Goal: Complete Application Form: Complete application form

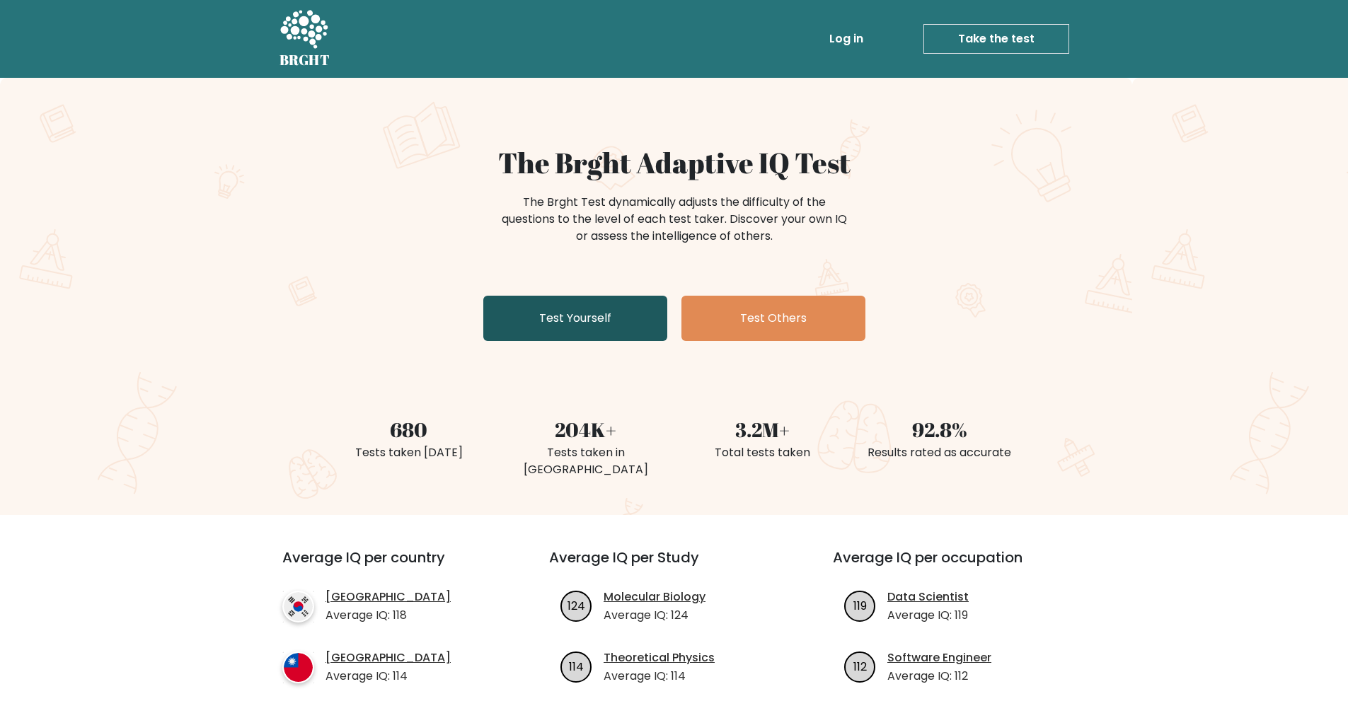
click at [613, 308] on link "Test Yourself" at bounding box center [575, 318] width 184 height 45
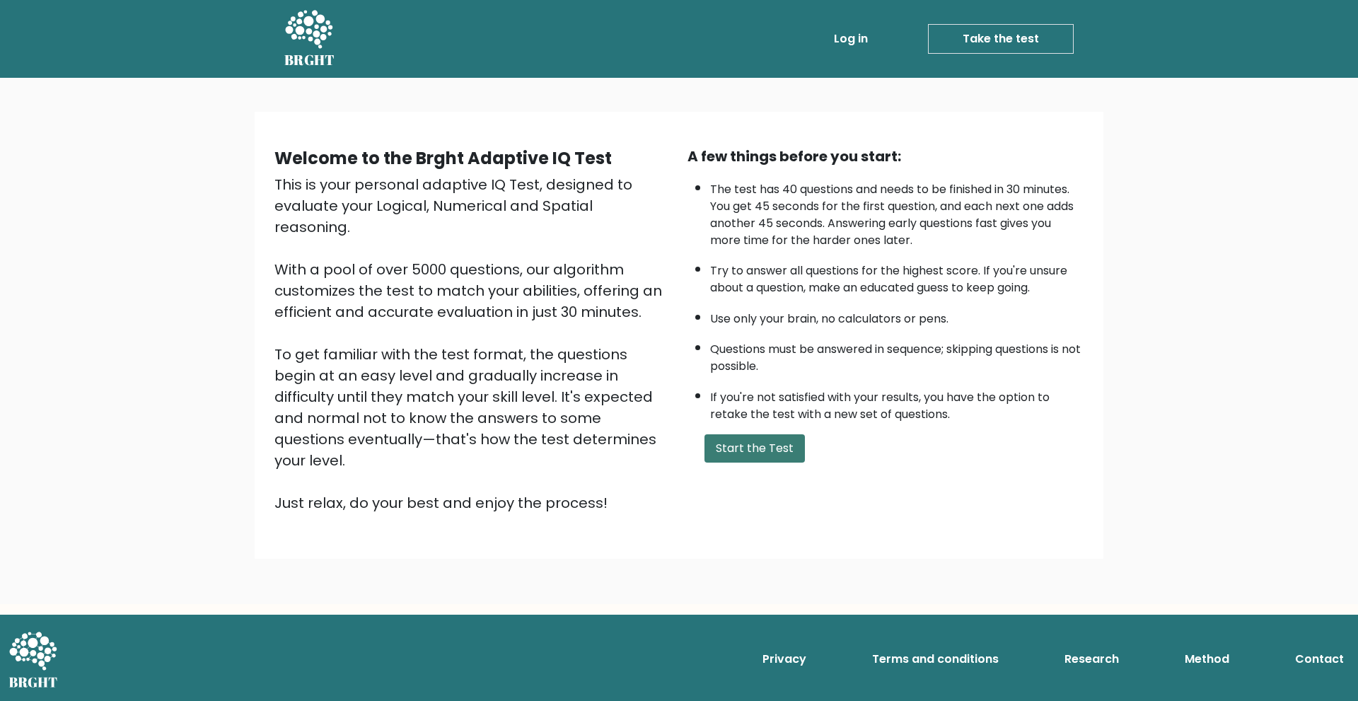
click at [768, 448] on button "Start the Test" at bounding box center [755, 448] width 100 height 28
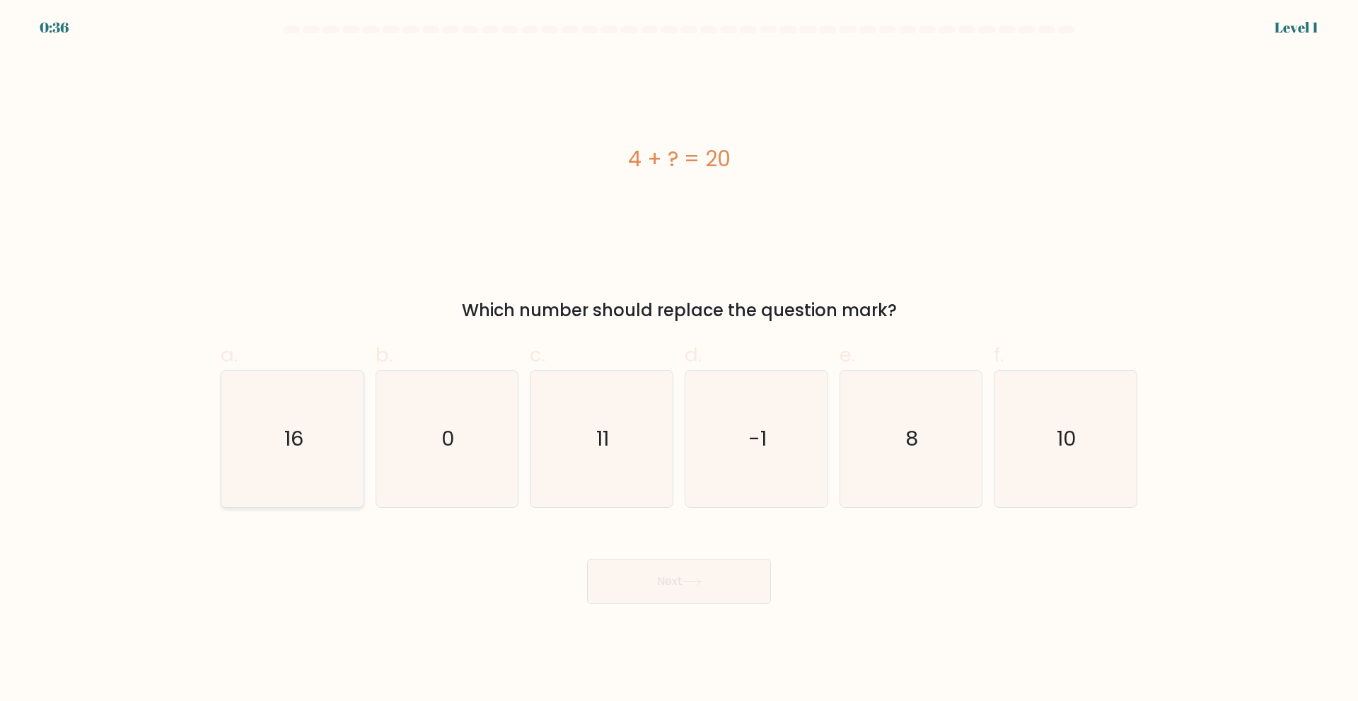
click at [303, 434] on text "16" at bounding box center [293, 438] width 19 height 28
click at [679, 360] on input "a. 16" at bounding box center [679, 355] width 1 height 9
radio input "true"
click at [704, 577] on button "Next" at bounding box center [679, 581] width 184 height 45
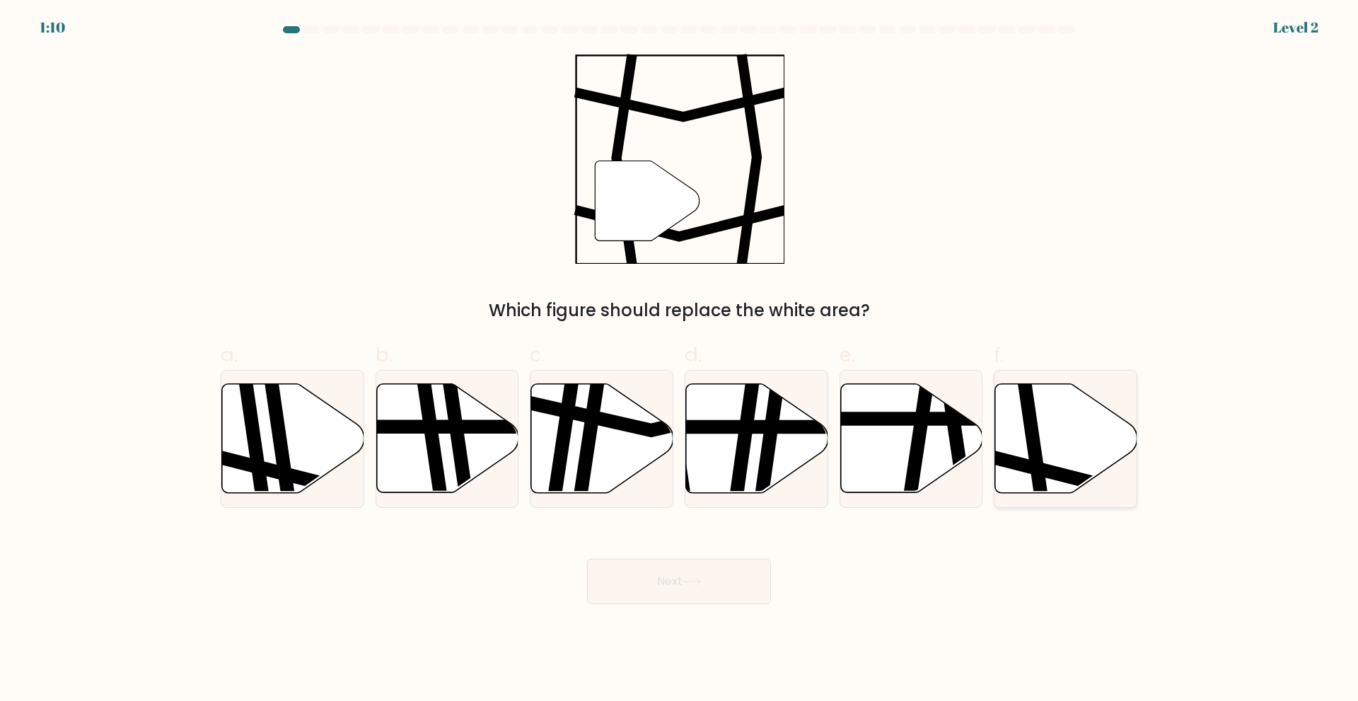
click at [1073, 419] on icon at bounding box center [1066, 437] width 142 height 109
click at [680, 360] on input "f." at bounding box center [679, 355] width 1 height 9
radio input "true"
click at [728, 571] on button "Next" at bounding box center [679, 581] width 184 height 45
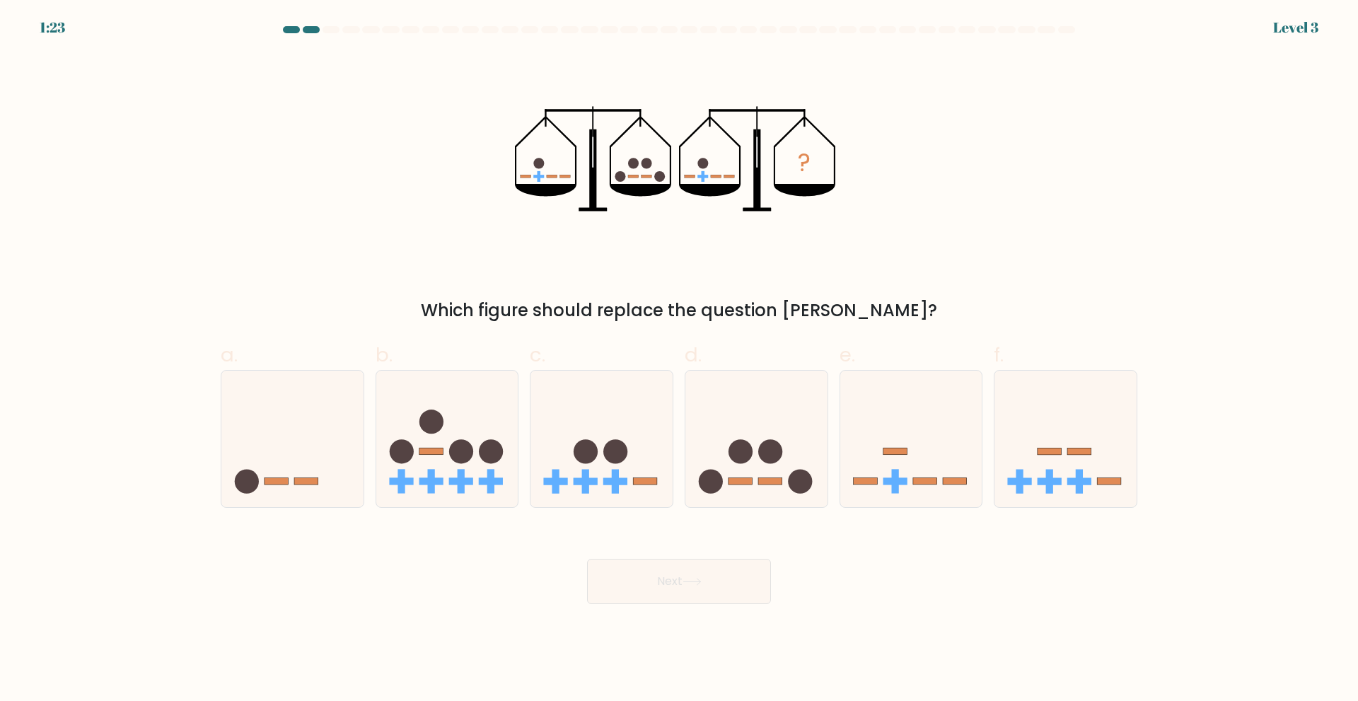
click at [1027, 610] on body "1:23 Level 3" at bounding box center [679, 350] width 1358 height 701
click at [957, 642] on body "1:17 Level 3" at bounding box center [679, 350] width 1358 height 701
click at [767, 413] on icon at bounding box center [756, 438] width 142 height 117
click at [680, 360] on input "d." at bounding box center [679, 355] width 1 height 9
radio input "true"
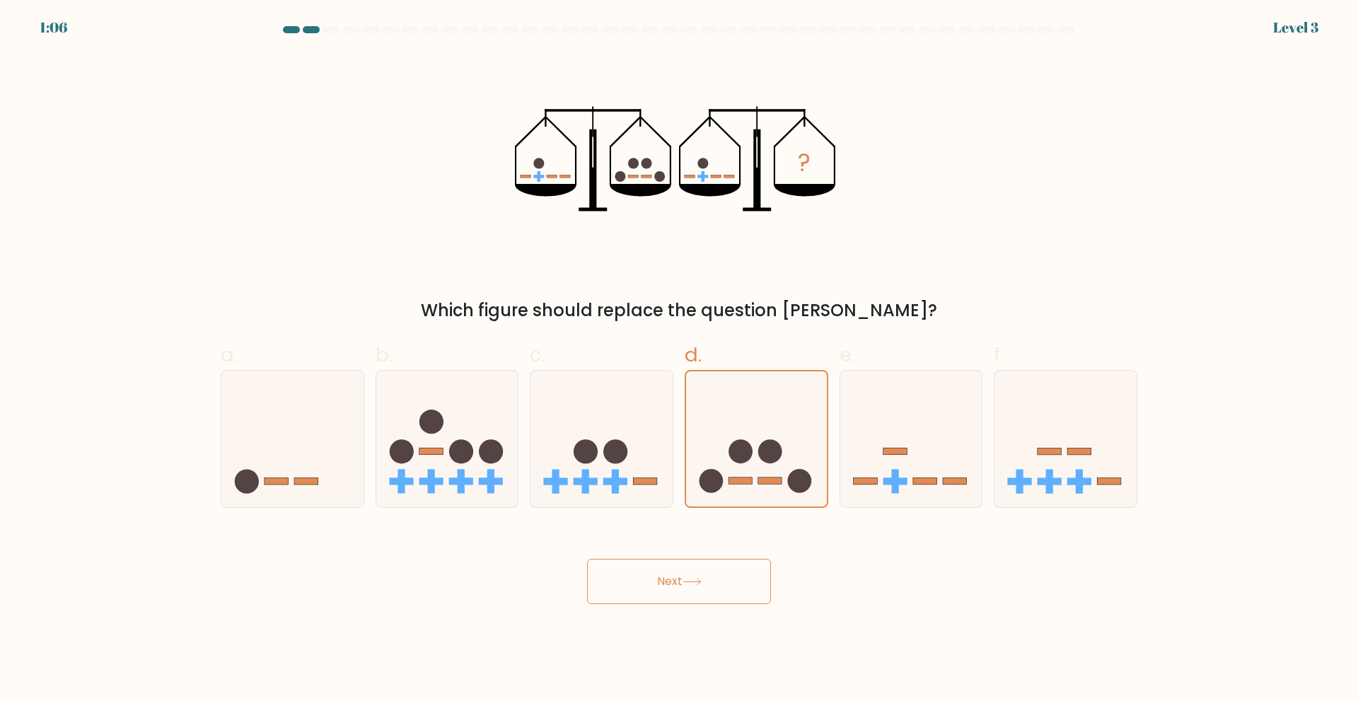
click at [669, 591] on button "Next" at bounding box center [679, 581] width 184 height 45
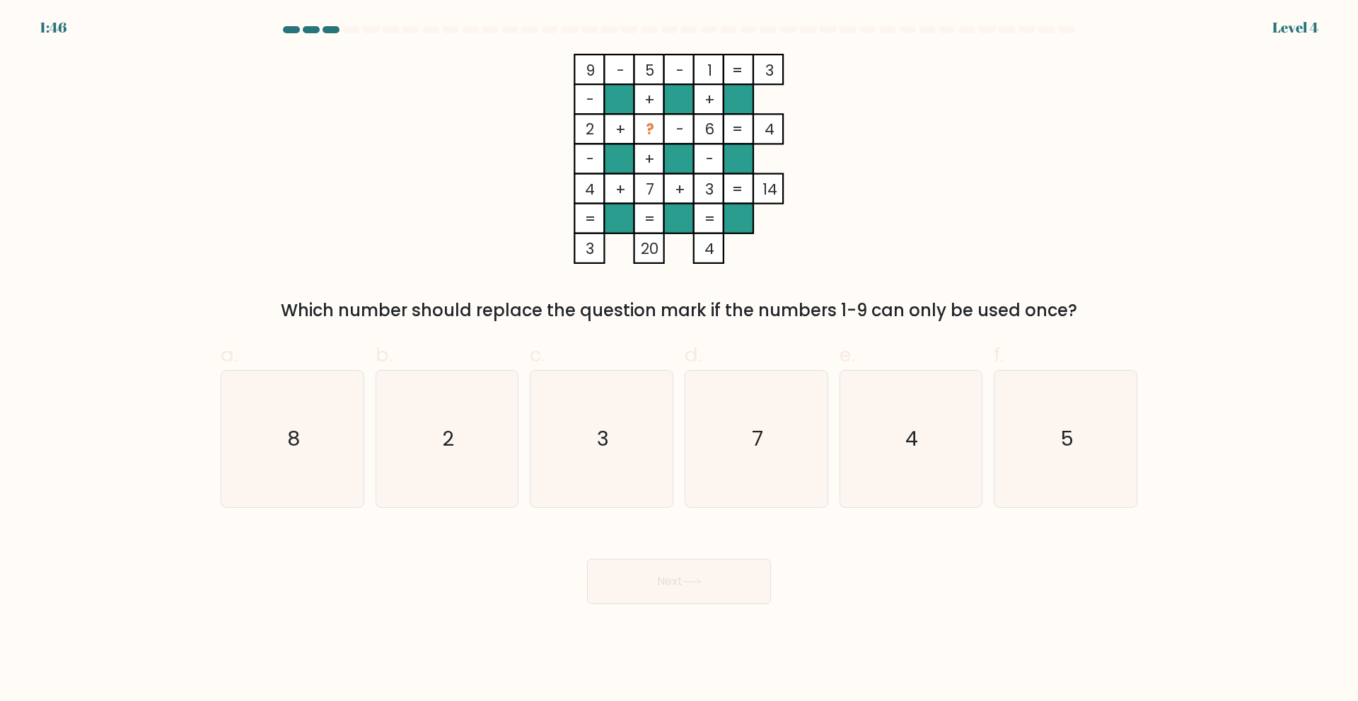
click at [477, 112] on icon "9 - 5 - 1 3 - + + 2 + ? - 6 4 - + - 4 + 7 + 3 = 14 = = = = 3 20 4 =" at bounding box center [679, 159] width 424 height 210
click at [326, 424] on icon "8" at bounding box center [292, 439] width 137 height 137
click at [679, 360] on input "a. 8" at bounding box center [679, 355] width 1 height 9
radio input "true"
click at [724, 589] on button "Next" at bounding box center [679, 581] width 184 height 45
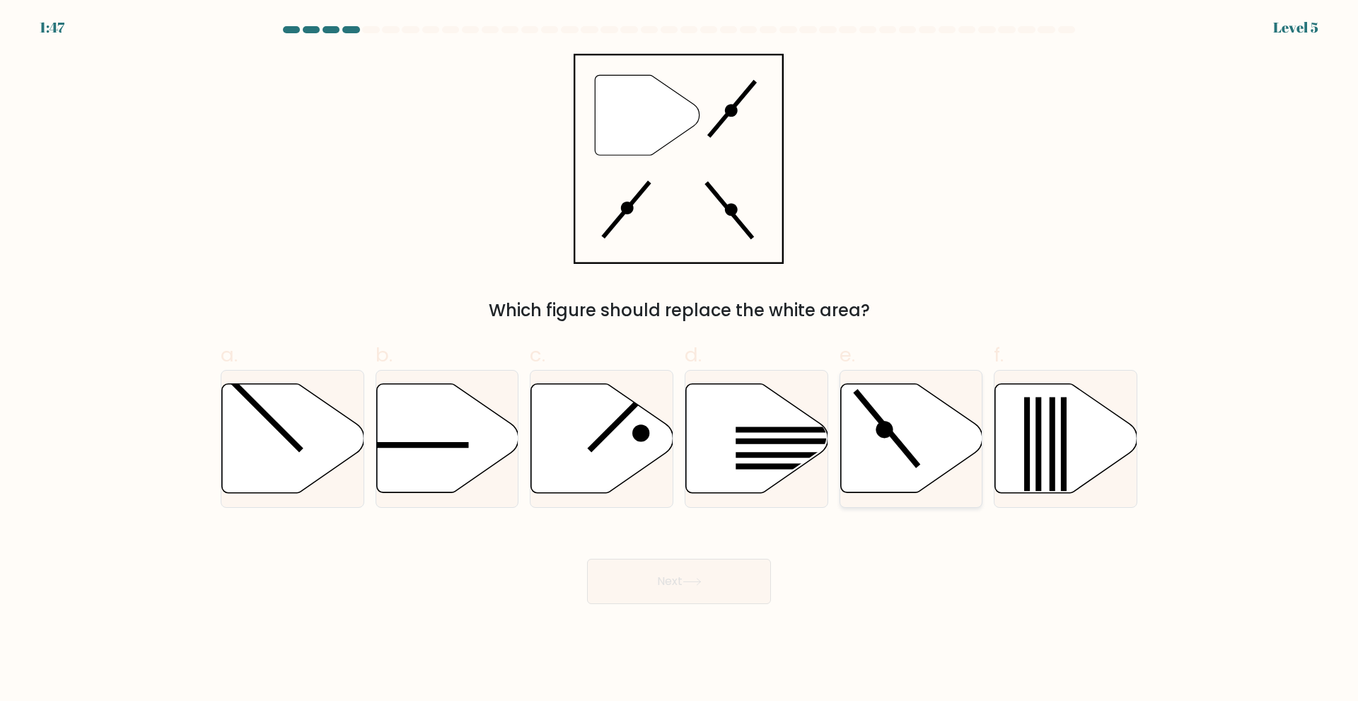
click at [922, 415] on icon at bounding box center [911, 437] width 142 height 109
click at [680, 360] on input "e." at bounding box center [679, 355] width 1 height 9
radio input "true"
click at [701, 583] on icon at bounding box center [692, 582] width 19 height 8
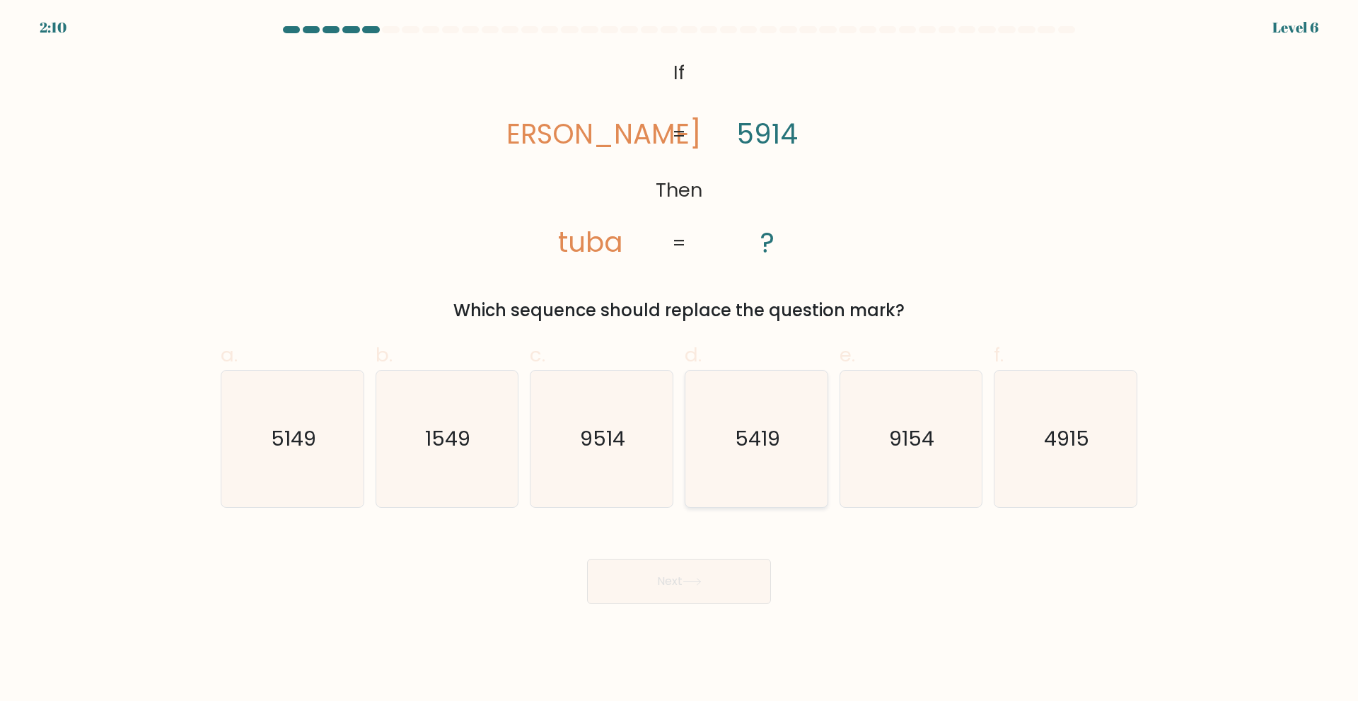
click at [765, 446] on text "5419" at bounding box center [757, 438] width 45 height 28
click at [680, 360] on input "d. 5419" at bounding box center [679, 355] width 1 height 9
radio input "true"
click at [709, 574] on button "Next" at bounding box center [679, 581] width 184 height 45
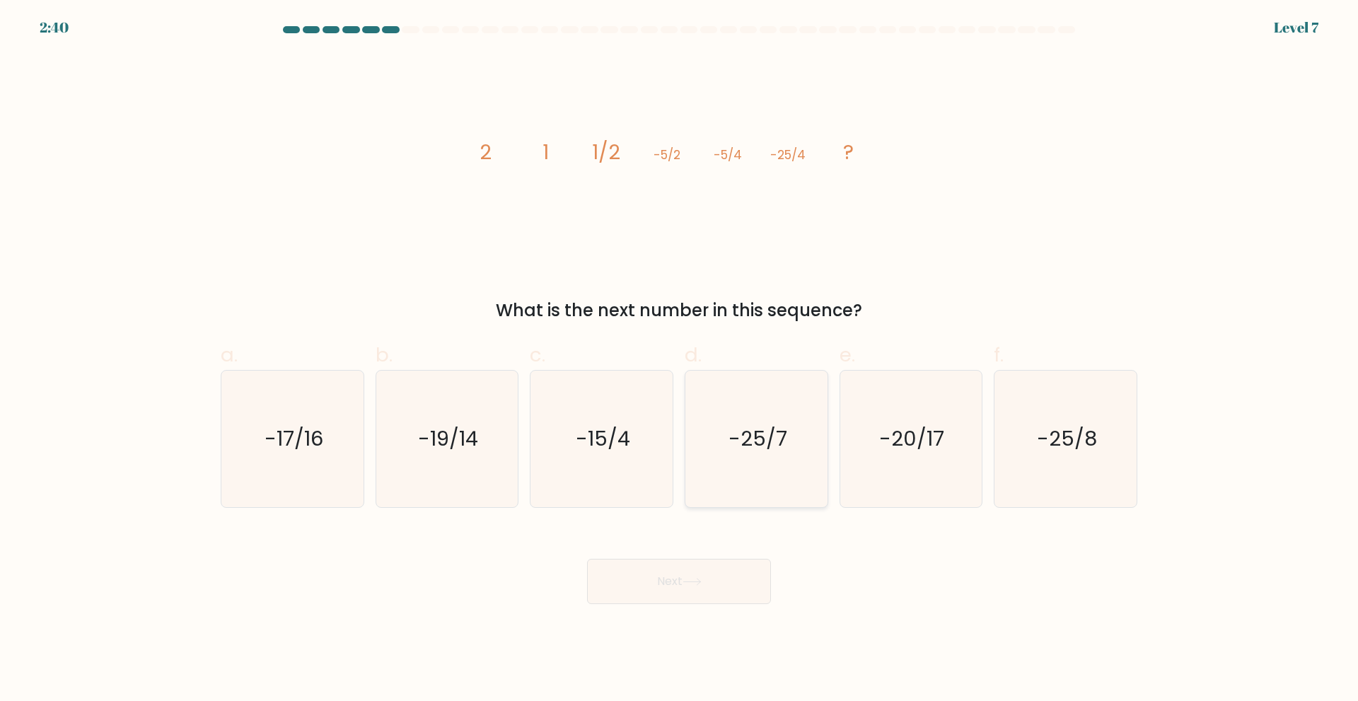
click at [788, 453] on icon "-25/7" at bounding box center [756, 439] width 137 height 137
click at [680, 360] on input "d. -25/7" at bounding box center [679, 355] width 1 height 9
radio input "true"
click at [710, 577] on button "Next" at bounding box center [679, 581] width 184 height 45
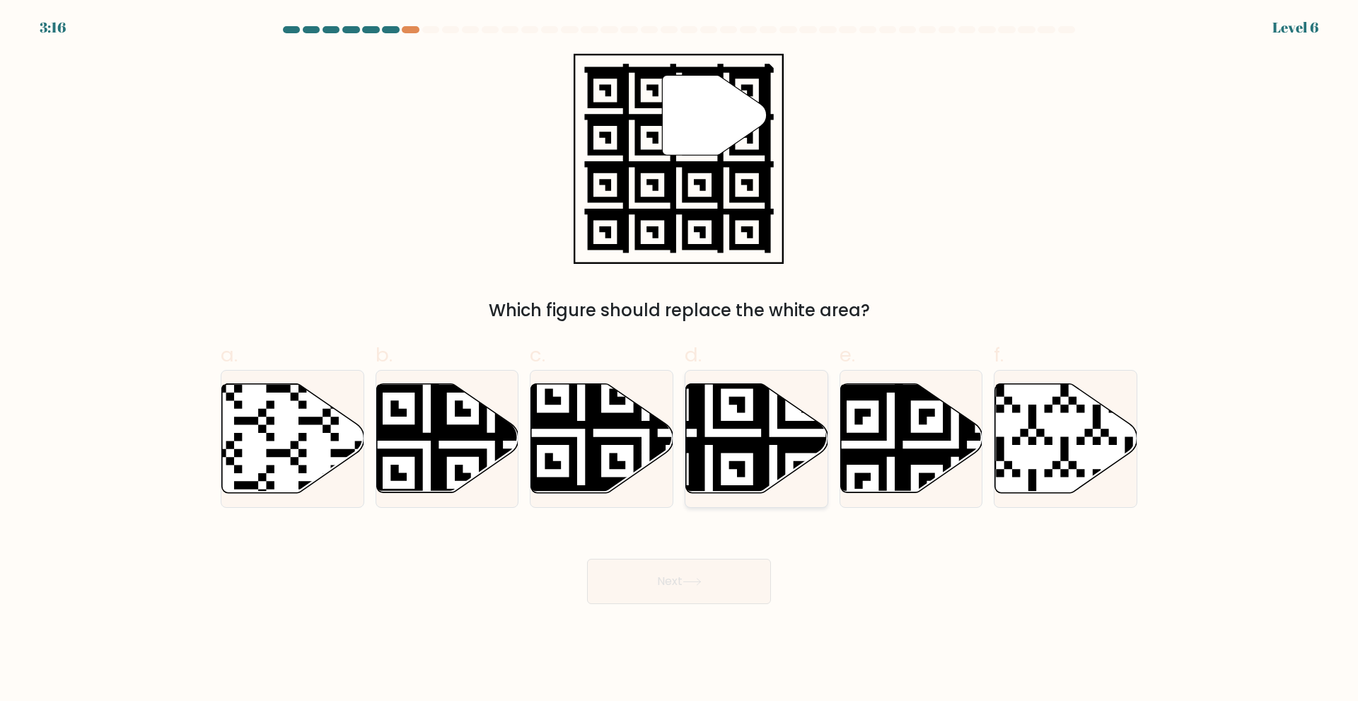
click at [763, 454] on icon at bounding box center [708, 497] width 257 height 257
click at [680, 360] on input "d." at bounding box center [679, 355] width 1 height 9
radio input "true"
click at [721, 586] on button "Next" at bounding box center [679, 581] width 184 height 45
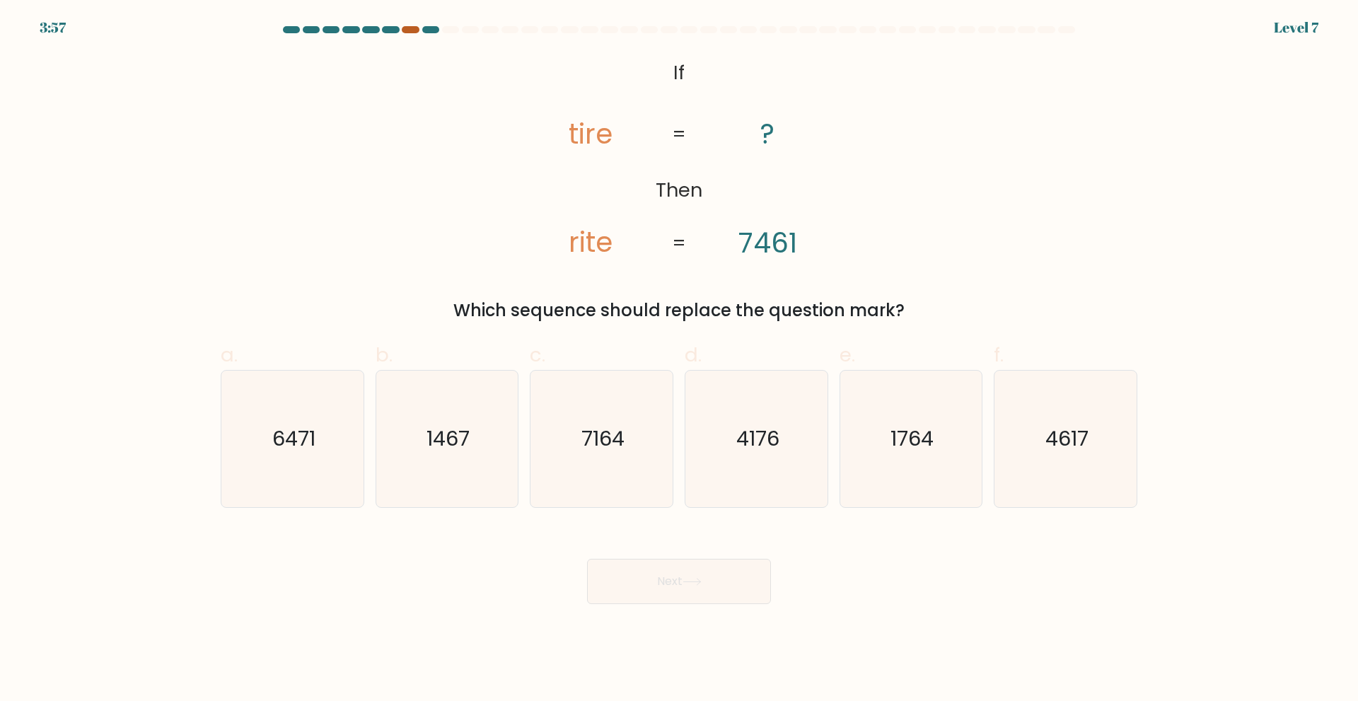
click at [412, 30] on div at bounding box center [410, 29] width 17 height 7
click at [968, 581] on div "Next" at bounding box center [679, 564] width 934 height 79
click at [336, 277] on div "@import url('https://fonts.googleapis.com/css?family=Abril+Fatface:400,100,100i…" at bounding box center [679, 189] width 934 height 270
click at [1055, 170] on div "@import url('https://fonts.googleapis.com/css?family=Abril+Fatface:400,100,100i…" at bounding box center [679, 189] width 934 height 270
drag, startPoint x: 567, startPoint y: 134, endPoint x: 589, endPoint y: 134, distance: 21.2
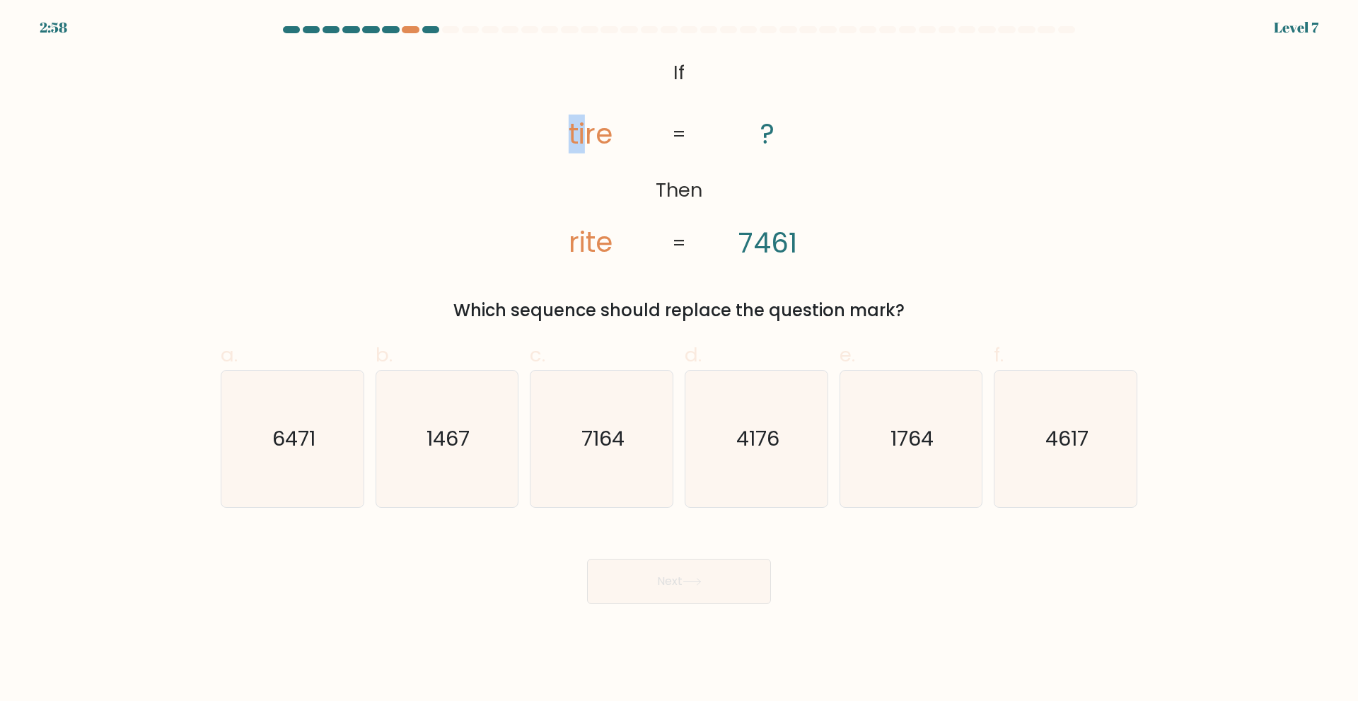
click at [589, 134] on icon "@import url('https://fonts.googleapis.com/css?family=Abril+Fatface:400,100,100i…" at bounding box center [680, 159] width 342 height 210
click at [668, 194] on tspan "Then" at bounding box center [679, 190] width 47 height 26
click at [297, 429] on text "6471" at bounding box center [293, 438] width 43 height 28
click at [679, 360] on input "a. 6471" at bounding box center [679, 355] width 1 height 9
radio input "true"
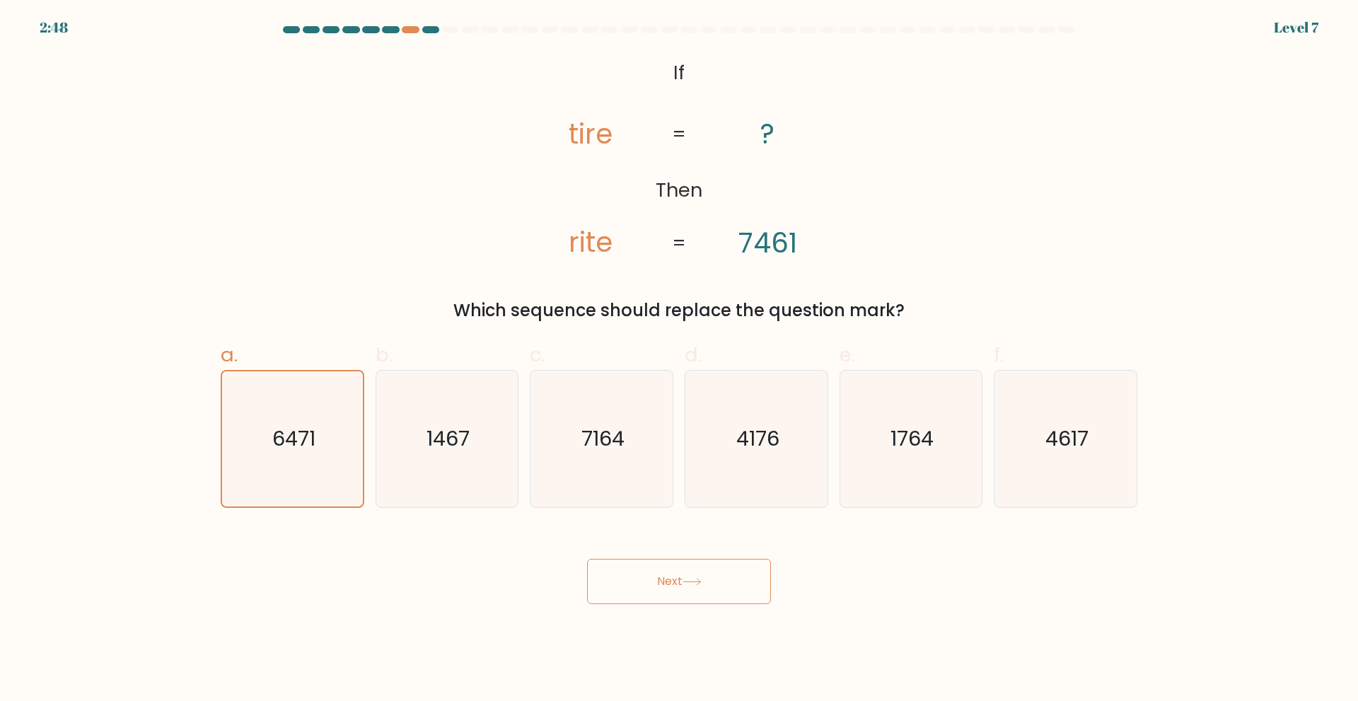
click at [668, 579] on button "Next" at bounding box center [679, 581] width 184 height 45
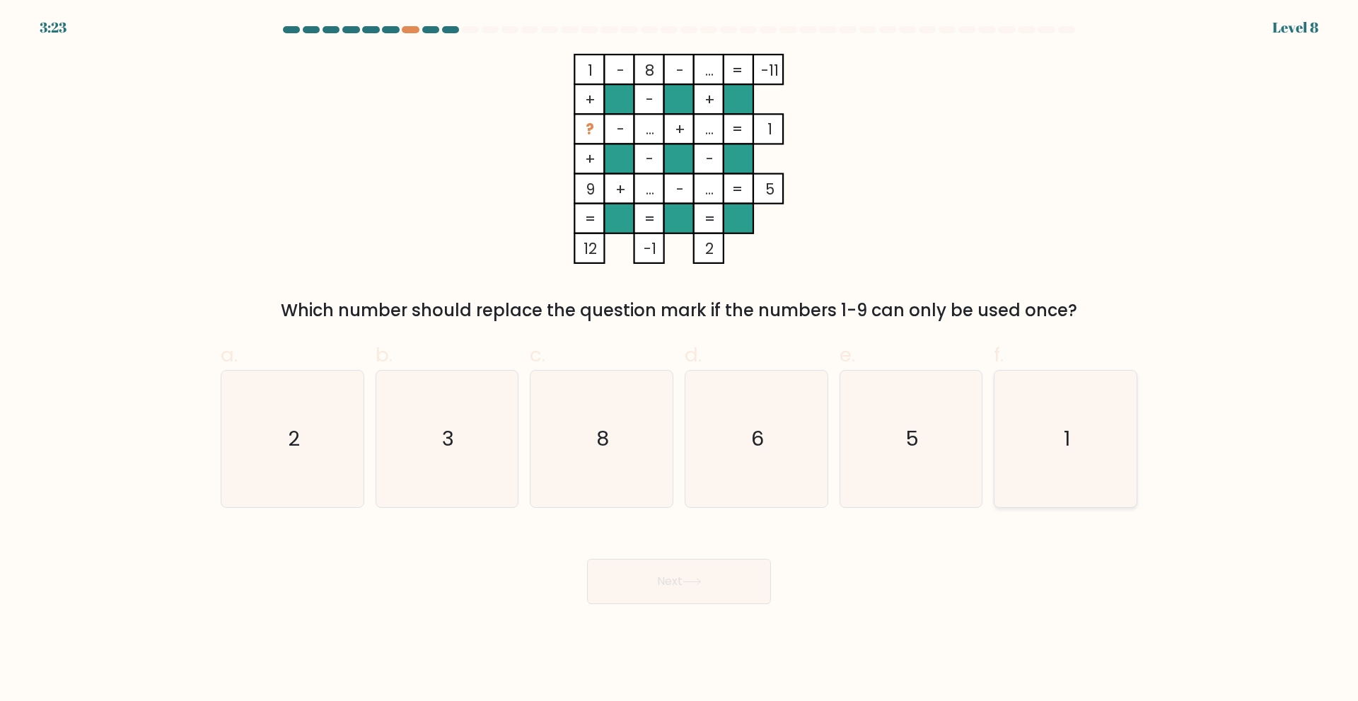
click at [1102, 436] on icon "1" at bounding box center [1065, 439] width 137 height 137
click at [680, 360] on input "f. 1" at bounding box center [679, 355] width 1 height 9
radio input "true"
click at [673, 593] on button "Next" at bounding box center [679, 581] width 184 height 45
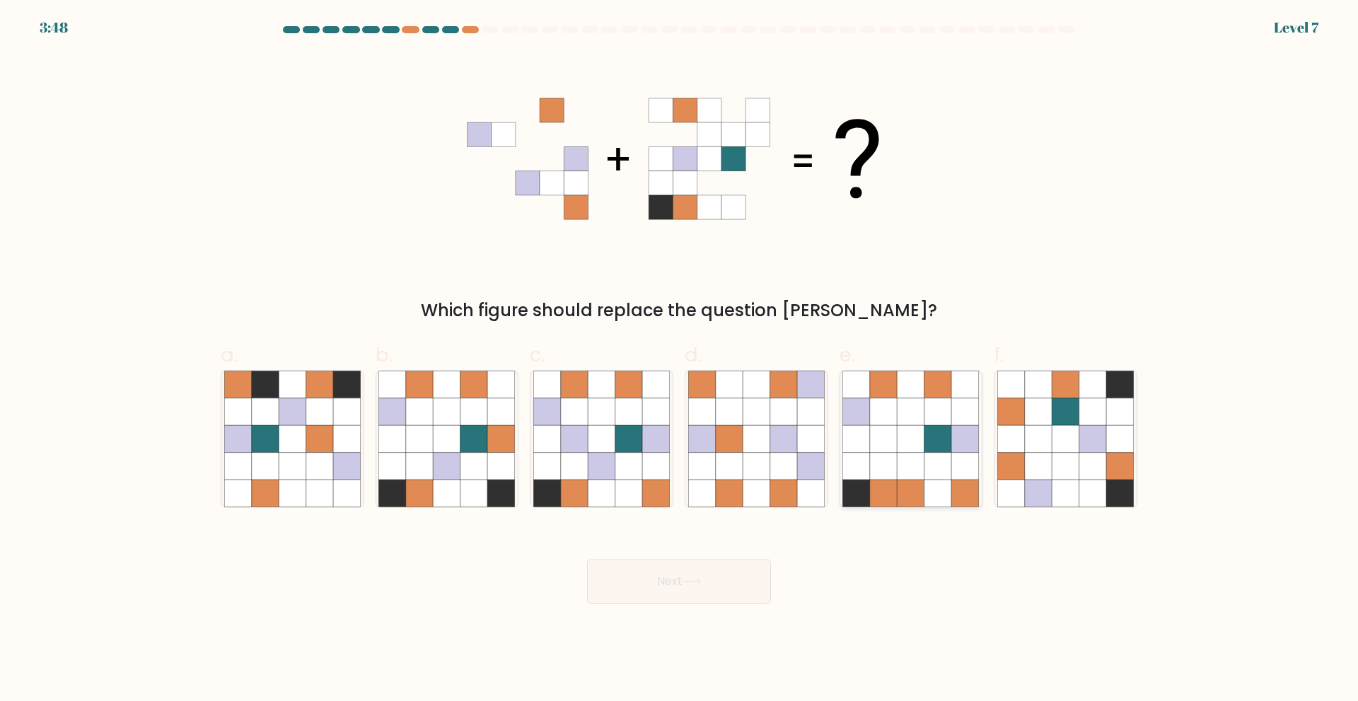
click at [909, 445] on icon at bounding box center [911, 438] width 27 height 27
click at [680, 360] on input "e." at bounding box center [679, 355] width 1 height 9
radio input "true"
click at [705, 570] on button "Next" at bounding box center [679, 581] width 184 height 45
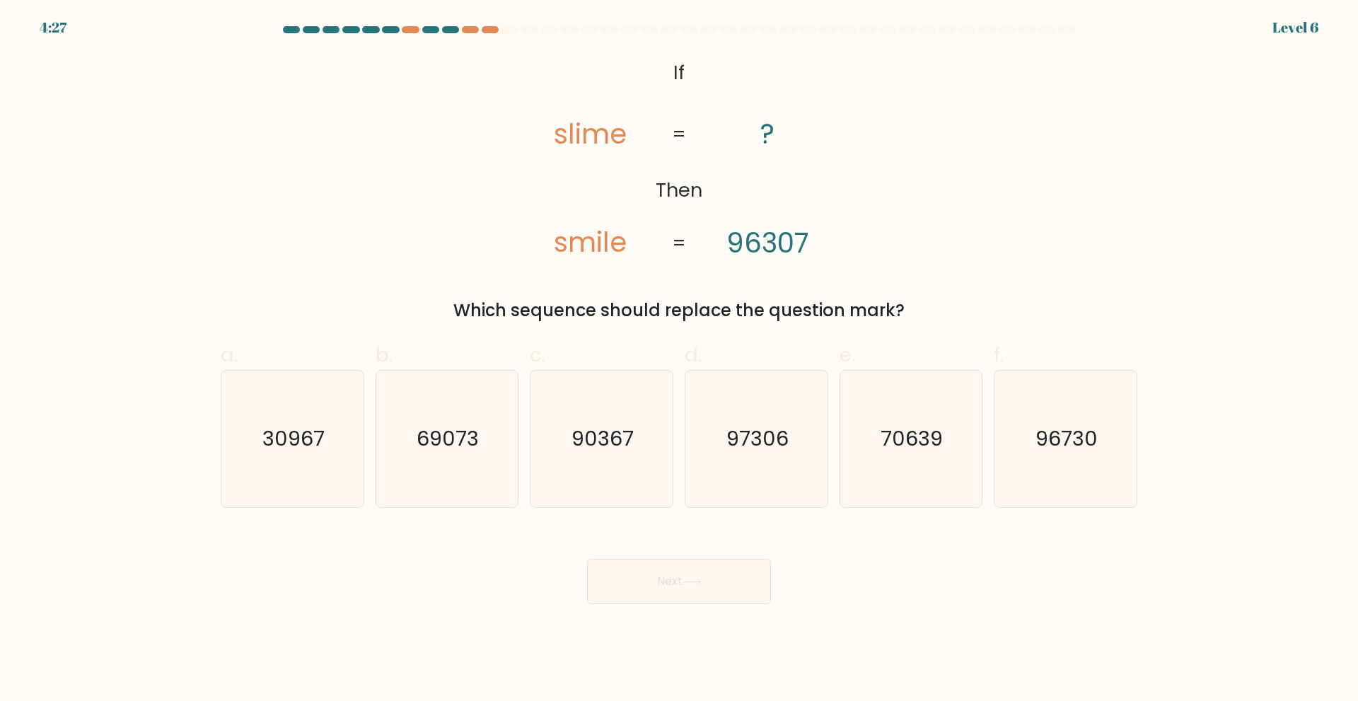
click at [923, 219] on div "@import url('https://fonts.googleapis.com/css?family=Abril+Fatface:400,100,100i…" at bounding box center [679, 189] width 934 height 270
click at [1227, 396] on form "If ?" at bounding box center [679, 315] width 1358 height 578
click at [624, 459] on icon "90367" at bounding box center [601, 439] width 137 height 137
click at [679, 360] on input "c. 90367" at bounding box center [679, 355] width 1 height 9
radio input "true"
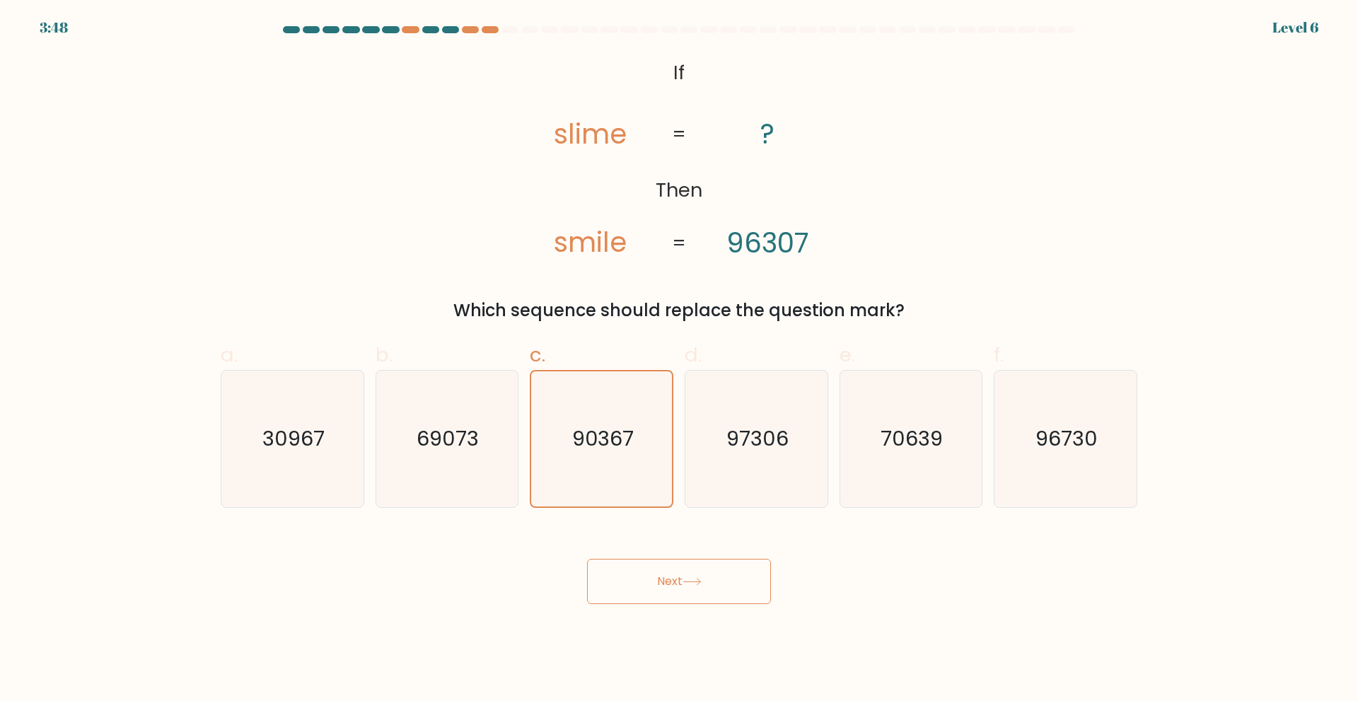
click at [700, 581] on icon at bounding box center [691, 582] width 17 height 6
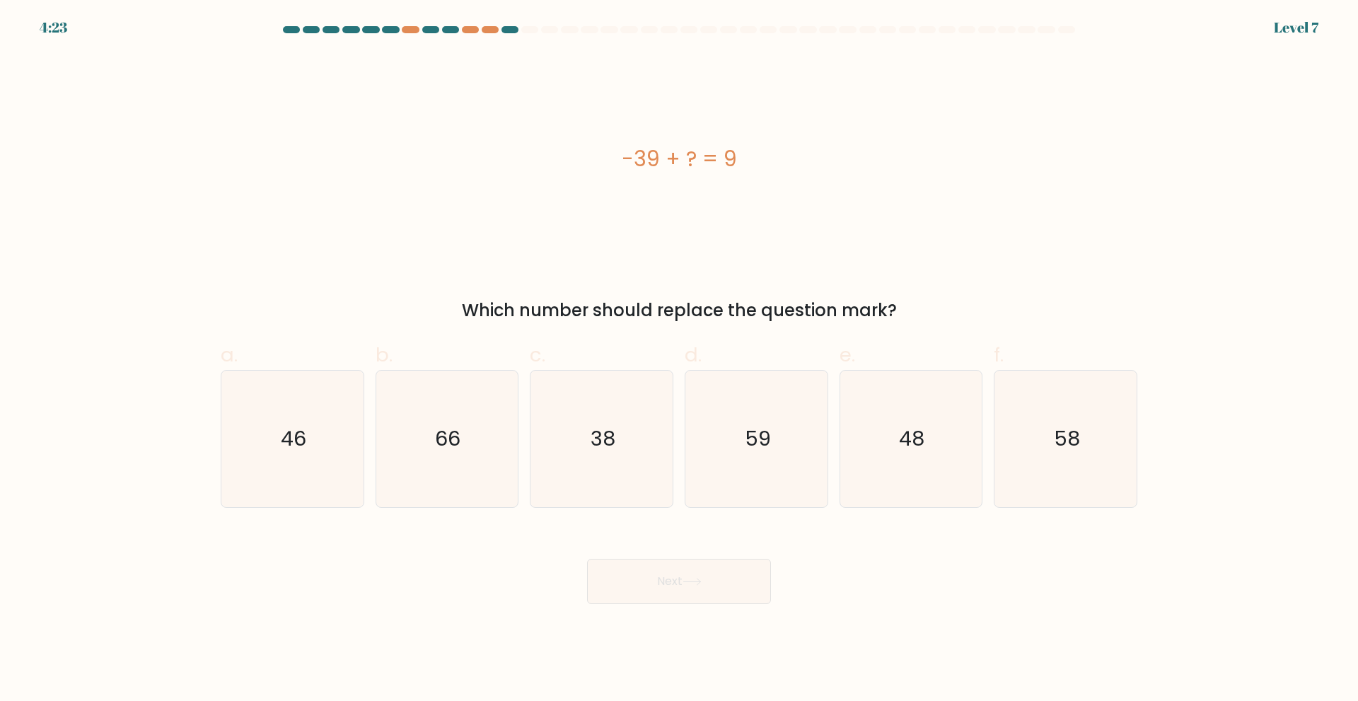
click at [915, 238] on div "-39 + ? = 9" at bounding box center [679, 159] width 917 height 210
click at [395, 170] on div "-39 + ? = 9" at bounding box center [679, 159] width 917 height 32
click at [443, 211] on div "-39 + ? = 9" at bounding box center [679, 159] width 917 height 210
click at [910, 439] on text "48" at bounding box center [912, 438] width 25 height 28
click at [680, 360] on input "e. 48" at bounding box center [679, 355] width 1 height 9
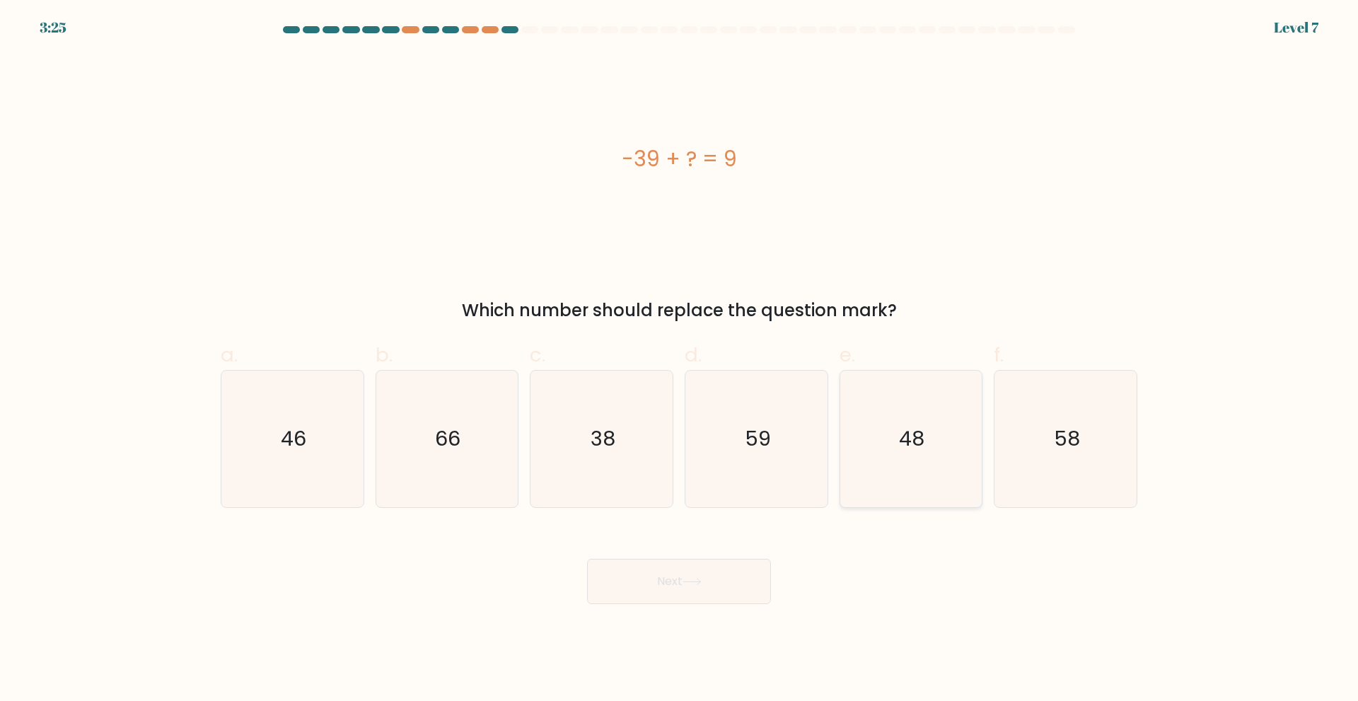
radio input "true"
click at [749, 574] on button "Next" at bounding box center [679, 581] width 184 height 45
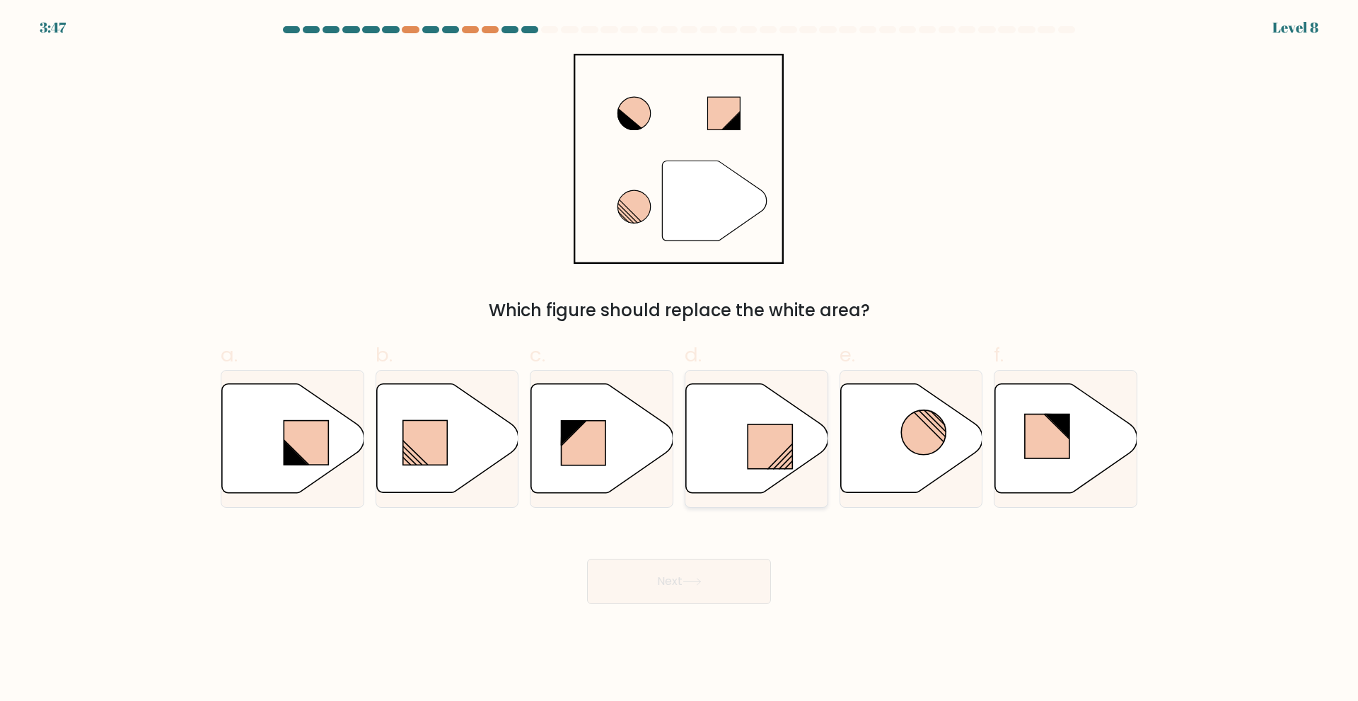
click at [788, 449] on rect at bounding box center [770, 446] width 45 height 45
click at [680, 360] on input "d." at bounding box center [679, 355] width 1 height 9
radio input "true"
click at [708, 591] on button "Next" at bounding box center [679, 581] width 184 height 45
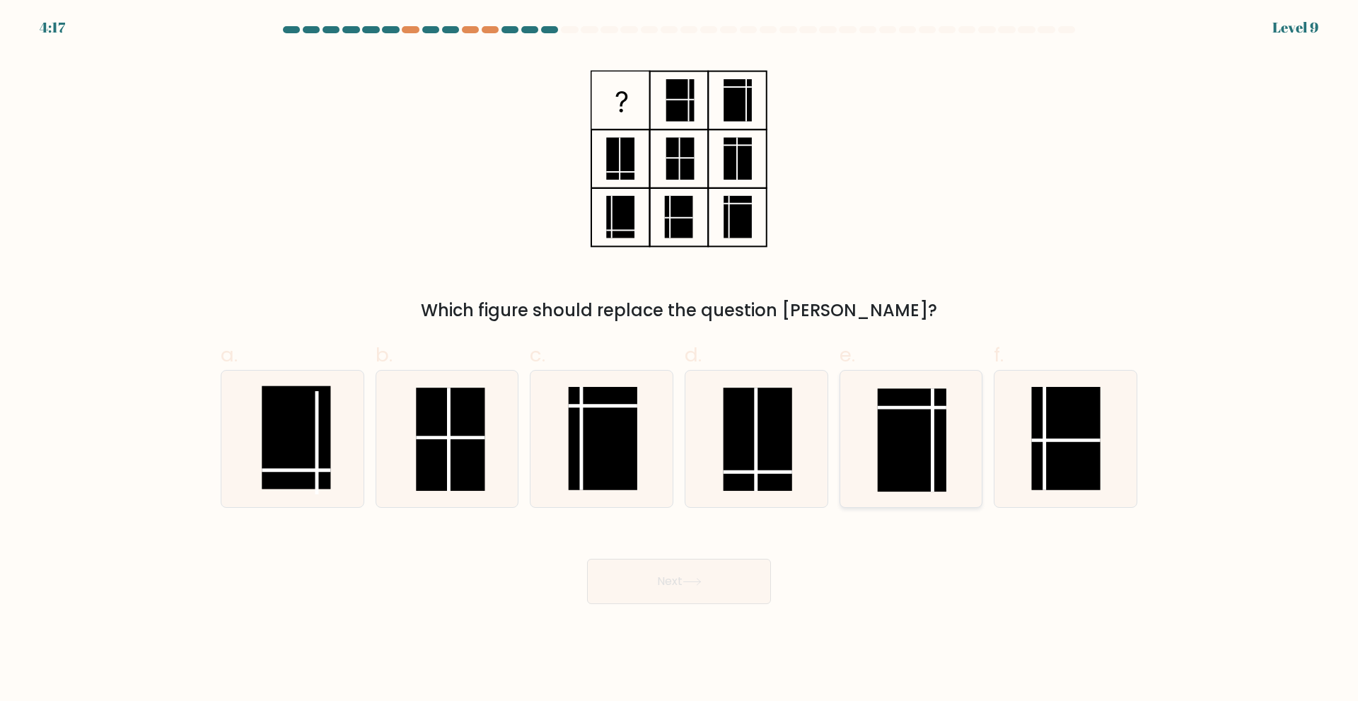
click at [898, 453] on rect at bounding box center [912, 439] width 69 height 103
click at [680, 360] on input "e." at bounding box center [679, 355] width 1 height 9
radio input "true"
click at [725, 572] on button "Next" at bounding box center [679, 581] width 184 height 45
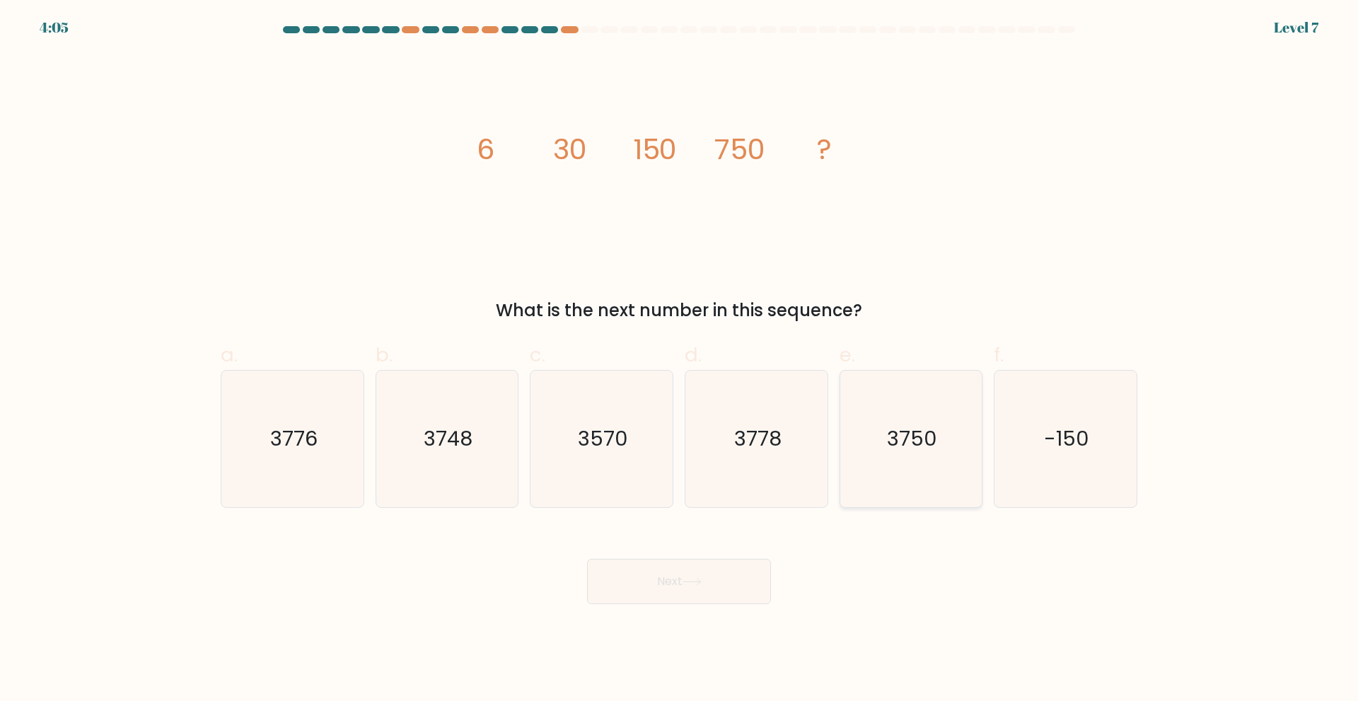
click at [924, 435] on text "3750" at bounding box center [912, 438] width 50 height 28
click at [680, 360] on input "e. 3750" at bounding box center [679, 355] width 1 height 9
radio input "true"
click at [707, 578] on button "Next" at bounding box center [679, 581] width 184 height 45
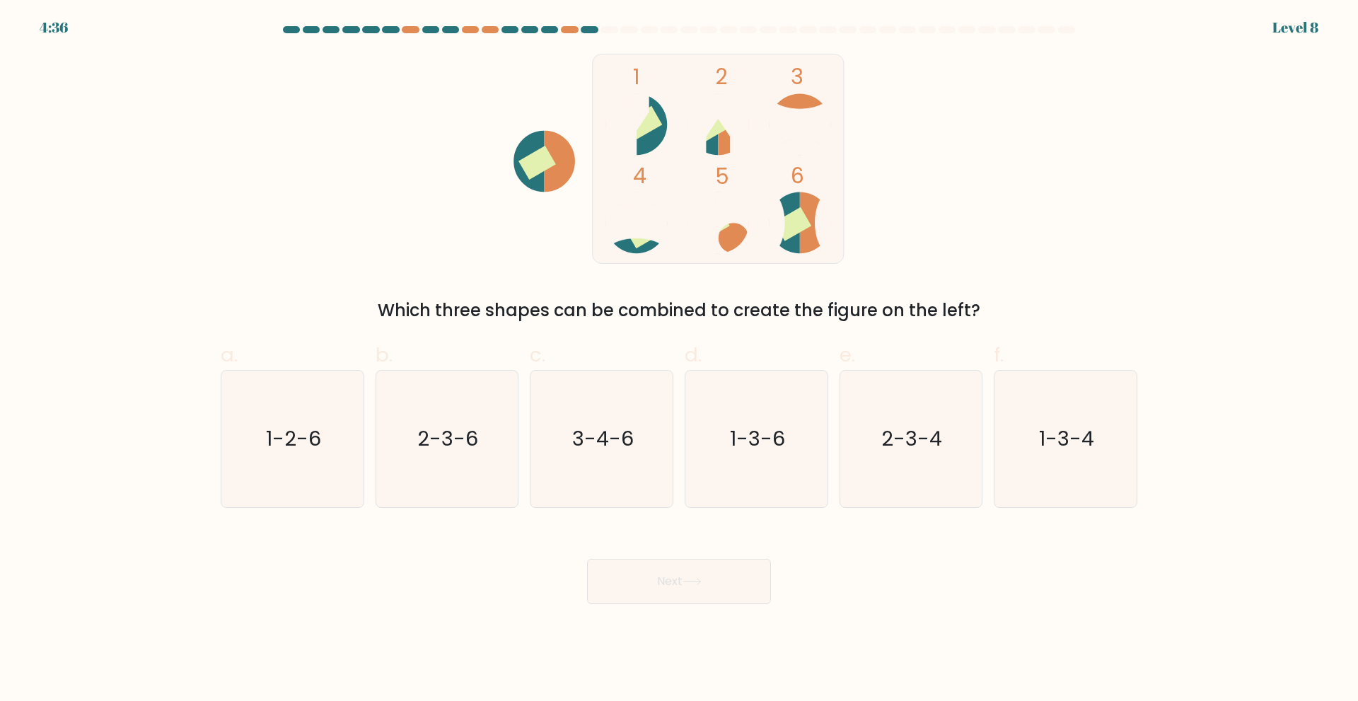
click at [120, 93] on form at bounding box center [679, 315] width 1358 height 578
click at [776, 442] on text "1-3-6" at bounding box center [757, 438] width 55 height 28
click at [680, 360] on input "d. 1-3-6" at bounding box center [679, 355] width 1 height 9
radio input "true"
click at [712, 577] on button "Next" at bounding box center [679, 581] width 184 height 45
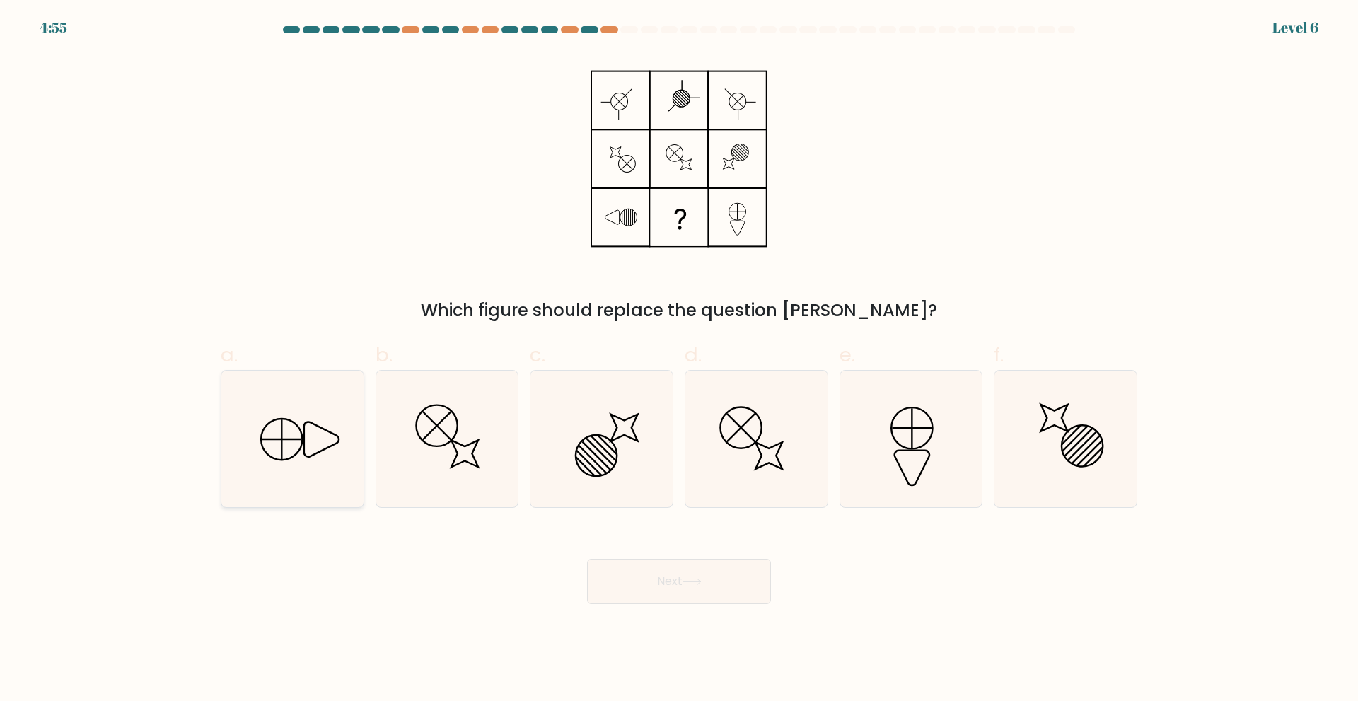
click at [291, 443] on icon at bounding box center [292, 439] width 137 height 137
click at [679, 360] on input "a." at bounding box center [679, 355] width 1 height 9
radio input "true"
click at [639, 570] on button "Next" at bounding box center [679, 581] width 184 height 45
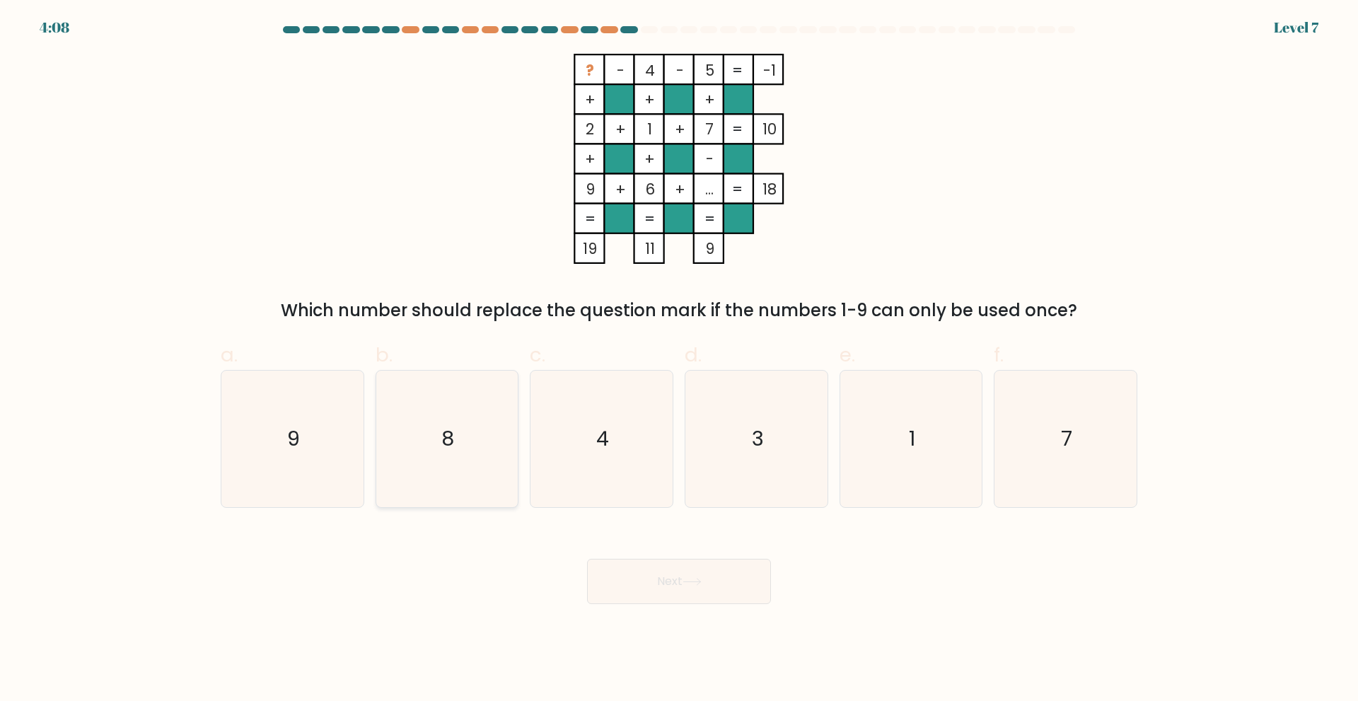
drag, startPoint x: 408, startPoint y: 428, endPoint x: 421, endPoint y: 434, distance: 14.2
click at [408, 427] on icon "8" at bounding box center [446, 439] width 137 height 137
click at [679, 360] on input "b. 8" at bounding box center [679, 355] width 1 height 9
radio input "true"
click at [664, 579] on button "Next" at bounding box center [679, 581] width 184 height 45
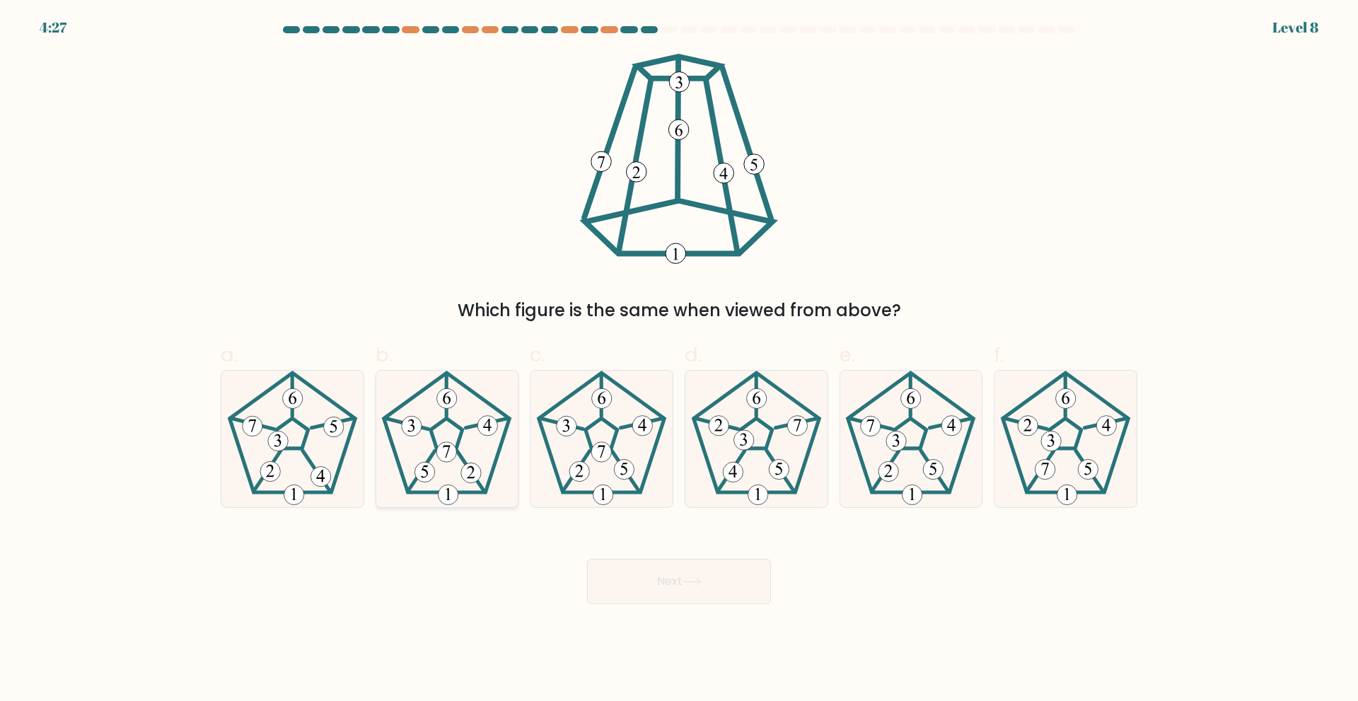
drag, startPoint x: 322, startPoint y: 428, endPoint x: 427, endPoint y: 463, distance: 110.3
click at [321, 429] on icon at bounding box center [292, 439] width 137 height 137
click at [679, 360] on input "a." at bounding box center [679, 355] width 1 height 9
radio input "true"
click at [702, 578] on icon at bounding box center [692, 582] width 19 height 8
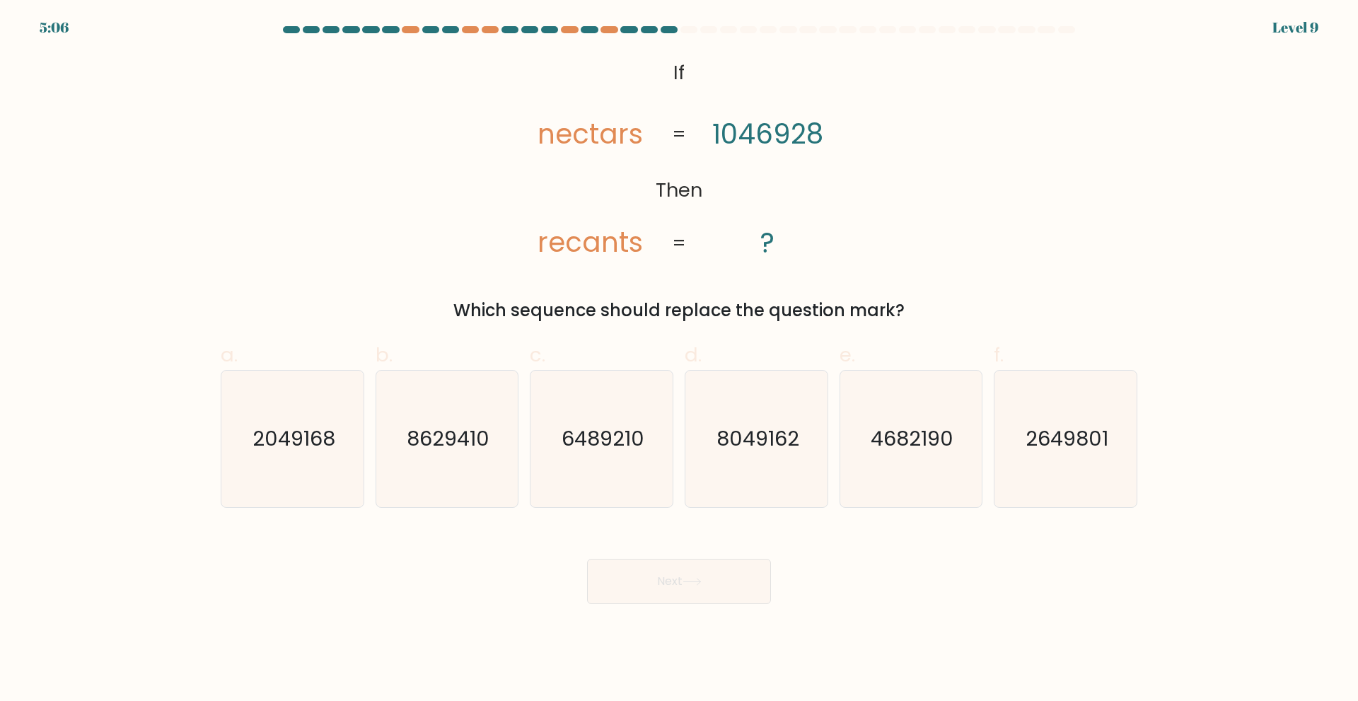
click at [322, 147] on div "@import url('https://fonts.googleapis.com/css?family=Abril+Fatface:400,100,100i…" at bounding box center [679, 189] width 934 height 270
click at [1024, 202] on div "@import url('https://fonts.googleapis.com/css?family=Abril+Fatface:400,100,100i…" at bounding box center [679, 189] width 934 height 270
click at [988, 222] on div "@import url('https://fonts.googleapis.com/css?family=Abril+Fatface:400,100,100i…" at bounding box center [679, 189] width 934 height 270
click at [314, 468] on icon "2049168" at bounding box center [292, 439] width 137 height 137
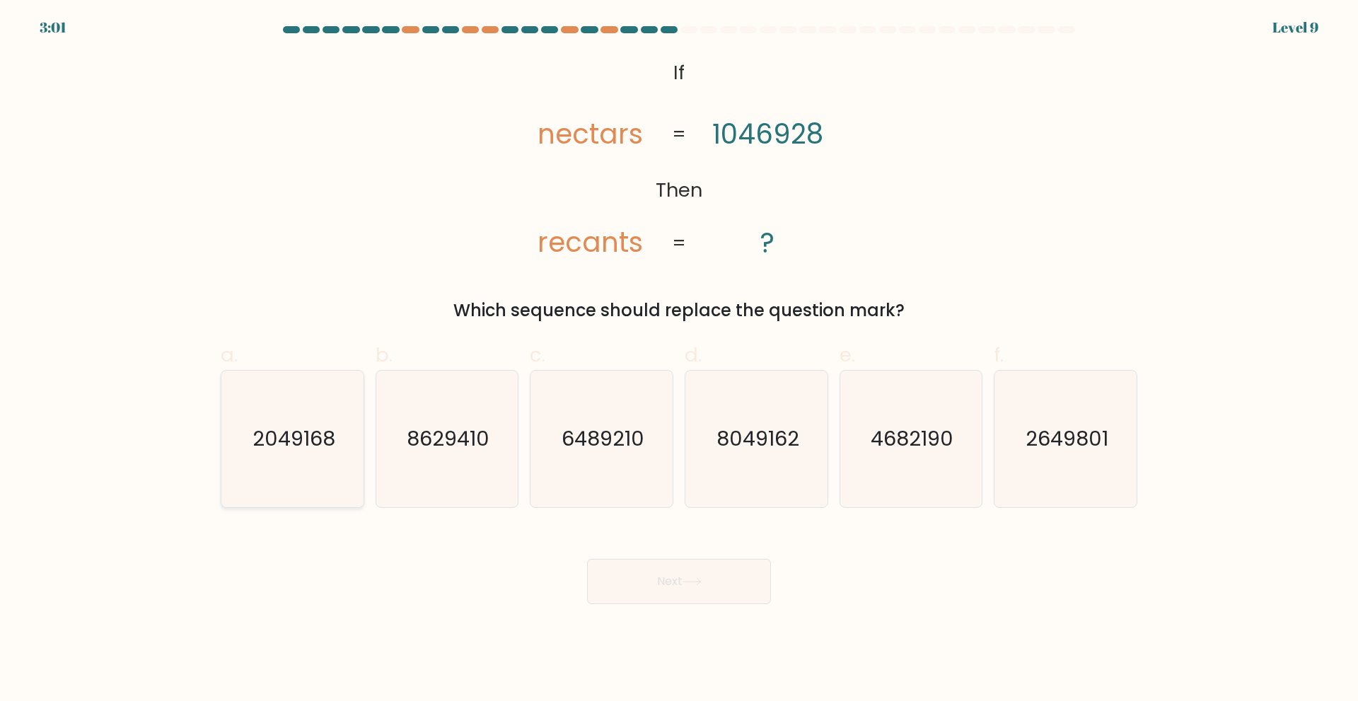
click at [679, 360] on input "a. 2049168" at bounding box center [679, 355] width 1 height 9
radio input "true"
click at [678, 582] on button "Next" at bounding box center [679, 581] width 184 height 45
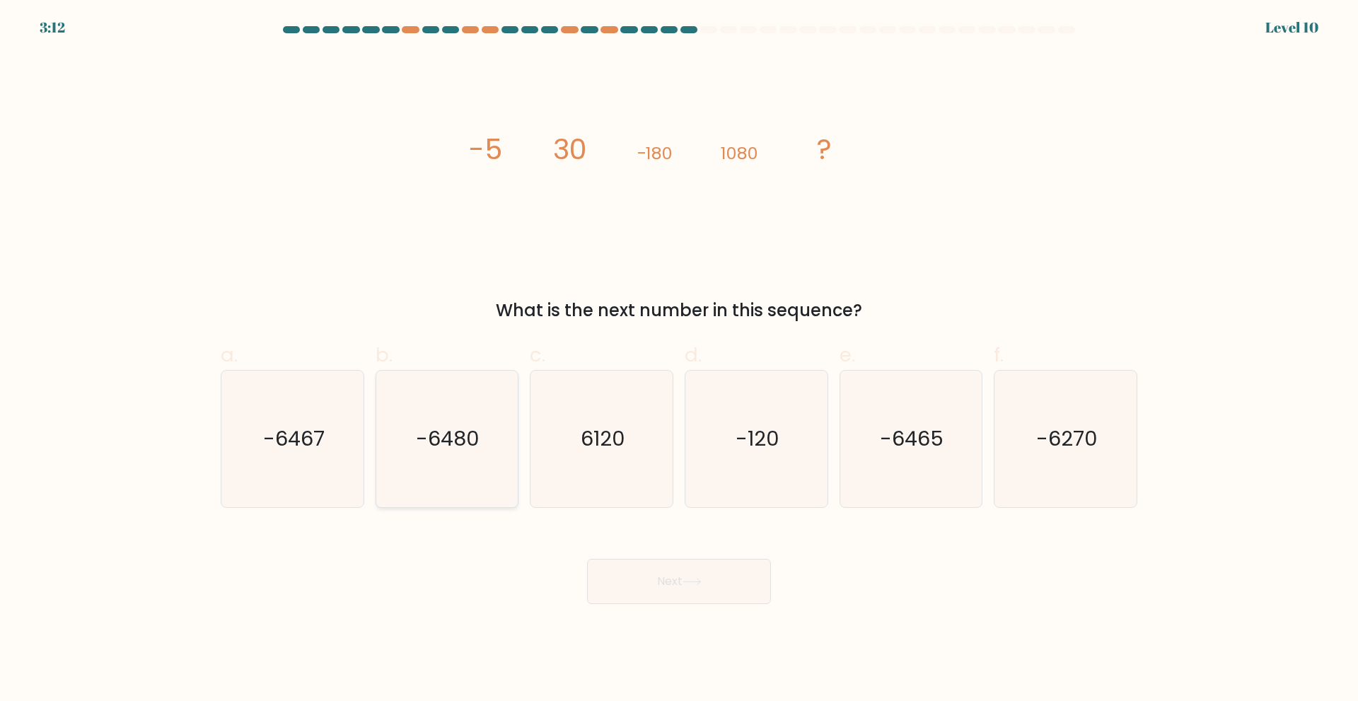
click at [451, 451] on text "-6480" at bounding box center [449, 438] width 64 height 28
click at [679, 360] on input "b. -6480" at bounding box center [679, 355] width 1 height 9
radio input "true"
click at [721, 576] on button "Next" at bounding box center [679, 581] width 184 height 45
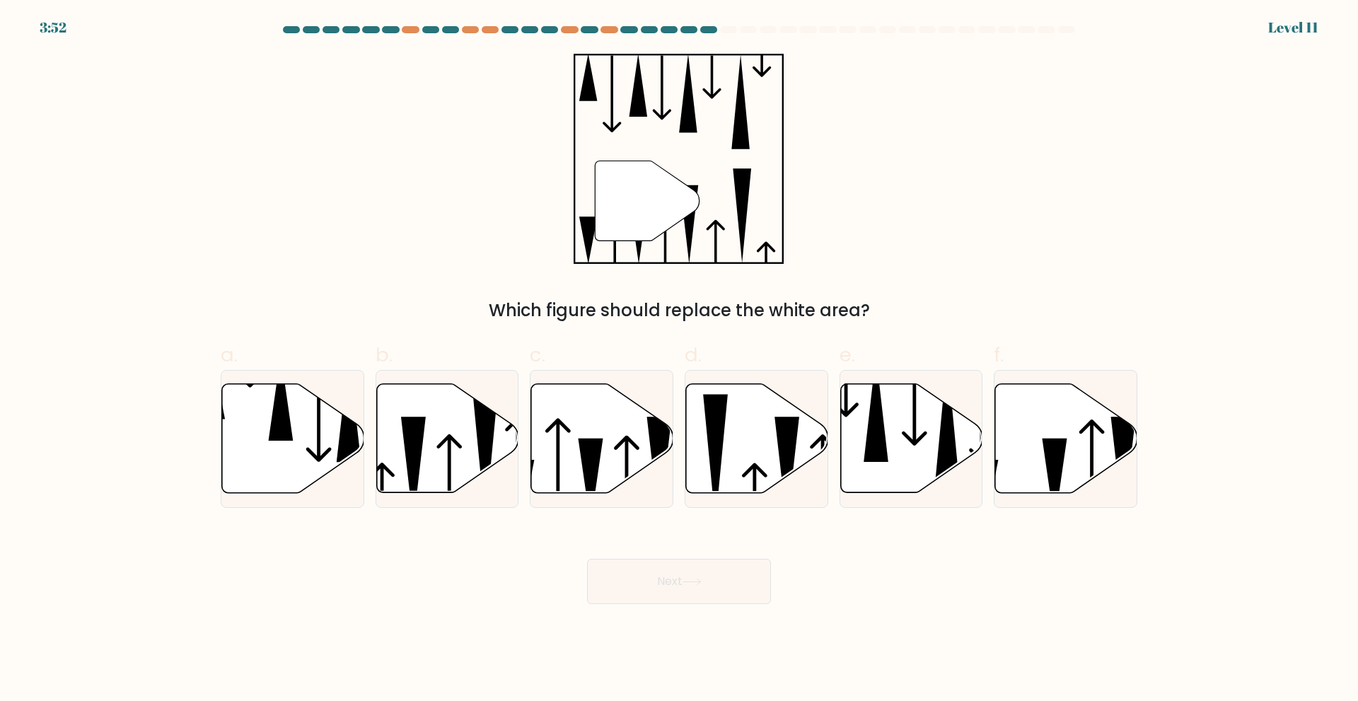
click at [291, 144] on div "" Which figure should replace the white area?" at bounding box center [679, 189] width 934 height 270
click at [458, 427] on icon at bounding box center [447, 437] width 142 height 109
click at [679, 360] on input "b." at bounding box center [679, 355] width 1 height 9
radio input "true"
click at [717, 584] on button "Next" at bounding box center [679, 581] width 184 height 45
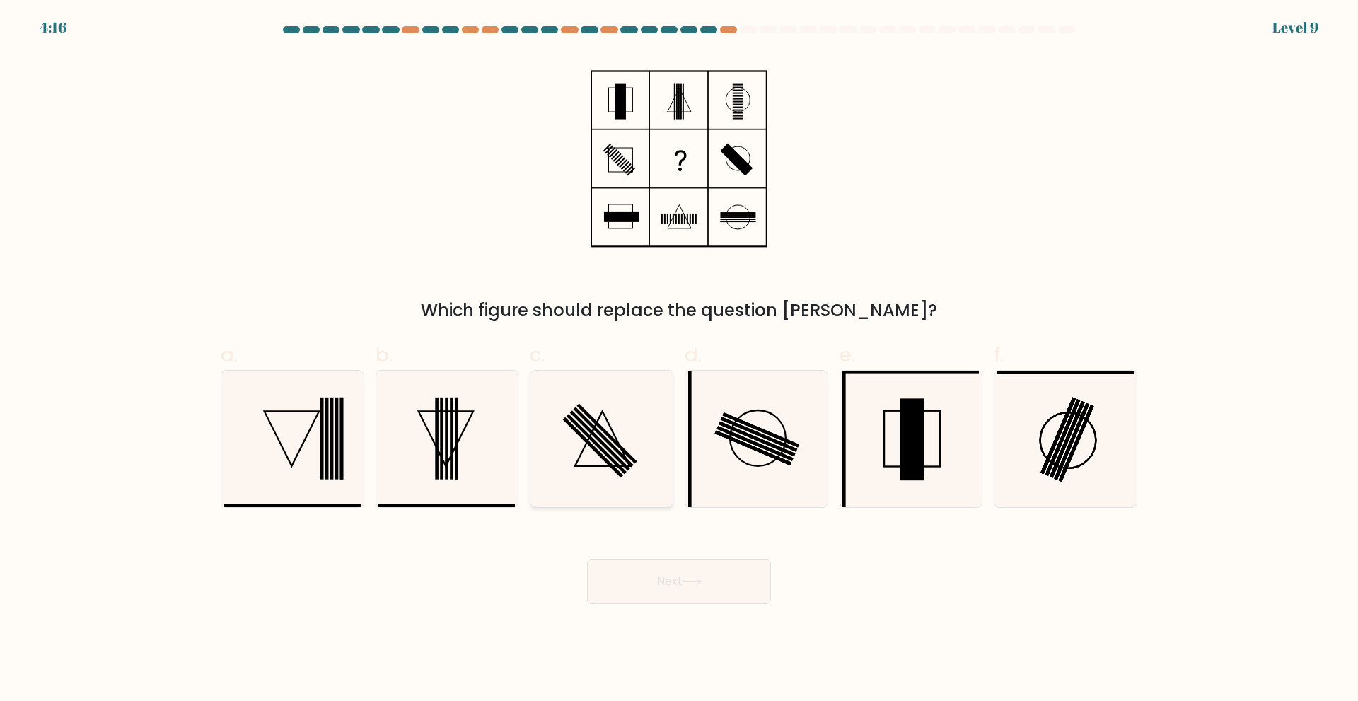
click at [618, 421] on icon at bounding box center [601, 439] width 137 height 137
click at [679, 360] on input "c." at bounding box center [679, 355] width 1 height 9
radio input "true"
click at [708, 576] on button "Next" at bounding box center [679, 581] width 184 height 45
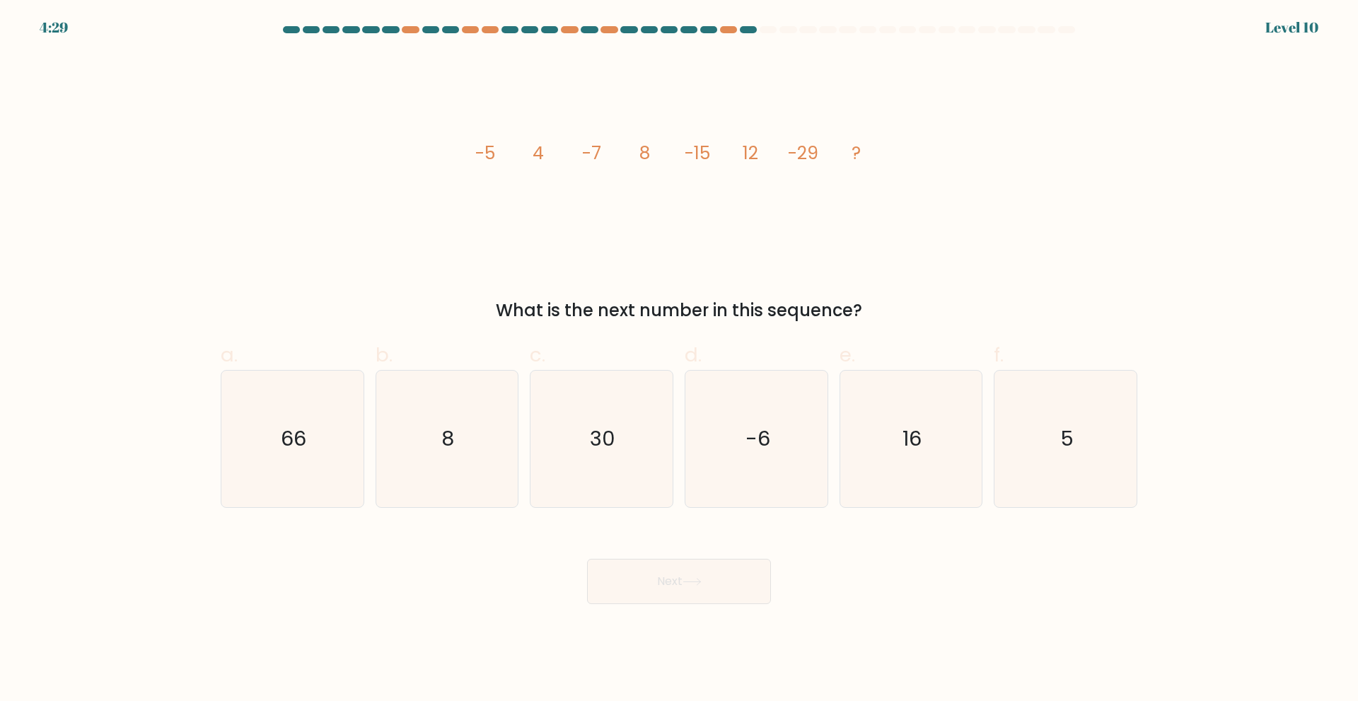
click at [918, 108] on div "image/svg+xml -5 4 -7 8 -15 12 -29 ? What is the next number in this sequence?" at bounding box center [679, 189] width 934 height 270
click at [1070, 124] on div "image/svg+xml -5 4 -7 8 -15 12 -29 ? What is the next number in this sequence?" at bounding box center [679, 189] width 934 height 270
click at [323, 142] on div "image/svg+xml -5 4 -7 8 -15 12 -29 ? What is the next number in this sequence?" at bounding box center [679, 189] width 934 height 270
click at [770, 250] on icon "image/svg+xml -5 4 -7 8 -15 12 -29 ?" at bounding box center [679, 159] width 424 height 210
click at [573, 196] on icon "image/svg+xml -5 4 -7 8 -15 12 -29 ?" at bounding box center [679, 159] width 424 height 210
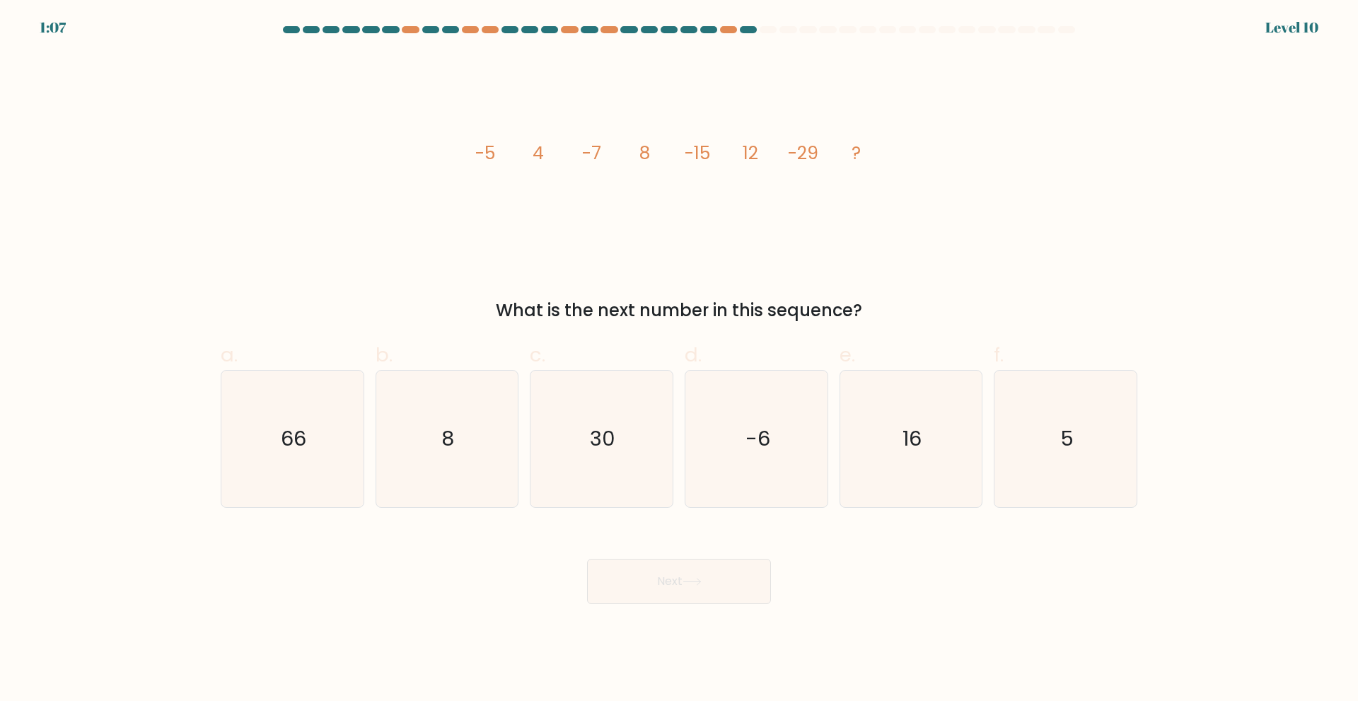
click at [998, 282] on div "image/svg+xml -5 4 -7 8 -15 12 -29 ? What is the next number in this sequence?" at bounding box center [679, 189] width 934 height 270
click at [910, 456] on icon "16" at bounding box center [910, 439] width 137 height 137
click at [680, 360] on input "e. 16" at bounding box center [679, 355] width 1 height 9
radio input "true"
click at [711, 577] on button "Next" at bounding box center [679, 581] width 184 height 45
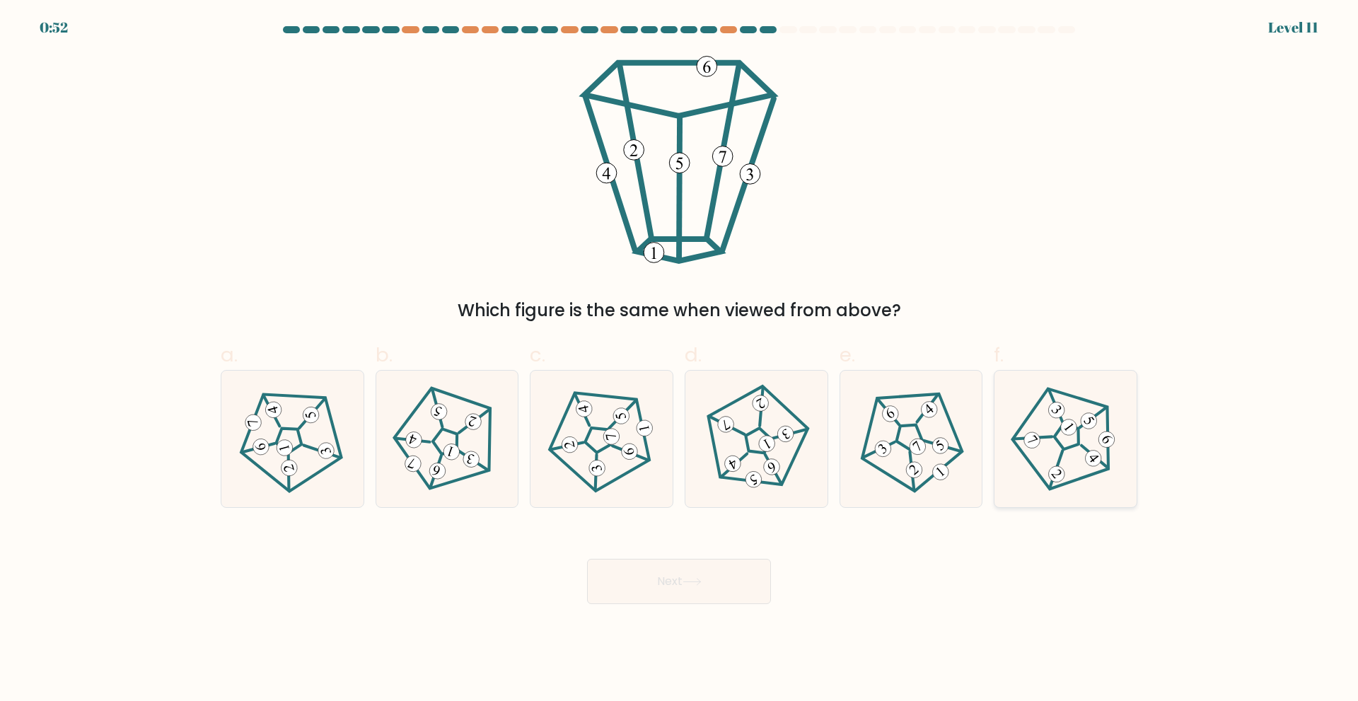
click at [1105, 444] on 795 at bounding box center [1107, 440] width 23 height 23
click at [680, 360] on input "f." at bounding box center [679, 355] width 1 height 9
radio input "true"
click at [680, 579] on button "Next" at bounding box center [679, 581] width 184 height 45
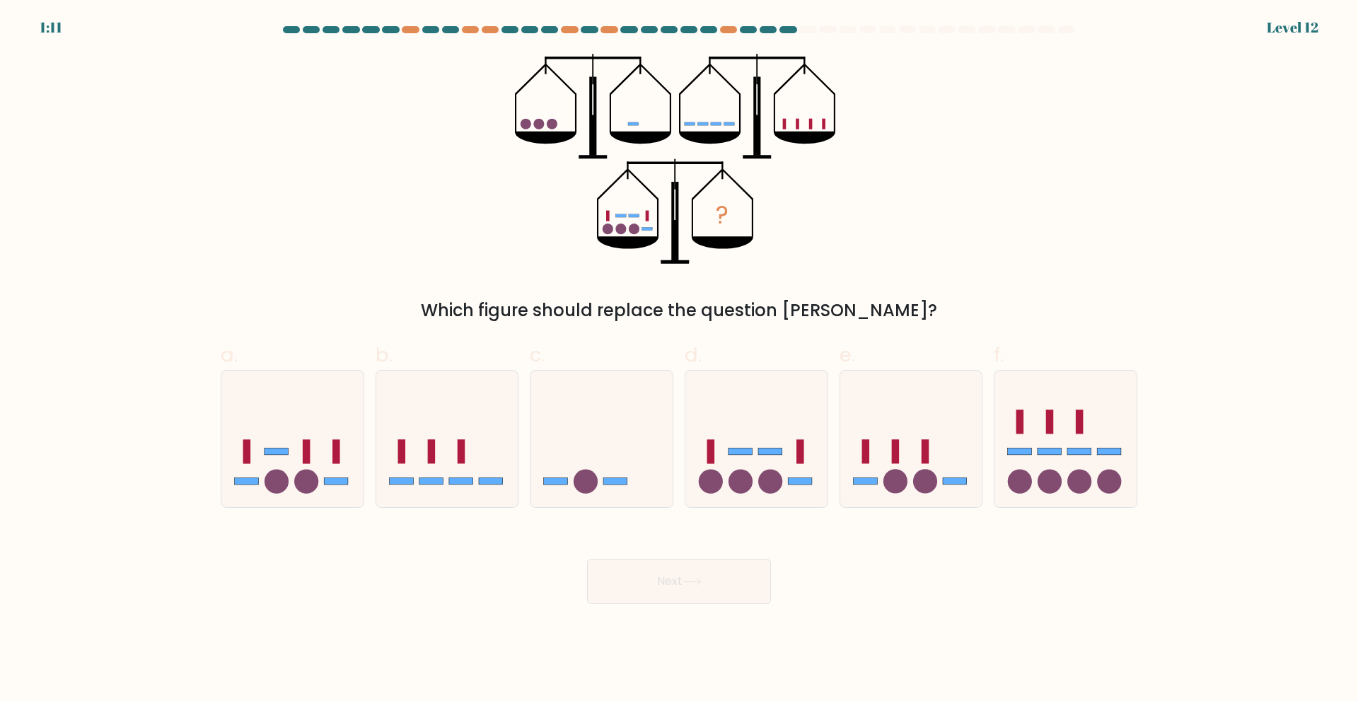
drag, startPoint x: 910, startPoint y: 250, endPoint x: 1345, endPoint y: 543, distance: 524.8
click at [911, 250] on div "? Which figure should replace the question mark?" at bounding box center [679, 189] width 934 height 270
click at [591, 419] on icon at bounding box center [602, 438] width 142 height 117
click at [679, 360] on input "c." at bounding box center [679, 355] width 1 height 9
radio input "true"
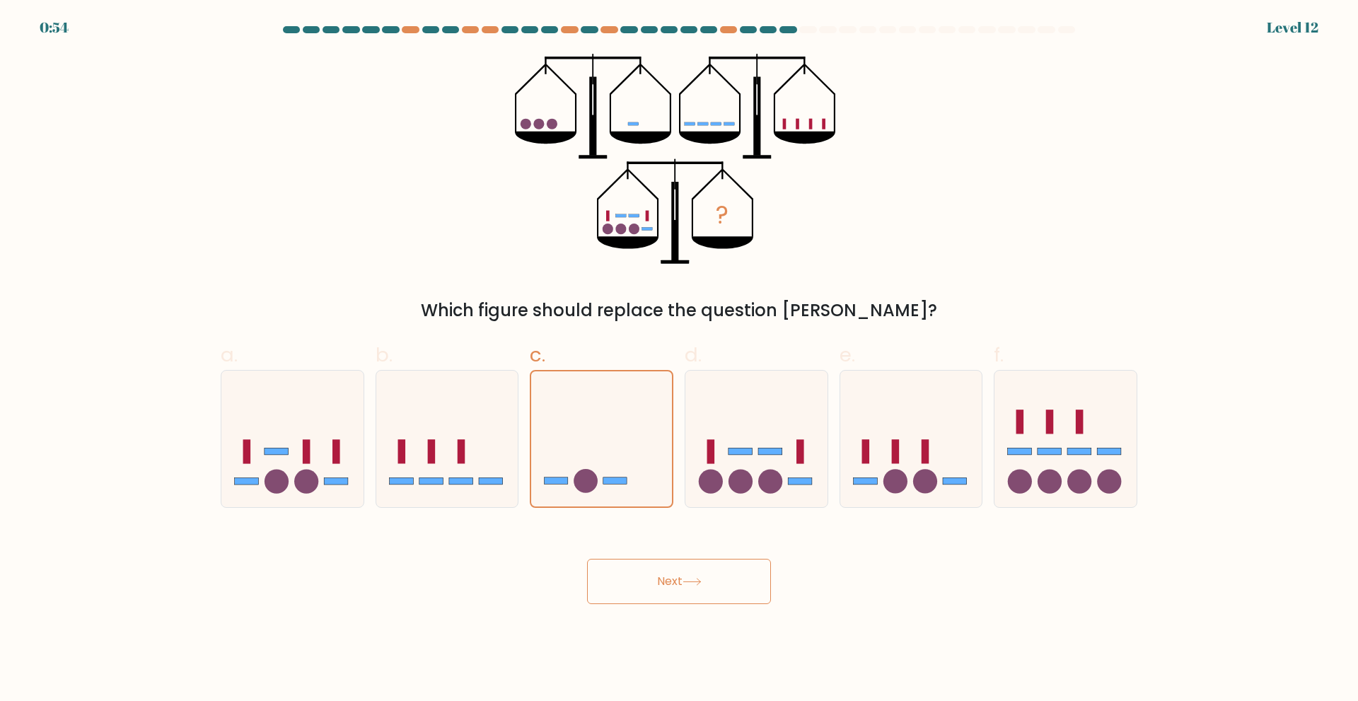
click at [682, 579] on button "Next" at bounding box center [679, 581] width 184 height 45
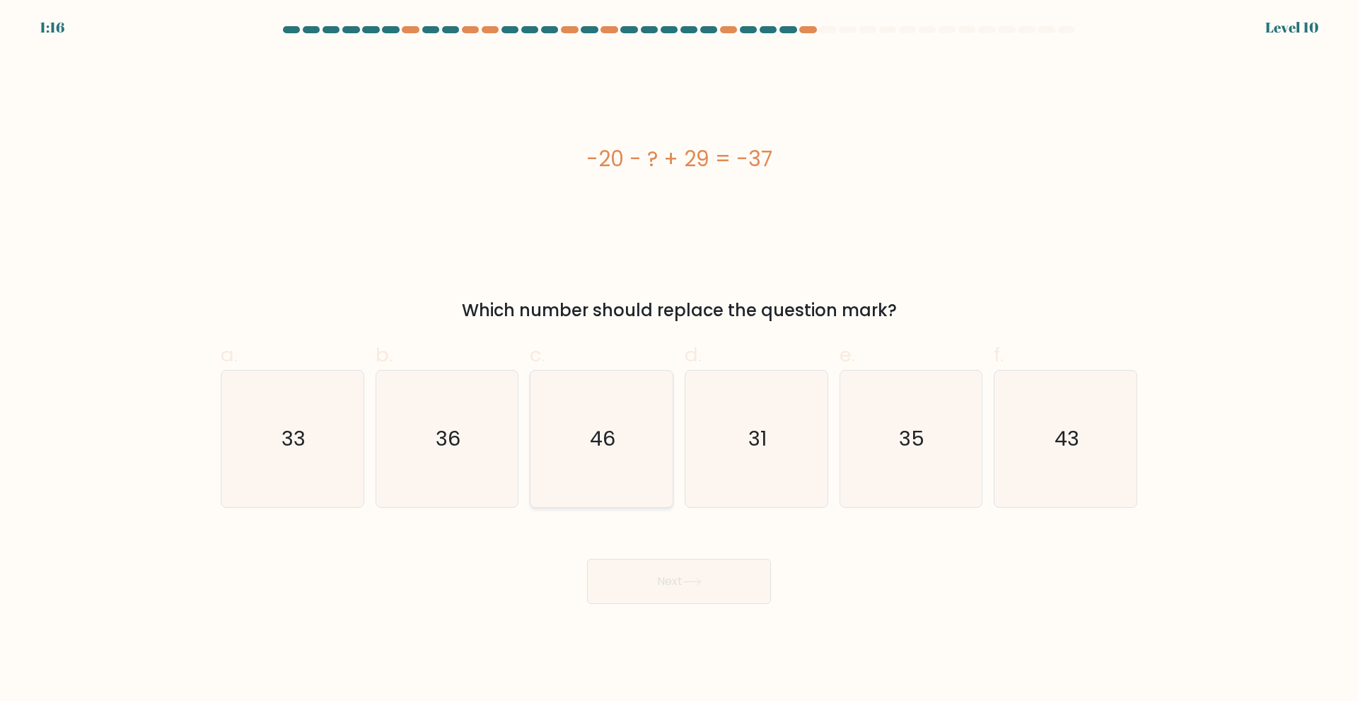
click at [627, 417] on icon "46" at bounding box center [601, 439] width 137 height 137
click at [679, 360] on input "c. 46" at bounding box center [679, 355] width 1 height 9
radio input "true"
click at [700, 575] on button "Next" at bounding box center [679, 581] width 184 height 45
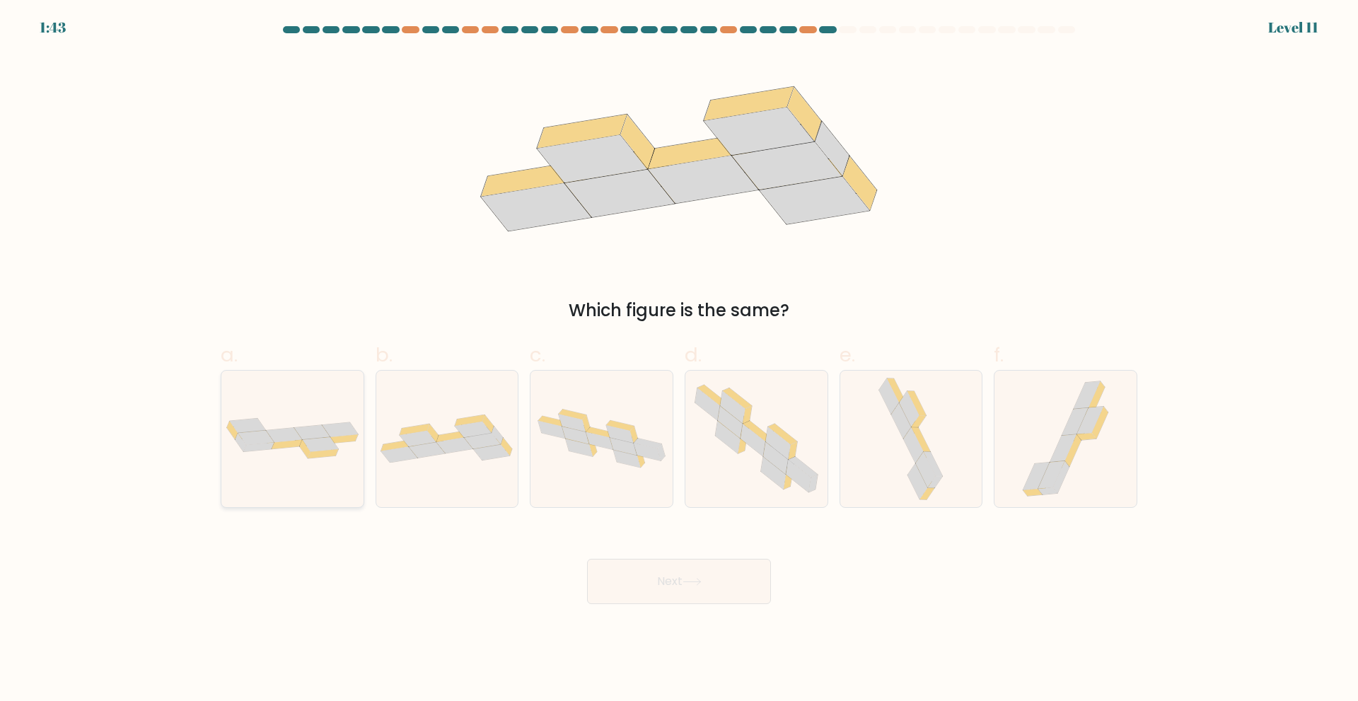
click at [341, 402] on div at bounding box center [293, 439] width 144 height 138
click at [679, 360] on input "a." at bounding box center [679, 355] width 1 height 9
radio input "true"
click at [678, 594] on button "Next" at bounding box center [679, 581] width 184 height 45
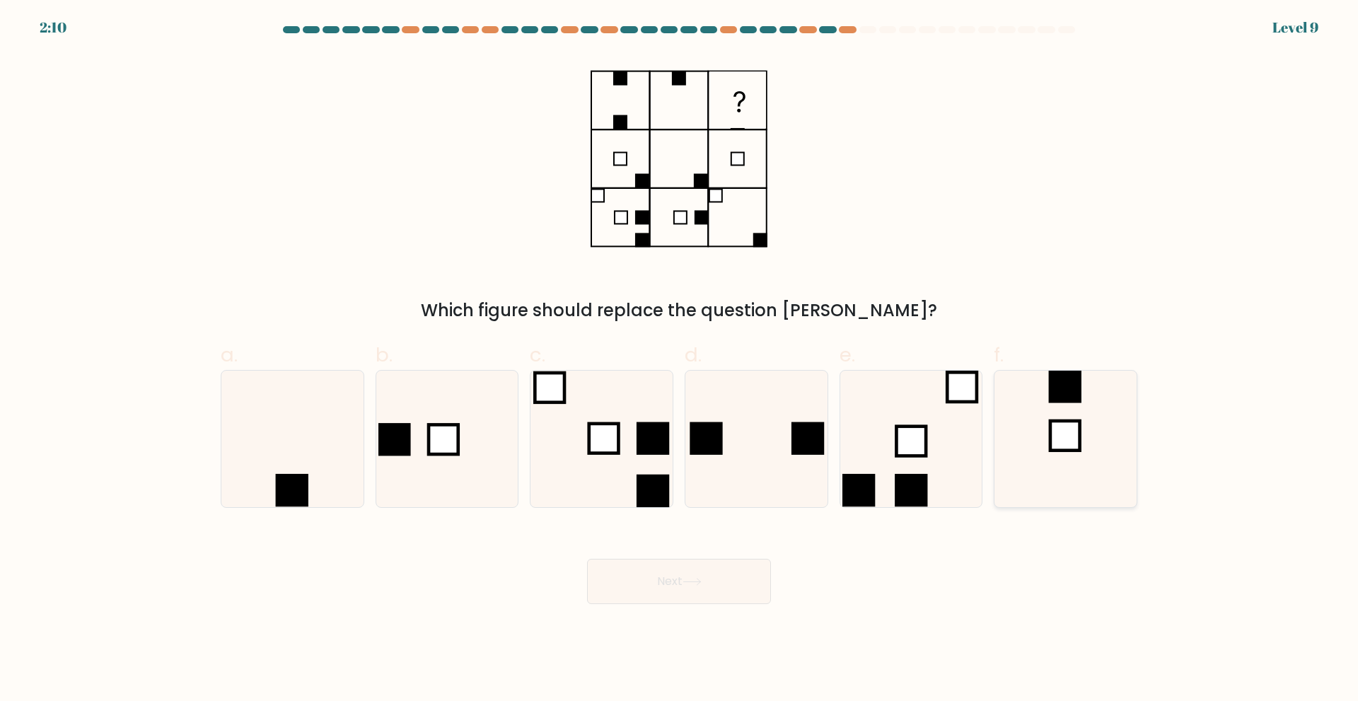
click at [1053, 417] on icon at bounding box center [1065, 439] width 137 height 137
click at [680, 360] on input "f." at bounding box center [679, 355] width 1 height 9
radio input "true"
click at [690, 567] on button "Next" at bounding box center [679, 581] width 184 height 45
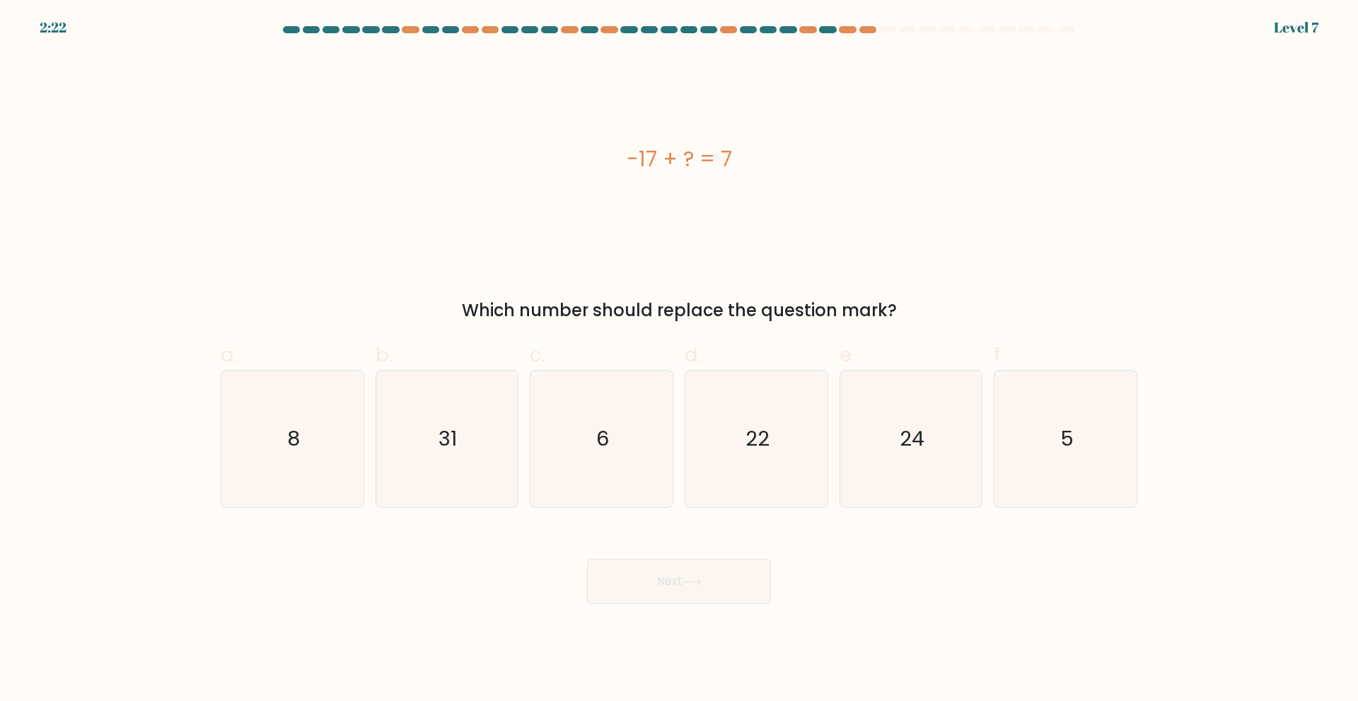
click at [669, 216] on div "-17 + ? = 7" at bounding box center [679, 159] width 917 height 210
click at [913, 454] on icon "24" at bounding box center [910, 439] width 137 height 137
click at [680, 360] on input "e. 24" at bounding box center [679, 355] width 1 height 9
radio input "true"
click at [712, 586] on button "Next" at bounding box center [679, 581] width 184 height 45
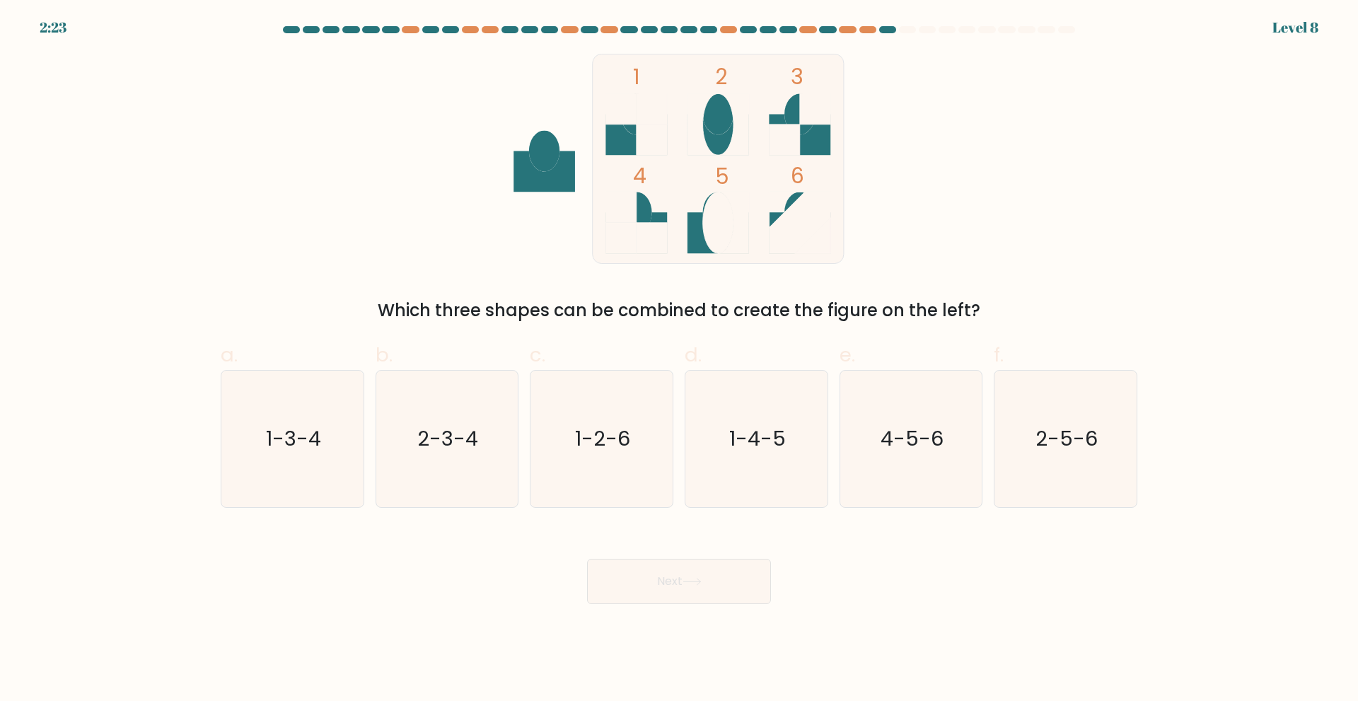
click at [1055, 203] on div "1 2 3 4 5 6 Which three shapes can be combined to create the figure on the left?" at bounding box center [679, 189] width 934 height 270
click at [254, 446] on icon "1-3-4" at bounding box center [292, 439] width 137 height 137
click at [679, 360] on input "a. 1-3-4" at bounding box center [679, 355] width 1 height 9
radio input "true"
click at [666, 585] on button "Next" at bounding box center [679, 581] width 184 height 45
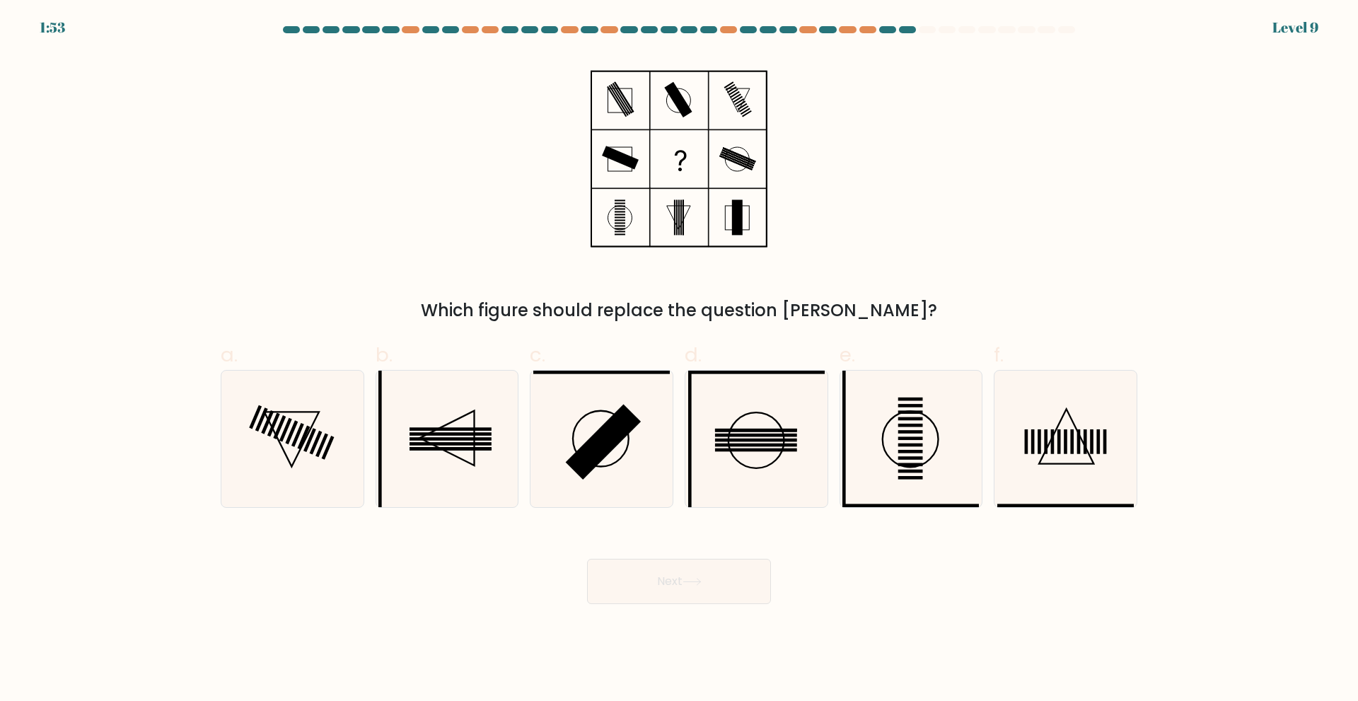
click at [349, 195] on div "Which figure should replace the question mark?" at bounding box center [679, 189] width 934 height 270
click at [285, 185] on div "Which figure should replace the question mark?" at bounding box center [679, 189] width 934 height 270
click at [954, 447] on icon at bounding box center [910, 439] width 137 height 137
click at [680, 360] on input "e." at bounding box center [679, 355] width 1 height 9
radio input "true"
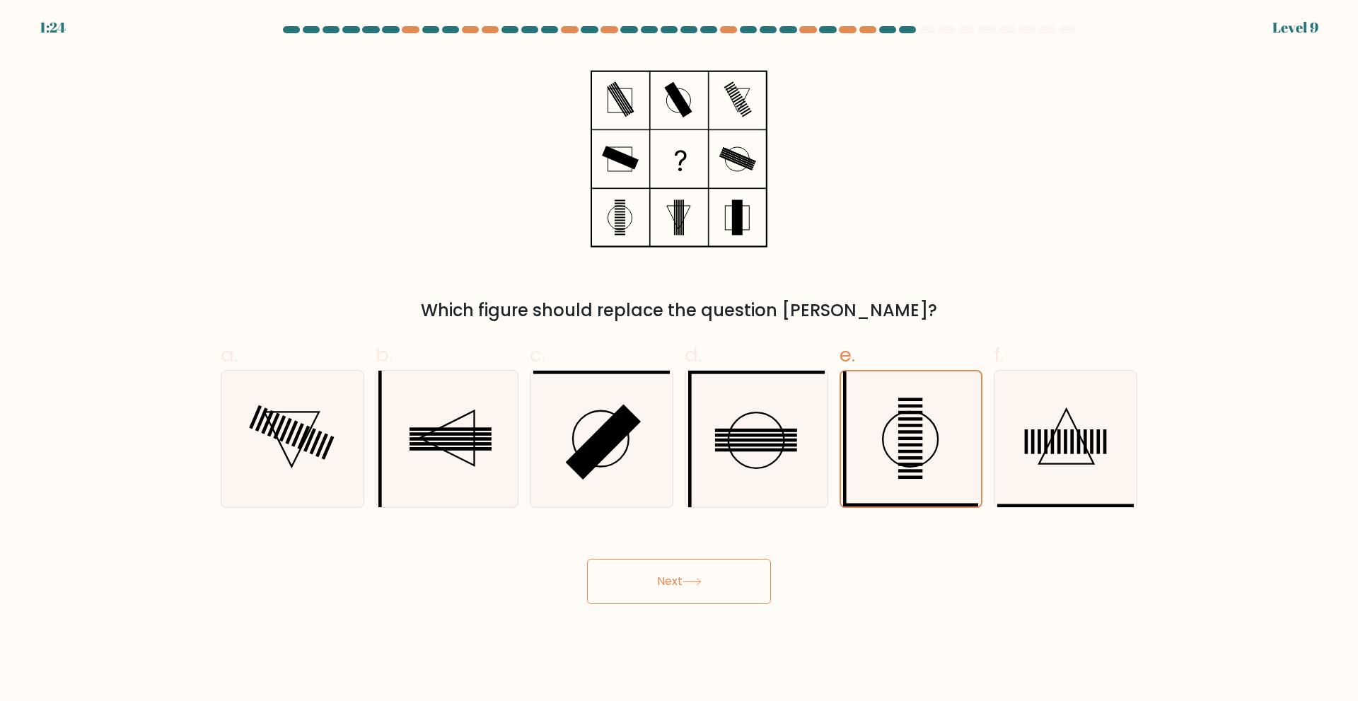
click at [653, 576] on button "Next" at bounding box center [679, 581] width 184 height 45
click at [707, 585] on button "Next" at bounding box center [679, 581] width 184 height 45
drag, startPoint x: 777, startPoint y: 441, endPoint x: 751, endPoint y: 441, distance: 26.9
click at [777, 441] on rect at bounding box center [756, 440] width 82 height 4
click at [680, 360] on input "d." at bounding box center [679, 355] width 1 height 9
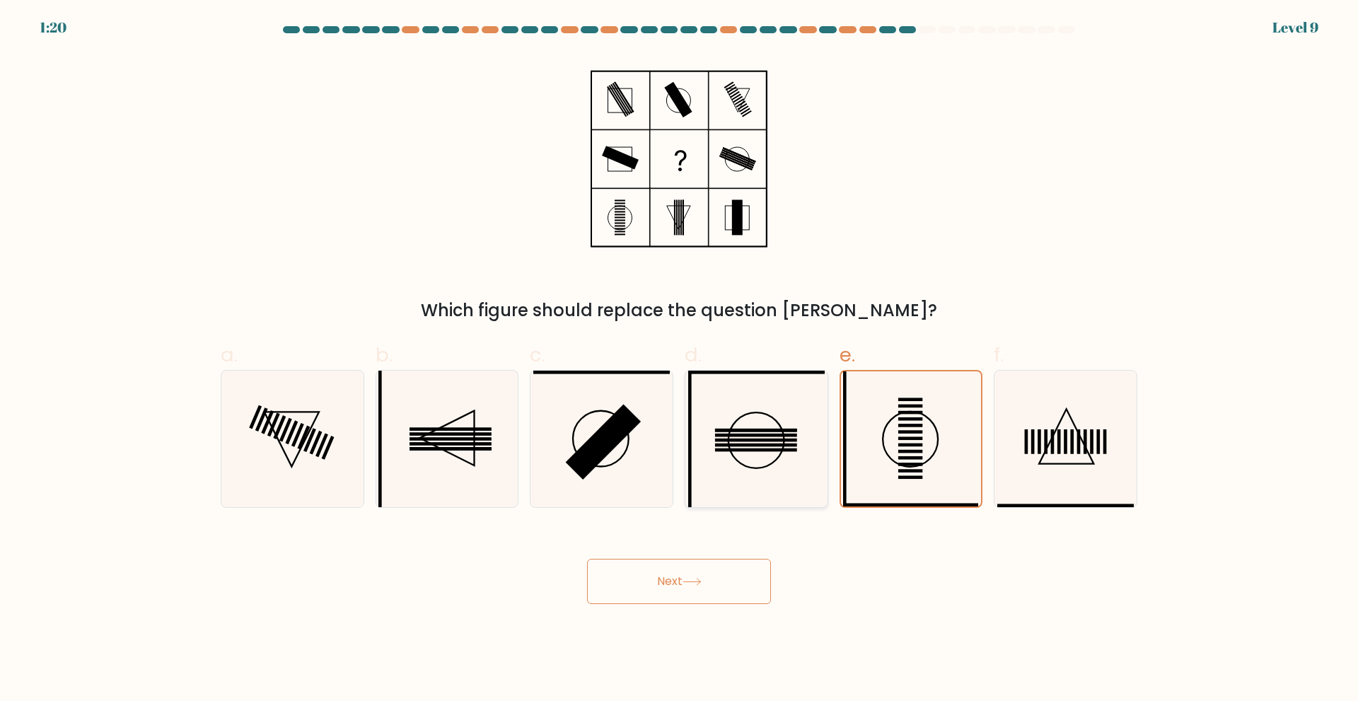
radio input "true"
click at [910, 439] on rect at bounding box center [910, 438] width 25 height 4
click at [680, 360] on input "e." at bounding box center [679, 355] width 1 height 9
radio input "true"
click at [709, 584] on button "Next" at bounding box center [679, 581] width 184 height 45
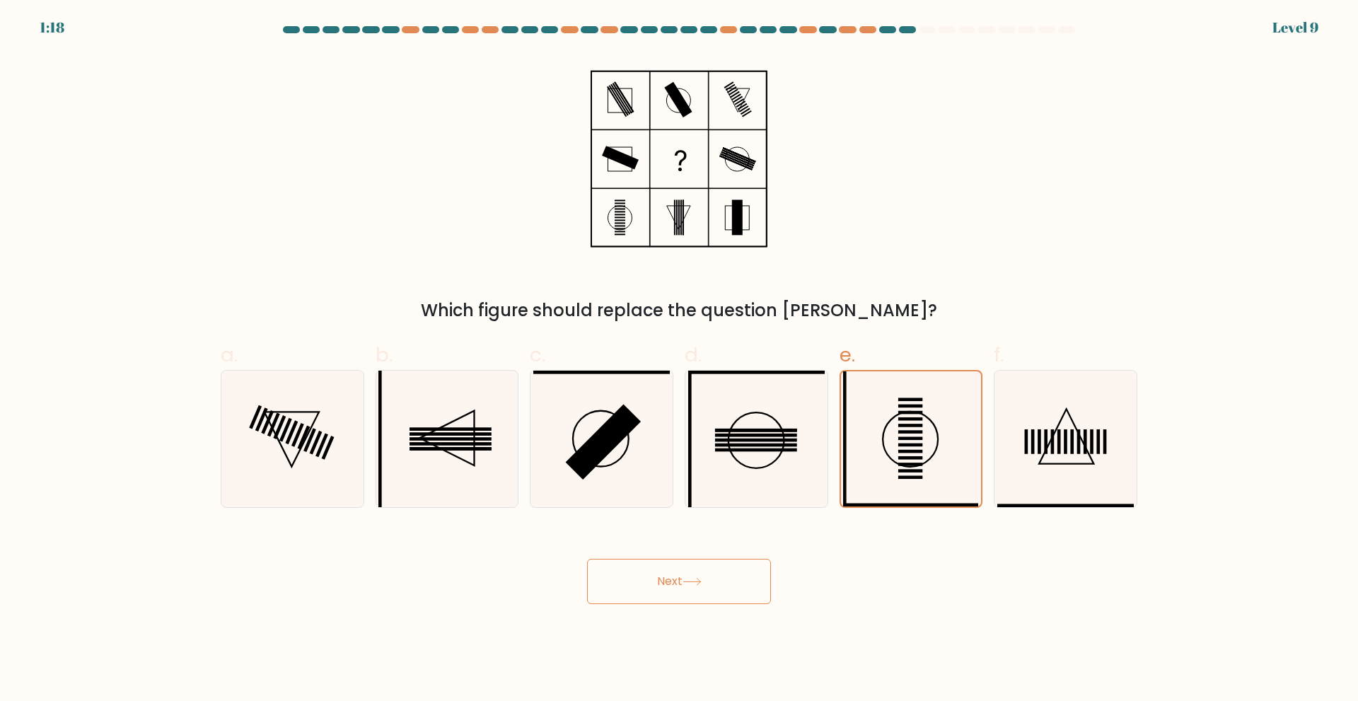
click at [707, 584] on button "Next" at bounding box center [679, 581] width 184 height 45
click at [918, 583] on div "Next" at bounding box center [679, 564] width 934 height 79
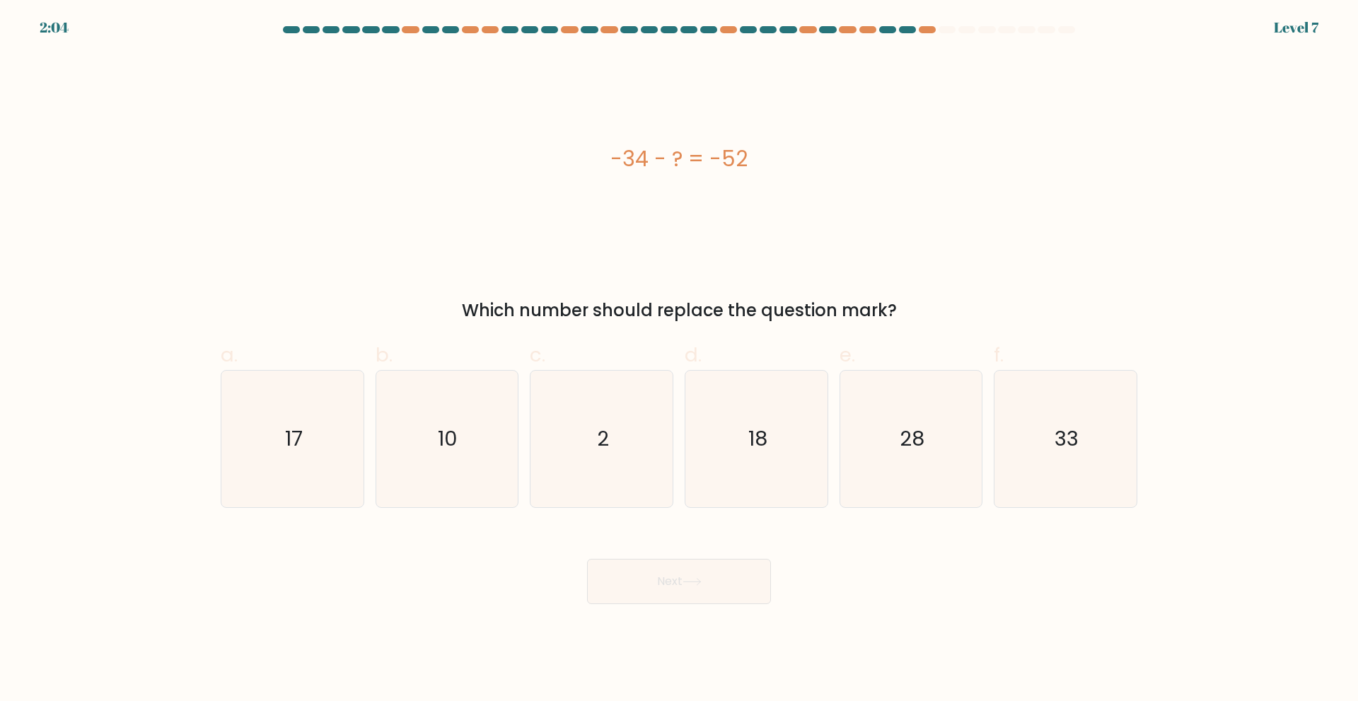
click at [593, 221] on div "-34 - ? = -52" at bounding box center [679, 159] width 917 height 210
click at [1095, 249] on div "-34 - ? = -52" at bounding box center [679, 159] width 917 height 210
click at [1128, 251] on div "-34 - ? = -52" at bounding box center [679, 159] width 917 height 210
click at [1154, 262] on form "a. 2" at bounding box center [679, 315] width 1358 height 578
click at [735, 414] on icon "18" at bounding box center [756, 439] width 137 height 137
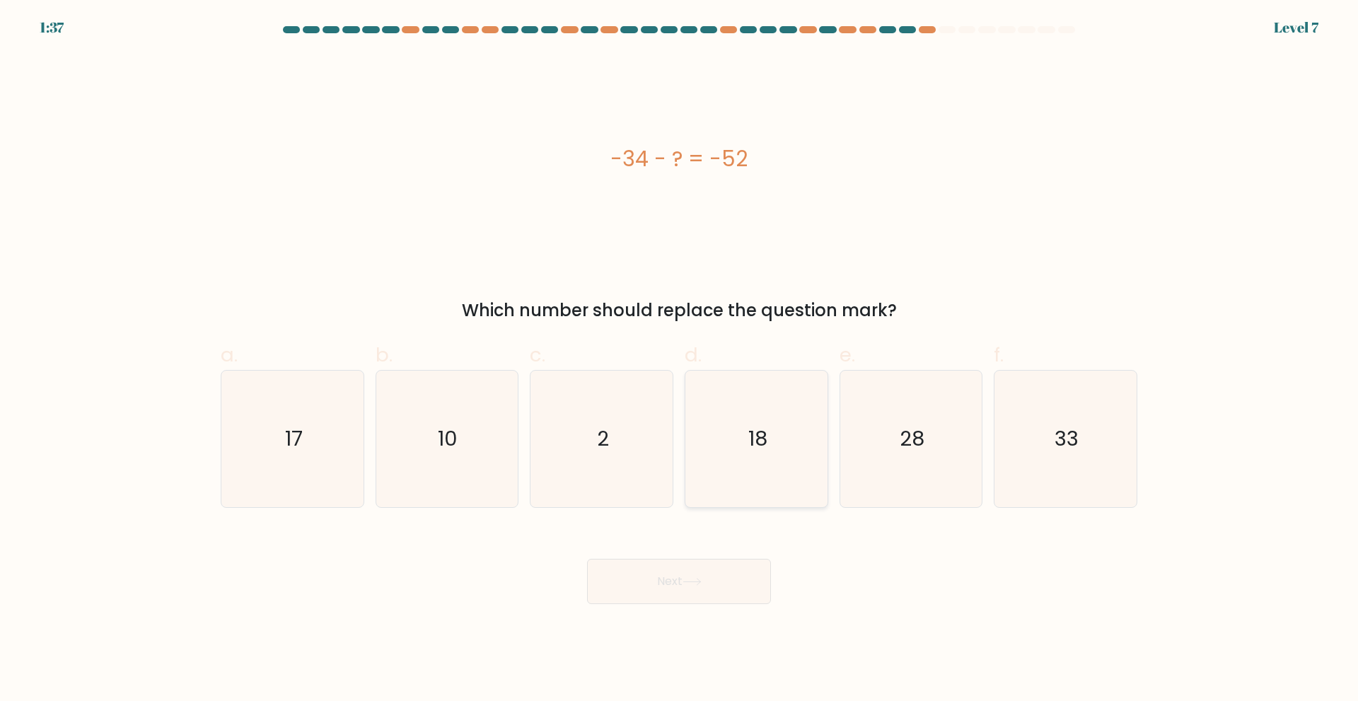
click at [680, 360] on input "d. 18" at bounding box center [679, 355] width 1 height 9
radio input "true"
click at [668, 582] on button "Next" at bounding box center [679, 581] width 184 height 45
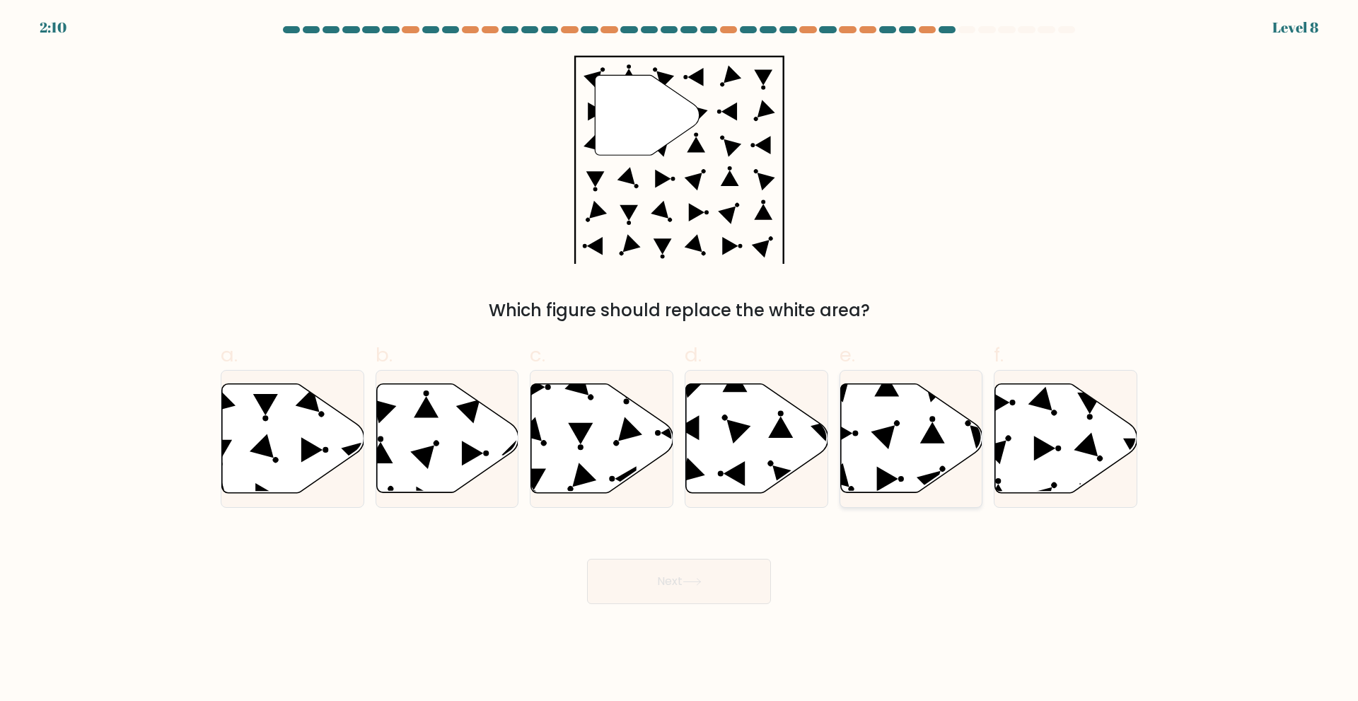
click at [903, 436] on icon at bounding box center [911, 437] width 142 height 109
click at [680, 360] on input "e." at bounding box center [679, 355] width 1 height 9
radio input "true"
click at [690, 575] on button "Next" at bounding box center [679, 581] width 184 height 45
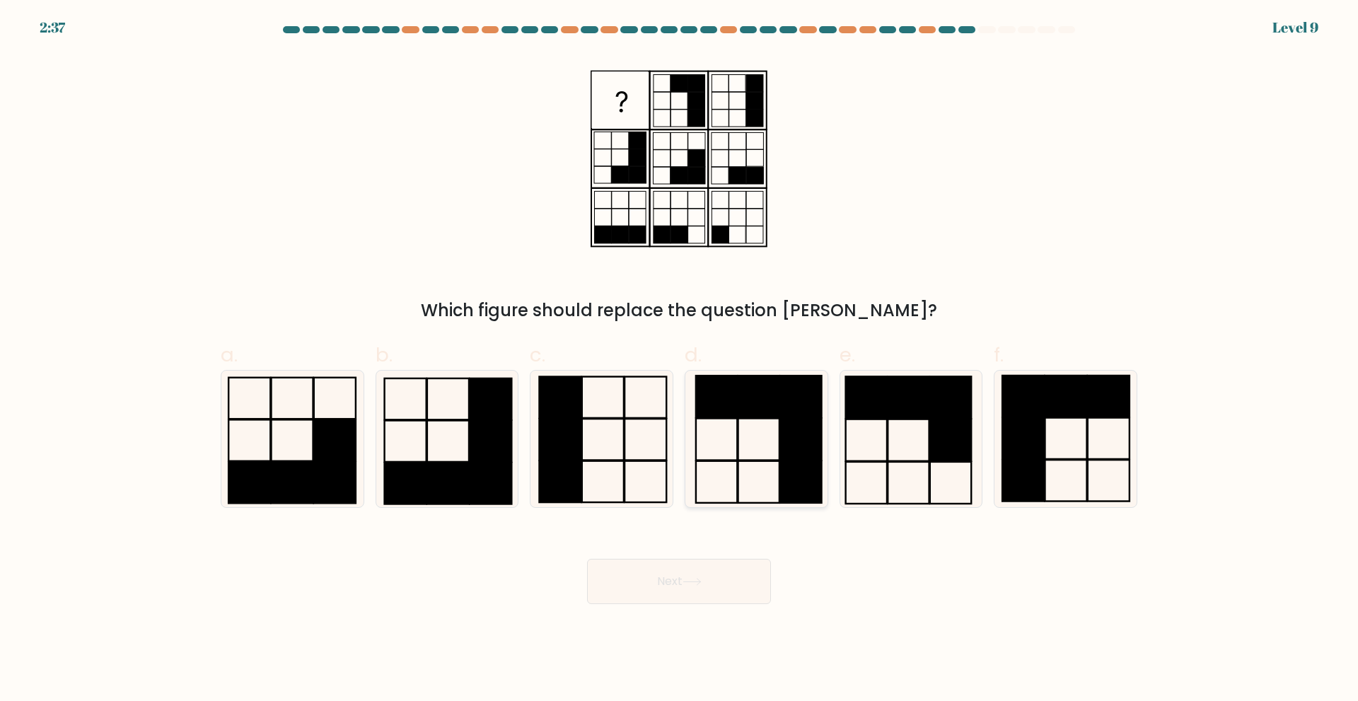
click at [749, 400] on rect at bounding box center [758, 397] width 41 height 42
click at [680, 360] on input "d." at bounding box center [679, 355] width 1 height 9
radio input "true"
click at [687, 569] on button "Next" at bounding box center [679, 581] width 184 height 45
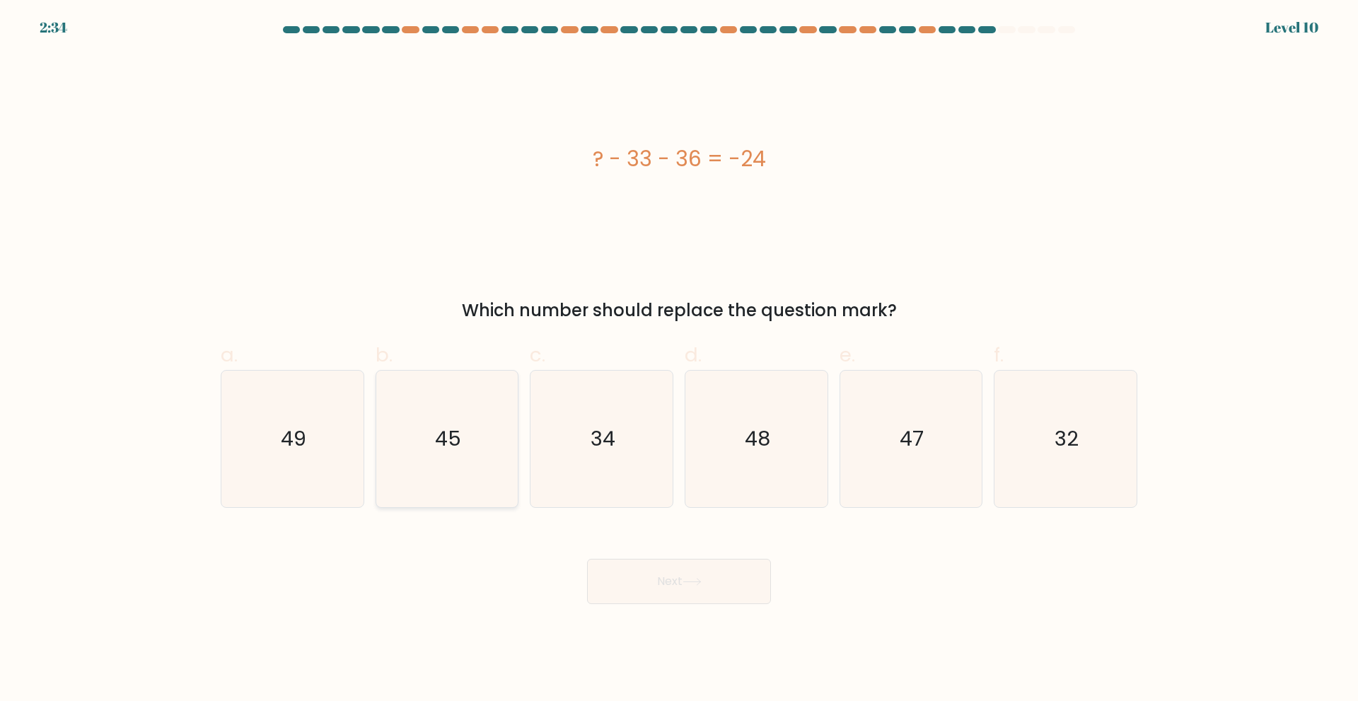
click at [431, 450] on icon "45" at bounding box center [446, 439] width 137 height 137
click at [679, 360] on input "b. 45" at bounding box center [679, 355] width 1 height 9
radio input "true"
click at [690, 584] on icon at bounding box center [692, 582] width 19 height 8
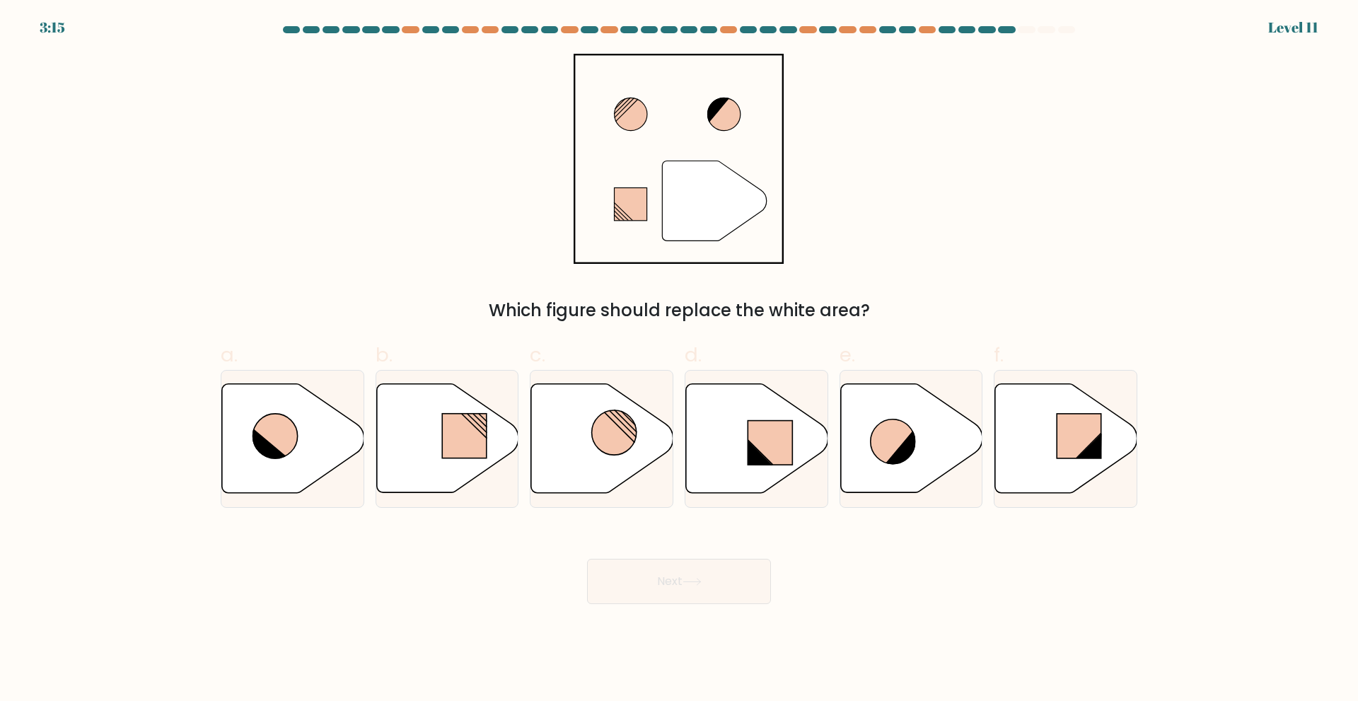
click at [956, 253] on div "" Which figure should replace the white area?" at bounding box center [679, 189] width 934 height 270
click at [971, 284] on div "" Which figure should replace the white area?" at bounding box center [679, 189] width 934 height 270
click at [743, 437] on icon at bounding box center [757, 437] width 142 height 109
click at [680, 360] on input "d." at bounding box center [679, 355] width 1 height 9
radio input "true"
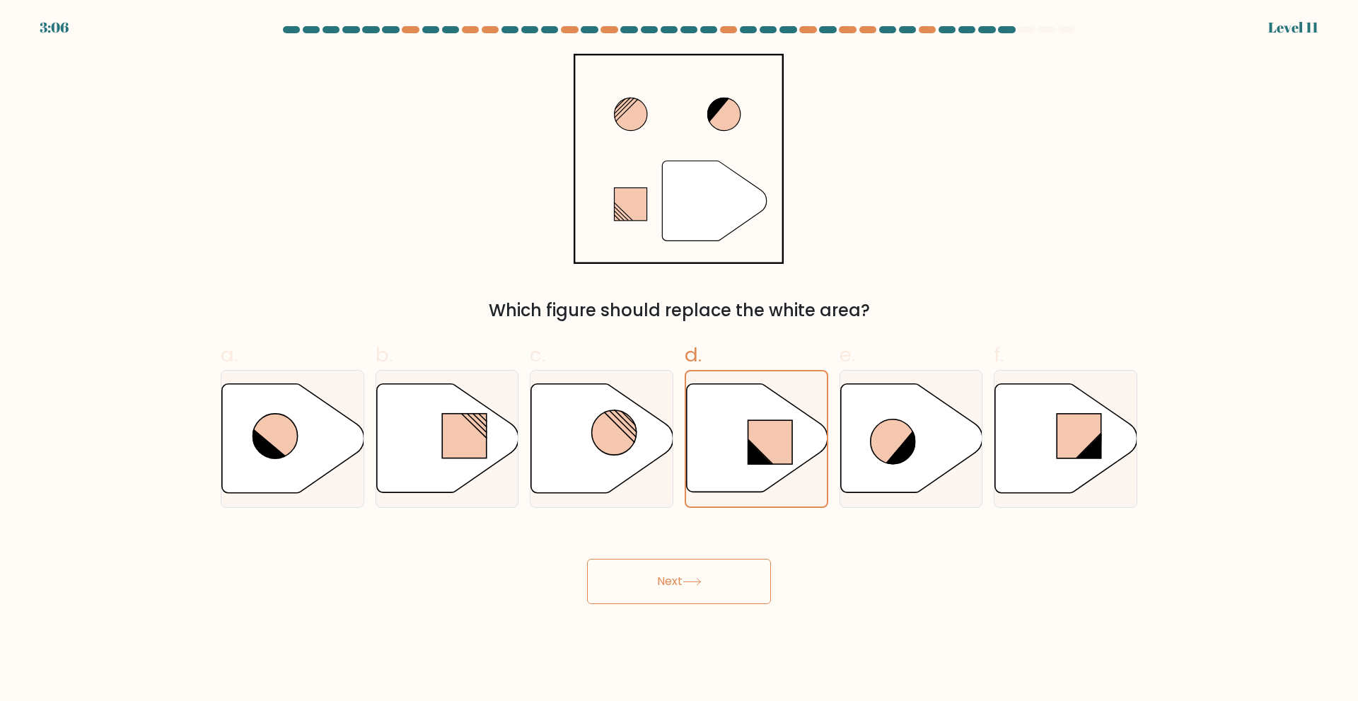
click at [728, 581] on button "Next" at bounding box center [679, 581] width 184 height 45
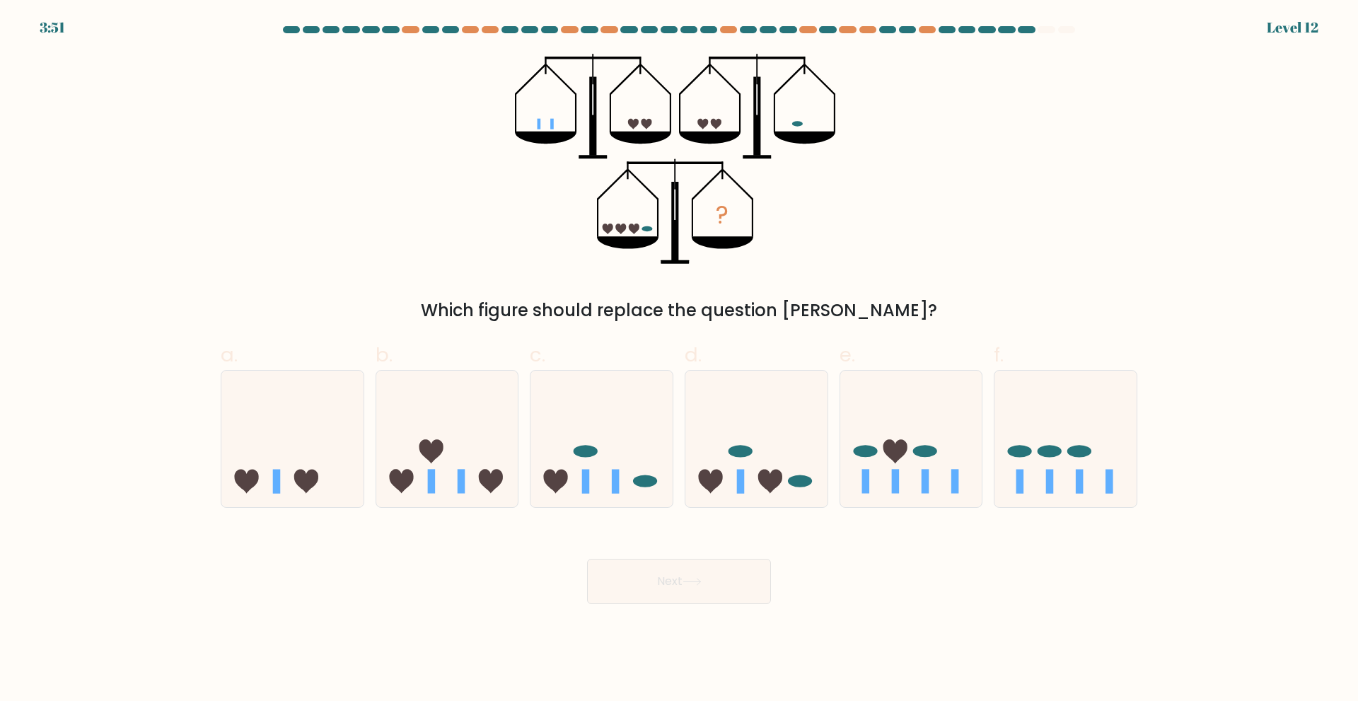
click at [1099, 96] on div "? Which figure should replace the question mark?" at bounding box center [679, 189] width 934 height 270
click at [417, 416] on icon at bounding box center [447, 438] width 142 height 117
click at [679, 360] on input "b." at bounding box center [679, 355] width 1 height 9
radio input "true"
click at [690, 584] on icon at bounding box center [692, 582] width 19 height 8
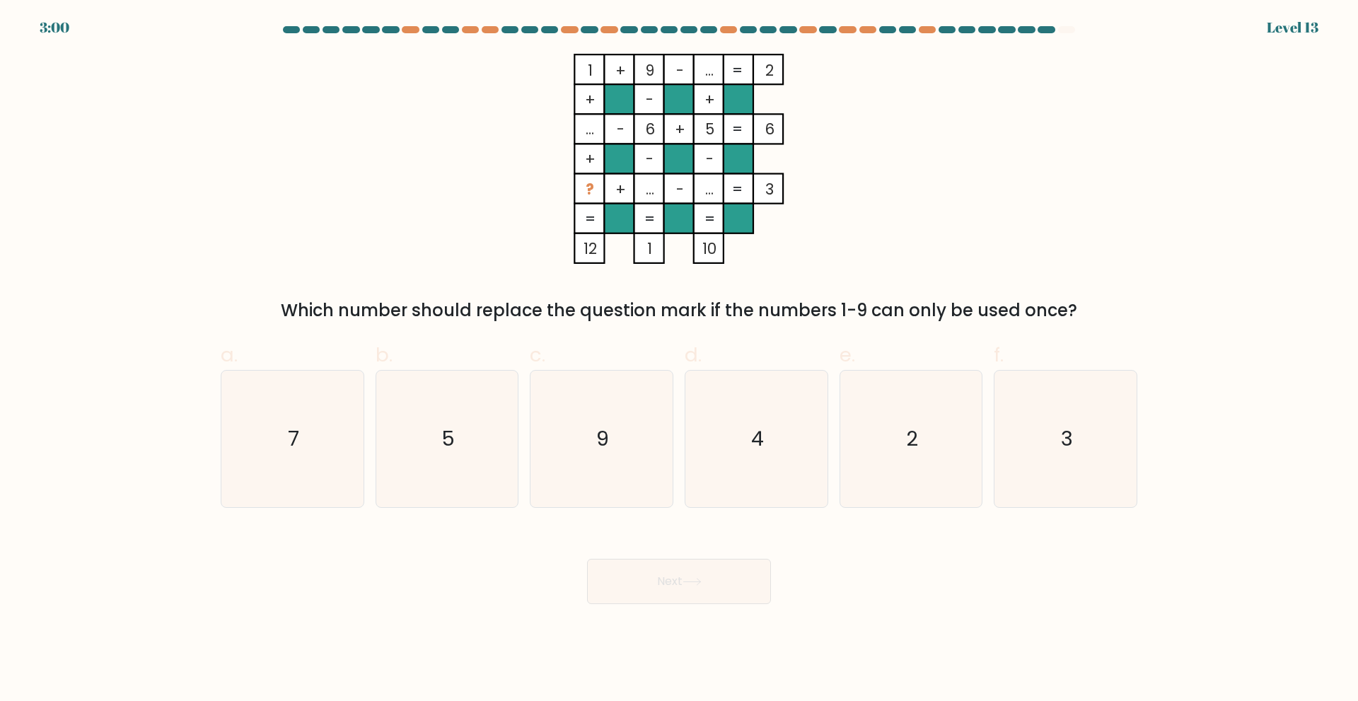
click at [1055, 185] on div "1 + 9 - ... 2 + - + ... - 6 + 5 6 + - - ? + ... - ... = 3 = = = = 12 1 10 = Whi…" at bounding box center [679, 189] width 934 height 270
click at [1183, 149] on form at bounding box center [679, 315] width 1358 height 578
click at [168, 110] on form at bounding box center [679, 315] width 1358 height 578
click at [243, 125] on div "1 + 9 - ... 2 + - + ... - 6 + 5 6 + - - ? + ... - ... = 3 = = = = 12 1 10 = Whi…" at bounding box center [679, 189] width 934 height 270
click at [699, 446] on icon "4" at bounding box center [756, 439] width 137 height 137
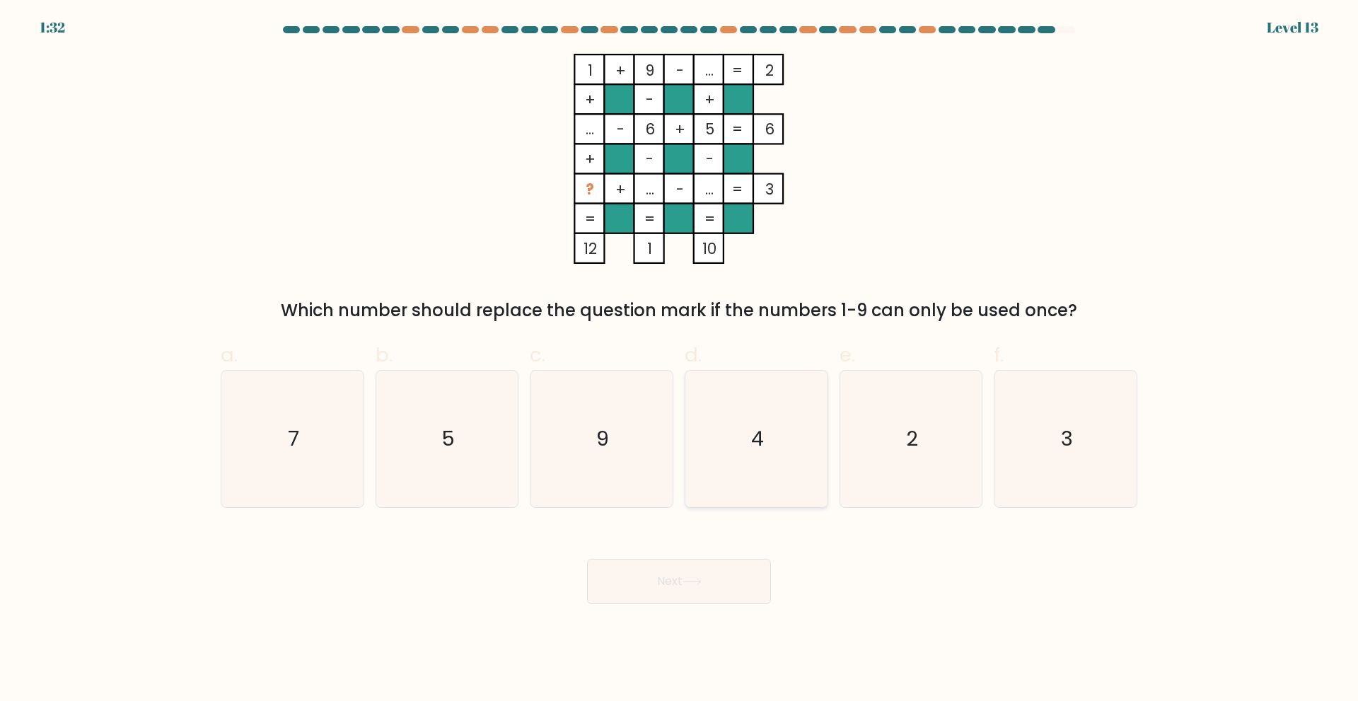
click at [680, 360] on input "d. 4" at bounding box center [679, 355] width 1 height 9
radio input "true"
click at [709, 590] on button "Next" at bounding box center [679, 581] width 184 height 45
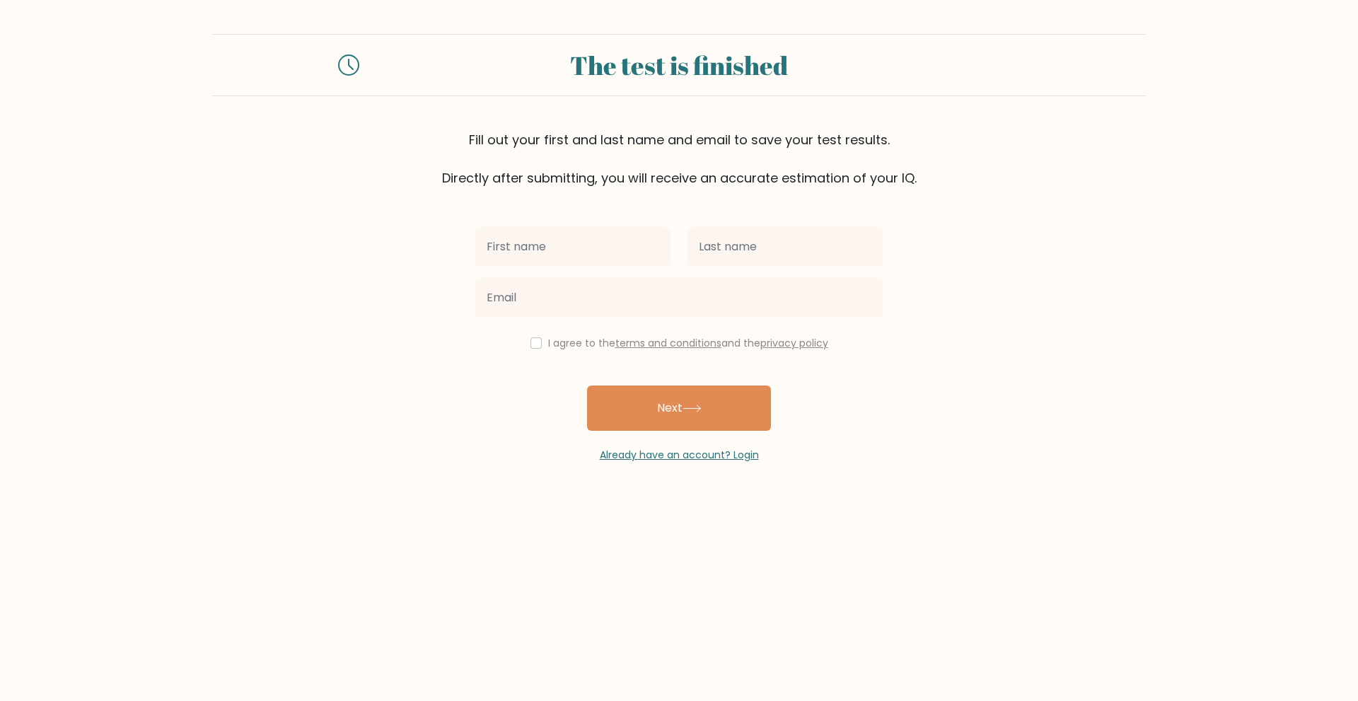
click at [586, 236] on input "text" at bounding box center [572, 247] width 195 height 40
type input "Ben Alfred"
click at [768, 255] on input "text" at bounding box center [785, 247] width 195 height 40
type input "Ganaganag"
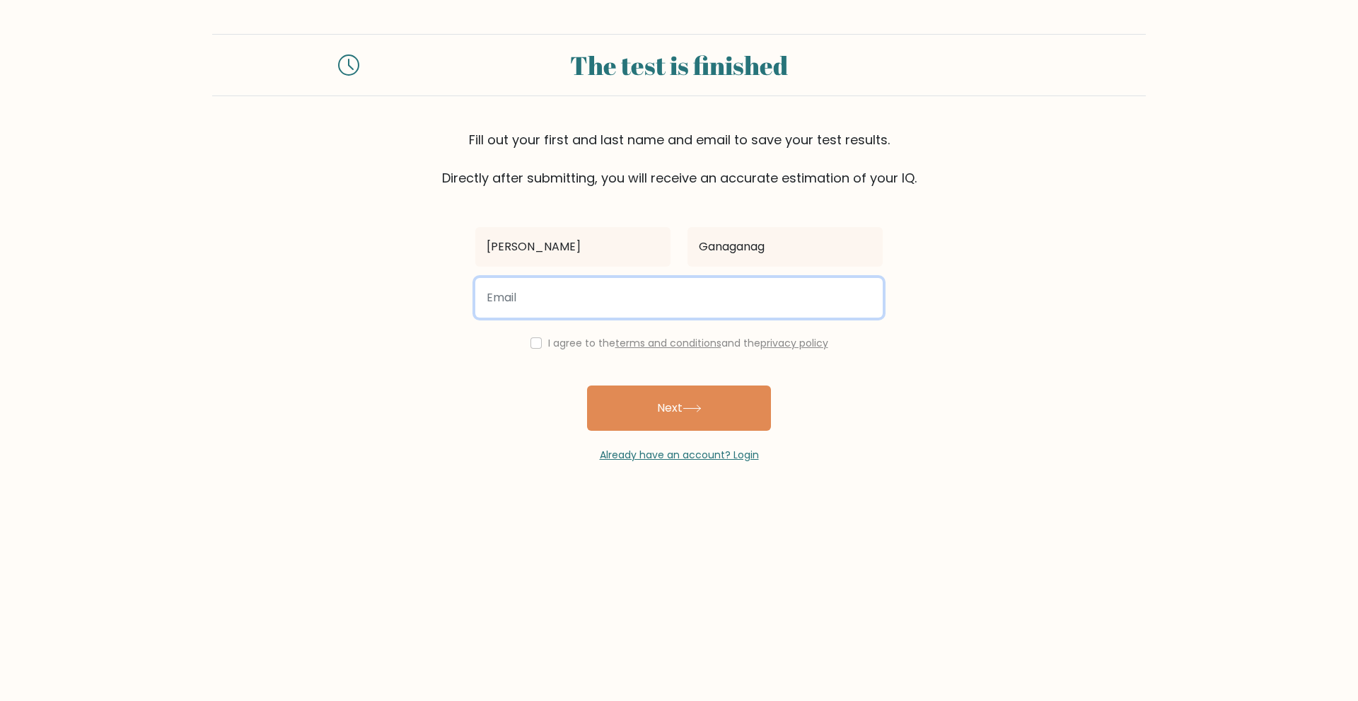
click at [779, 311] on input "email" at bounding box center [678, 298] width 407 height 40
type input "b.ganaganag@yahoo.com.ph"
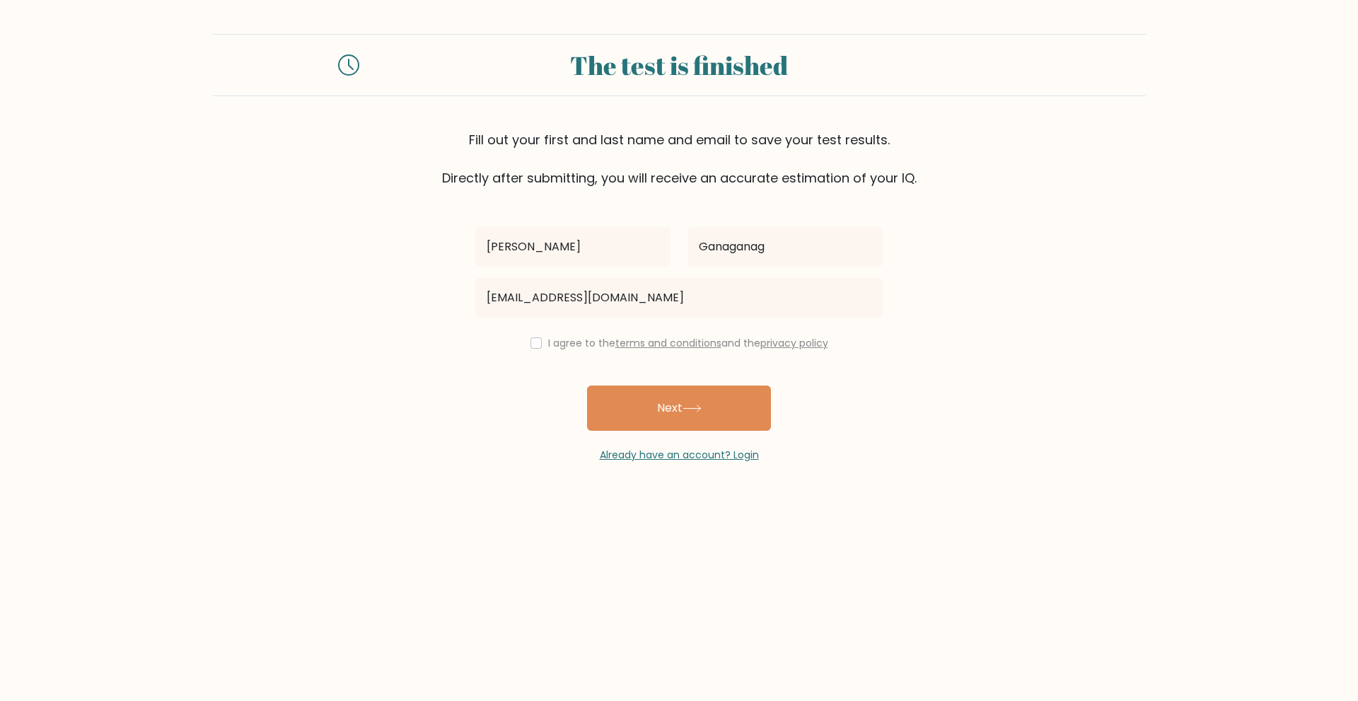
click at [656, 338] on link "terms and conditions" at bounding box center [668, 343] width 106 height 14
click at [531, 344] on input "checkbox" at bounding box center [536, 342] width 11 height 11
checkbox input "true"
click at [657, 409] on button "Next" at bounding box center [679, 408] width 184 height 45
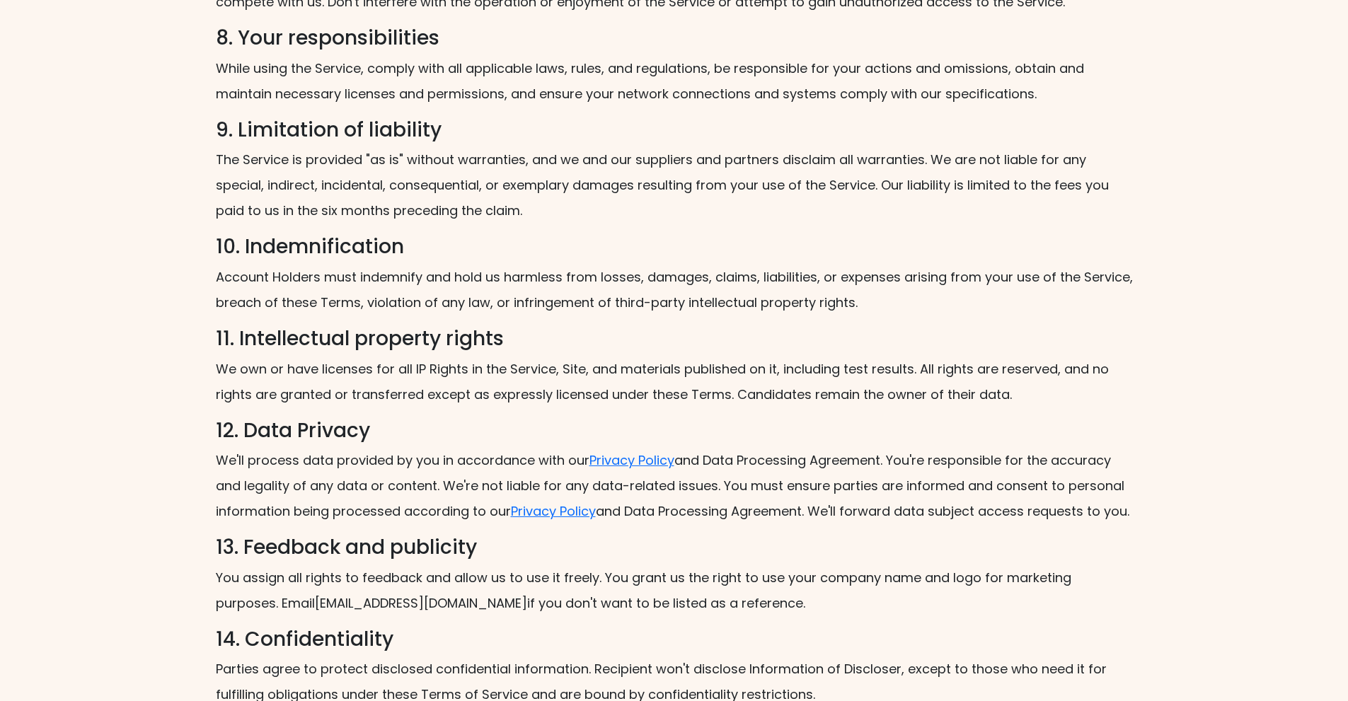
scroll to position [1840, 0]
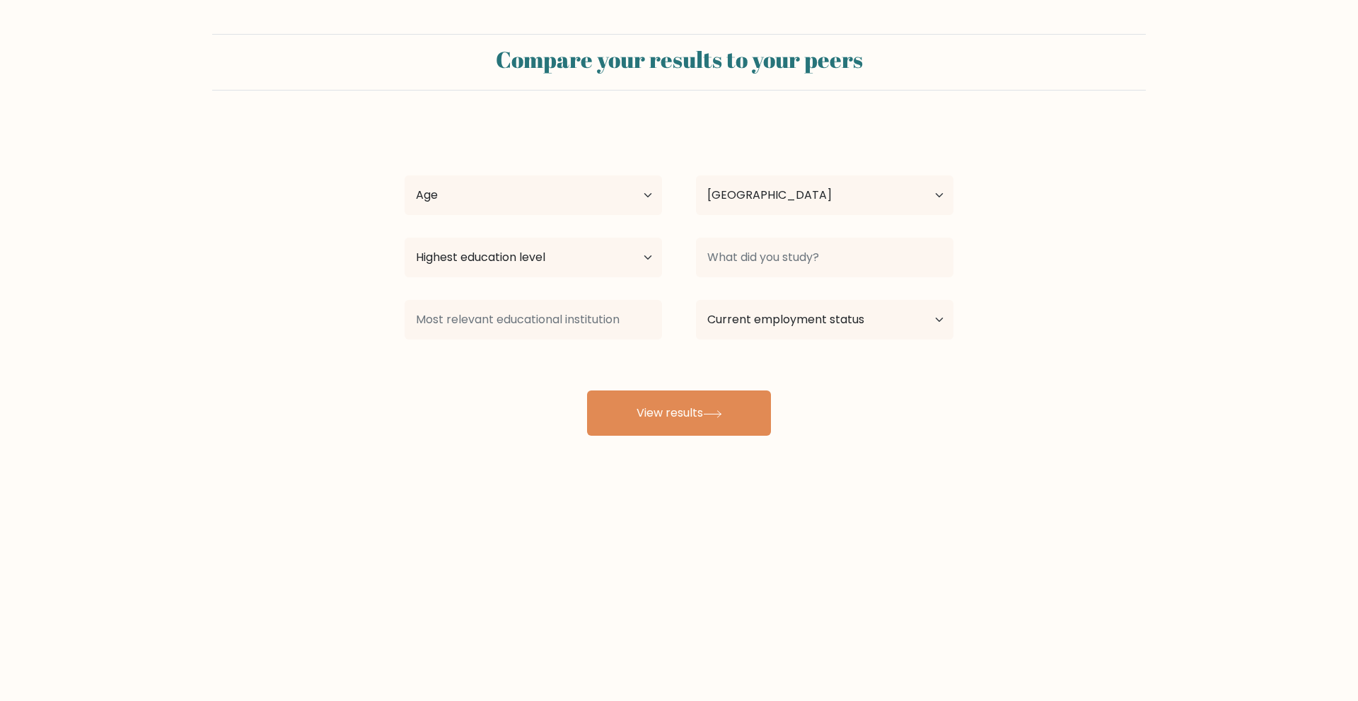
select select "PH"
click at [482, 195] on select "Age Under [DEMOGRAPHIC_DATA] [DEMOGRAPHIC_DATA] [DEMOGRAPHIC_DATA] [DEMOGRAPHIC…" at bounding box center [533, 195] width 257 height 40
select select "18_24"
click at [405, 175] on select "Age Under [DEMOGRAPHIC_DATA] [DEMOGRAPHIC_DATA] [DEMOGRAPHIC_DATA] [DEMOGRAPHIC…" at bounding box center [533, 195] width 257 height 40
click at [511, 253] on select "Highest education level No schooling Primary Lower Secondary Upper Secondary Oc…" at bounding box center [533, 258] width 257 height 40
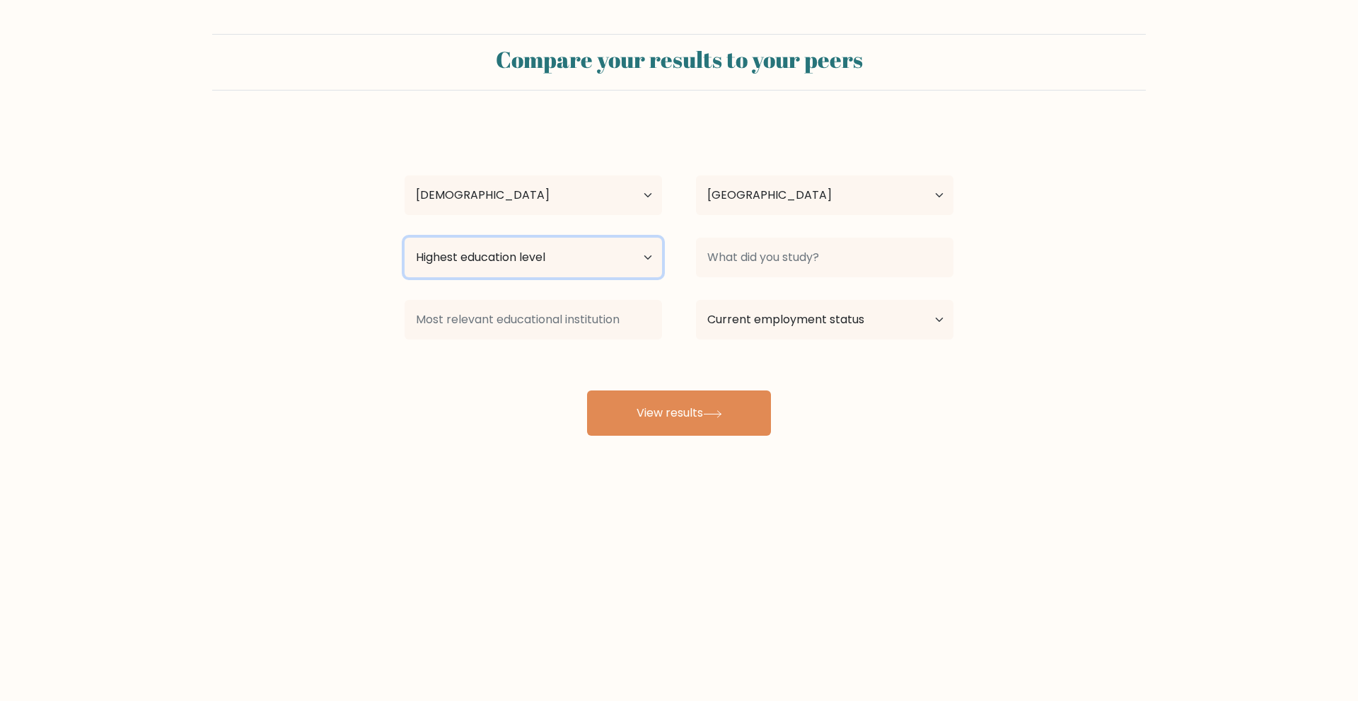
select select "bachelors_degree"
click at [405, 238] on select "Highest education level No schooling Primary Lower Secondary Upper Secondary Oc…" at bounding box center [533, 258] width 257 height 40
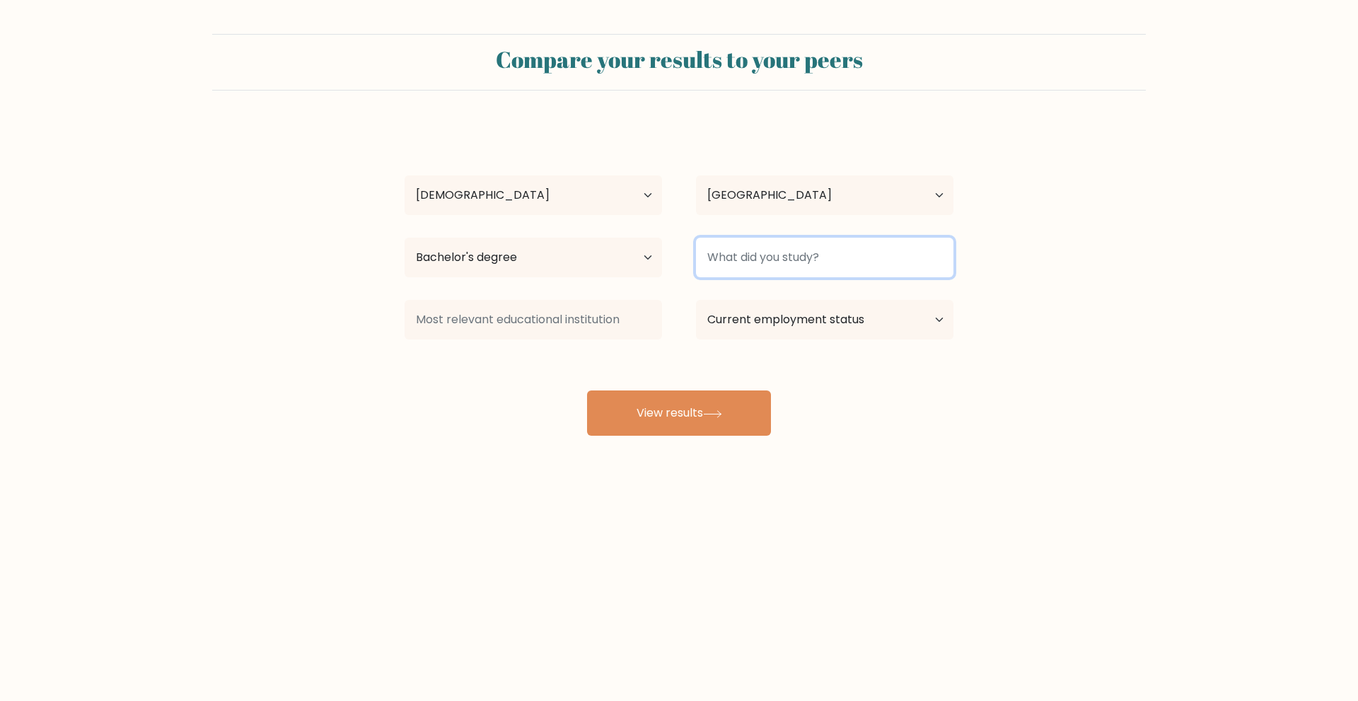
click at [777, 274] on input at bounding box center [824, 258] width 257 height 40
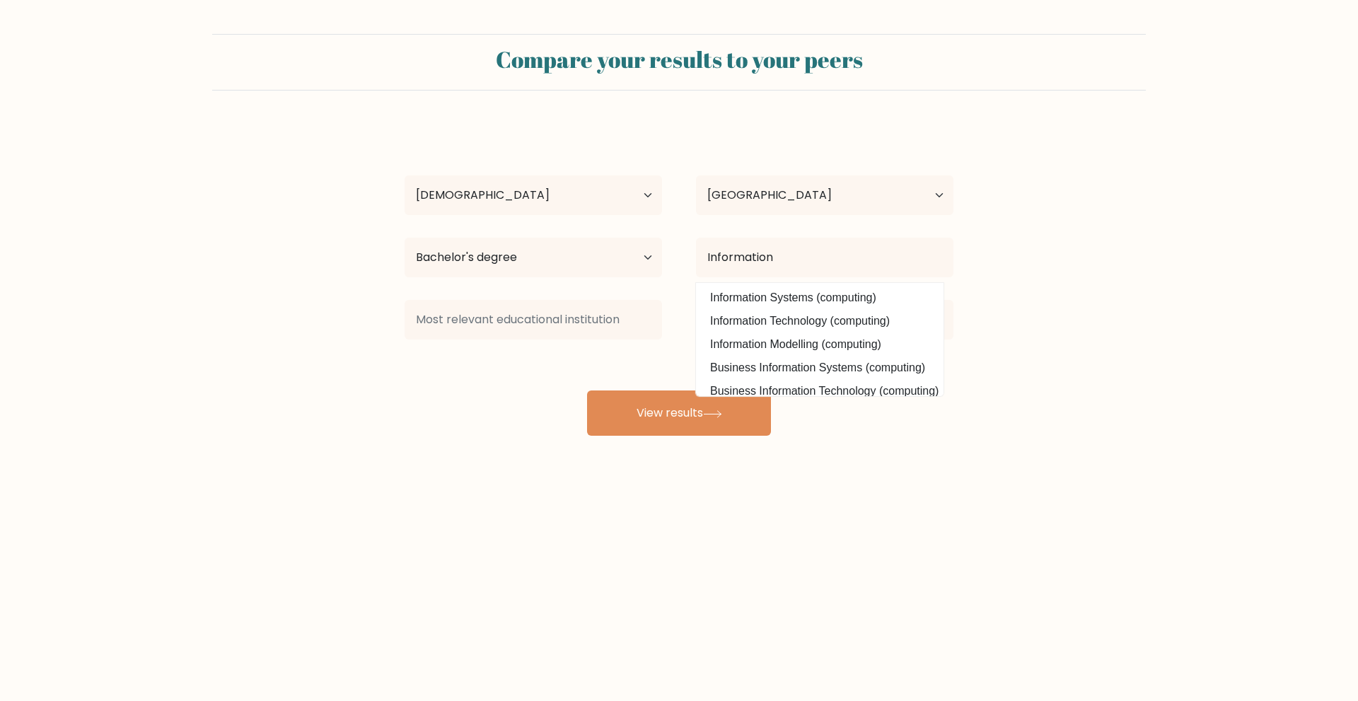
click at [792, 313] on option "Information Technology (computing)" at bounding box center [820, 321] width 241 height 23
type input "Information Technology"
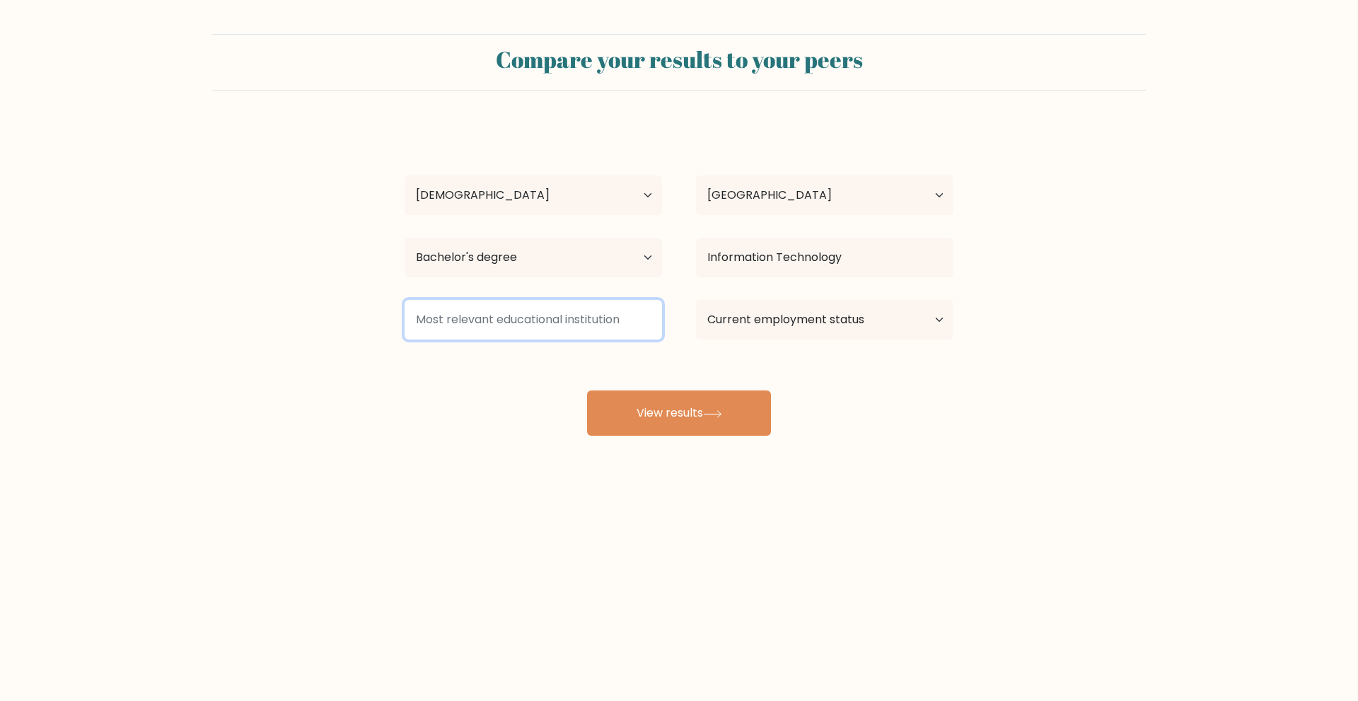
click at [464, 313] on input at bounding box center [533, 320] width 257 height 40
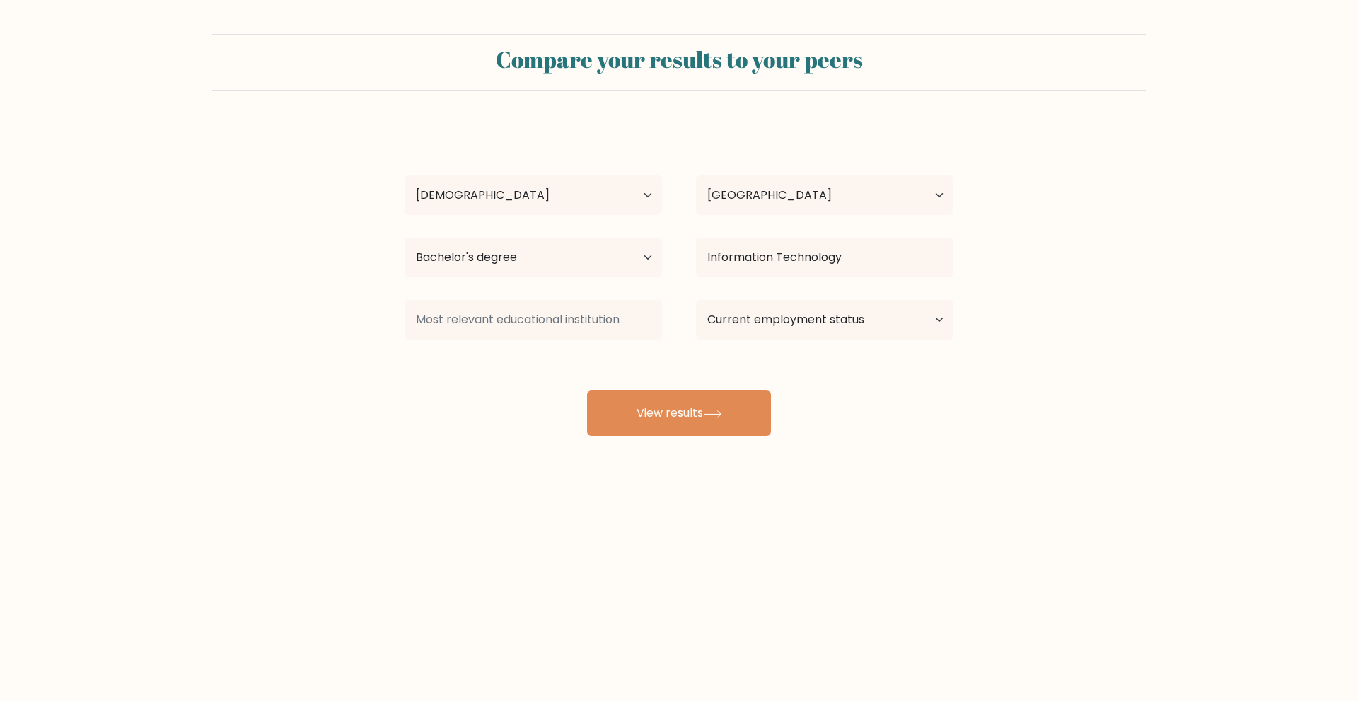
click at [506, 367] on div "[PERSON_NAME] Age Under [DEMOGRAPHIC_DATA] [DEMOGRAPHIC_DATA] [DEMOGRAPHIC_DATA…" at bounding box center [679, 279] width 566 height 311
click at [514, 369] on div "[PERSON_NAME] Age Under [DEMOGRAPHIC_DATA] [DEMOGRAPHIC_DATA] [DEMOGRAPHIC_DATA…" at bounding box center [679, 279] width 566 height 311
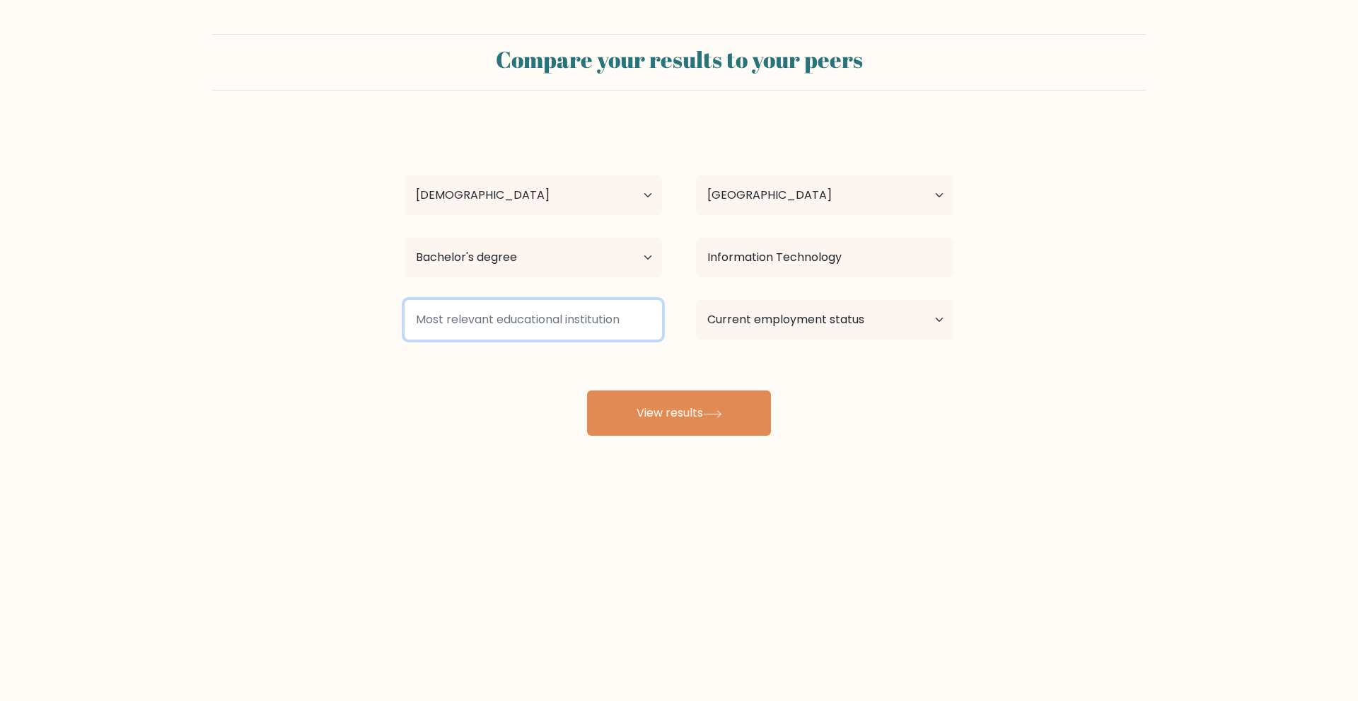
click at [459, 333] on input at bounding box center [533, 320] width 257 height 40
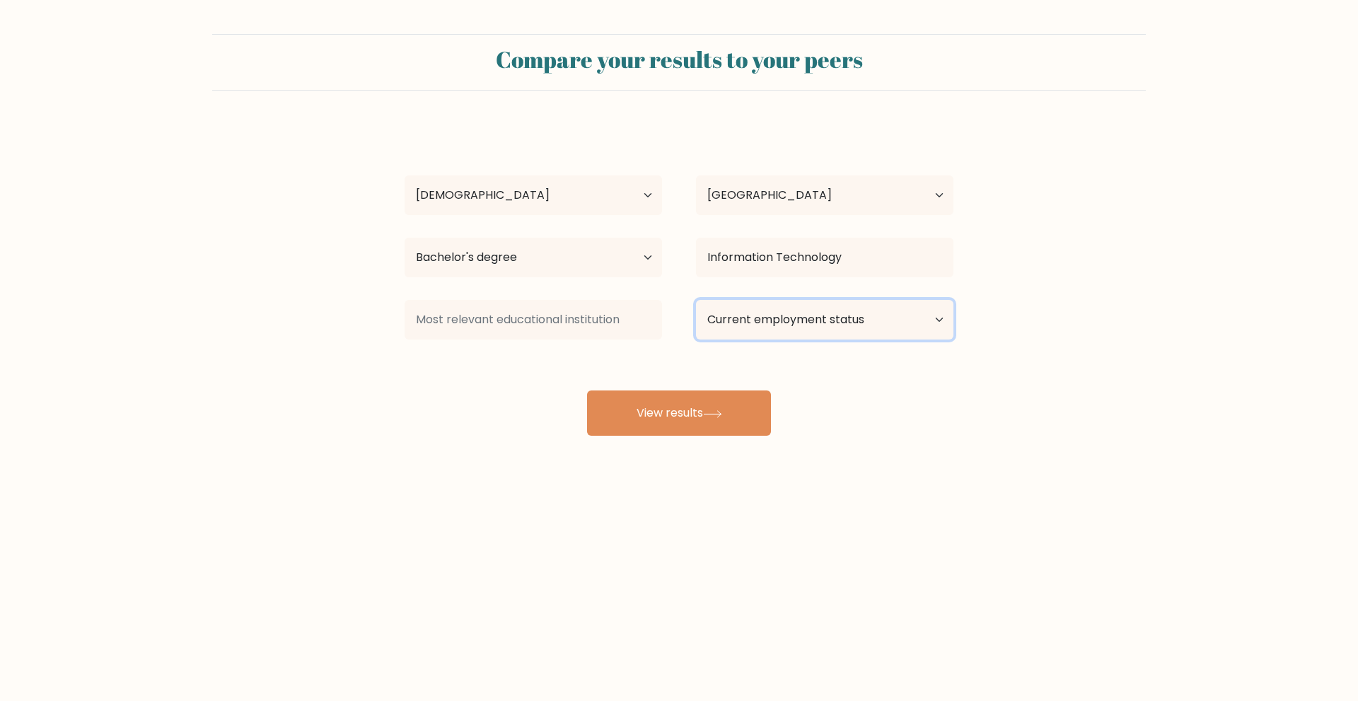
click at [777, 332] on select "Current employment status Employed Student Retired Other / prefer not to answer" at bounding box center [824, 320] width 257 height 40
select select "other"
click at [696, 300] on select "Current employment status Employed Student Retired Other / prefer not to answer" at bounding box center [824, 320] width 257 height 40
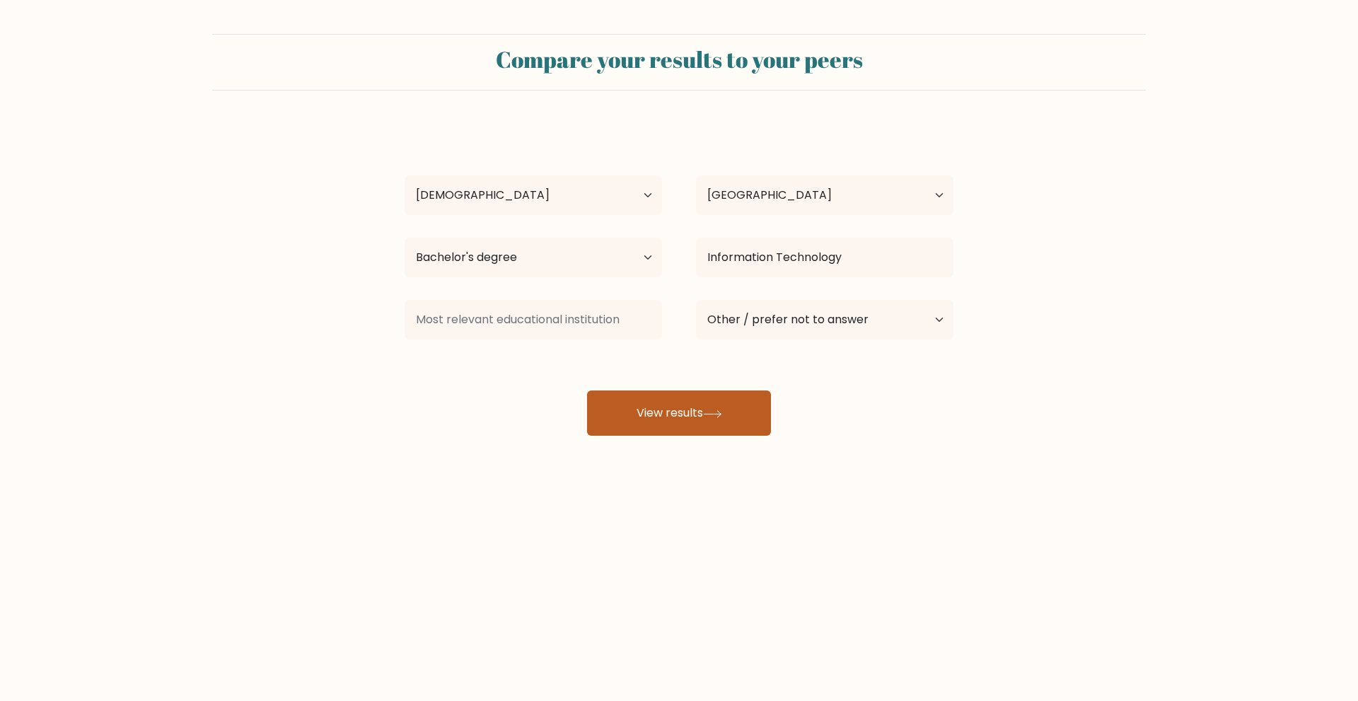
click at [722, 410] on icon at bounding box center [712, 414] width 19 height 8
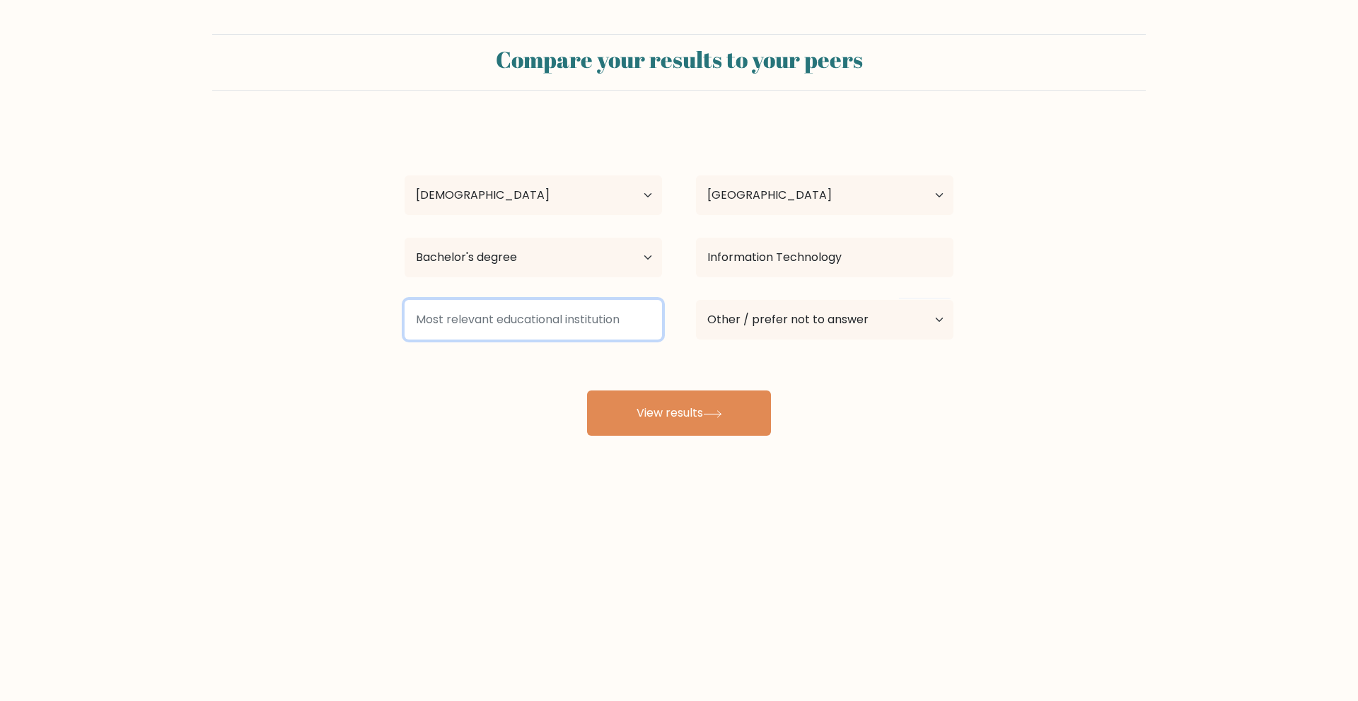
click at [564, 319] on input at bounding box center [533, 320] width 257 height 40
click at [587, 328] on input at bounding box center [533, 320] width 257 height 40
click at [586, 328] on input at bounding box center [533, 320] width 257 height 40
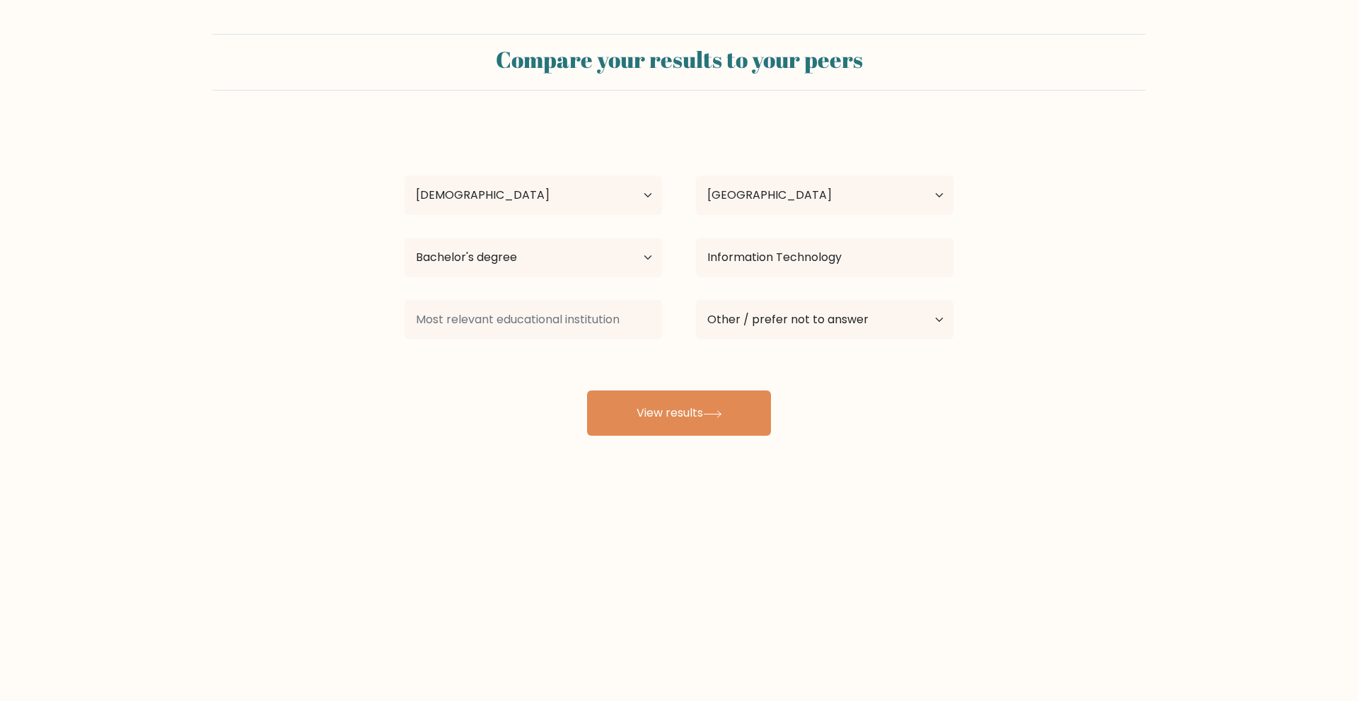
click at [445, 392] on div "[PERSON_NAME] Age Under [DEMOGRAPHIC_DATA] [DEMOGRAPHIC_DATA] [DEMOGRAPHIC_DATA…" at bounding box center [679, 279] width 566 height 311
click at [498, 407] on div "[PERSON_NAME] Age Under [DEMOGRAPHIC_DATA] [DEMOGRAPHIC_DATA] [DEMOGRAPHIC_DATA…" at bounding box center [679, 279] width 566 height 311
click at [509, 413] on div "[PERSON_NAME] Age Under [DEMOGRAPHIC_DATA] [DEMOGRAPHIC_DATA] [DEMOGRAPHIC_DATA…" at bounding box center [679, 279] width 566 height 311
click at [425, 371] on div "[PERSON_NAME] Age Under [DEMOGRAPHIC_DATA] [DEMOGRAPHIC_DATA] [DEMOGRAPHIC_DATA…" at bounding box center [679, 279] width 566 height 311
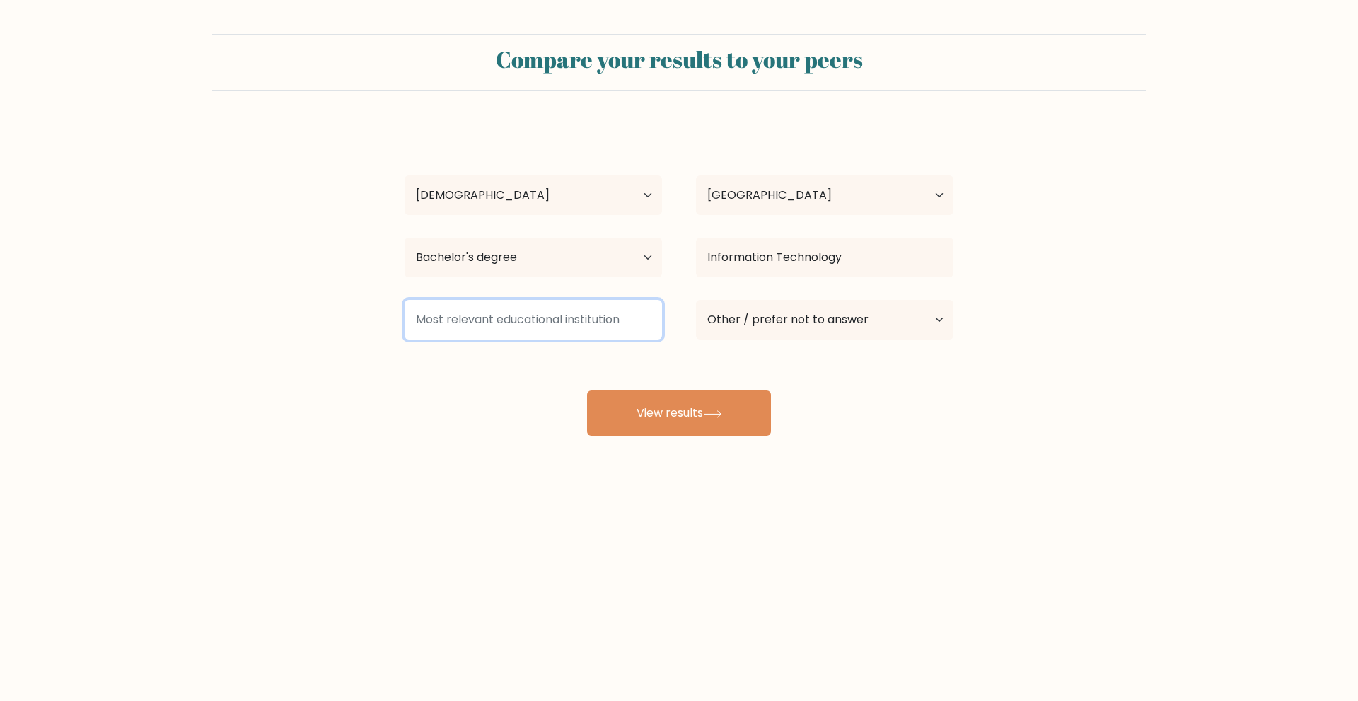
click at [595, 331] on input at bounding box center [533, 320] width 257 height 40
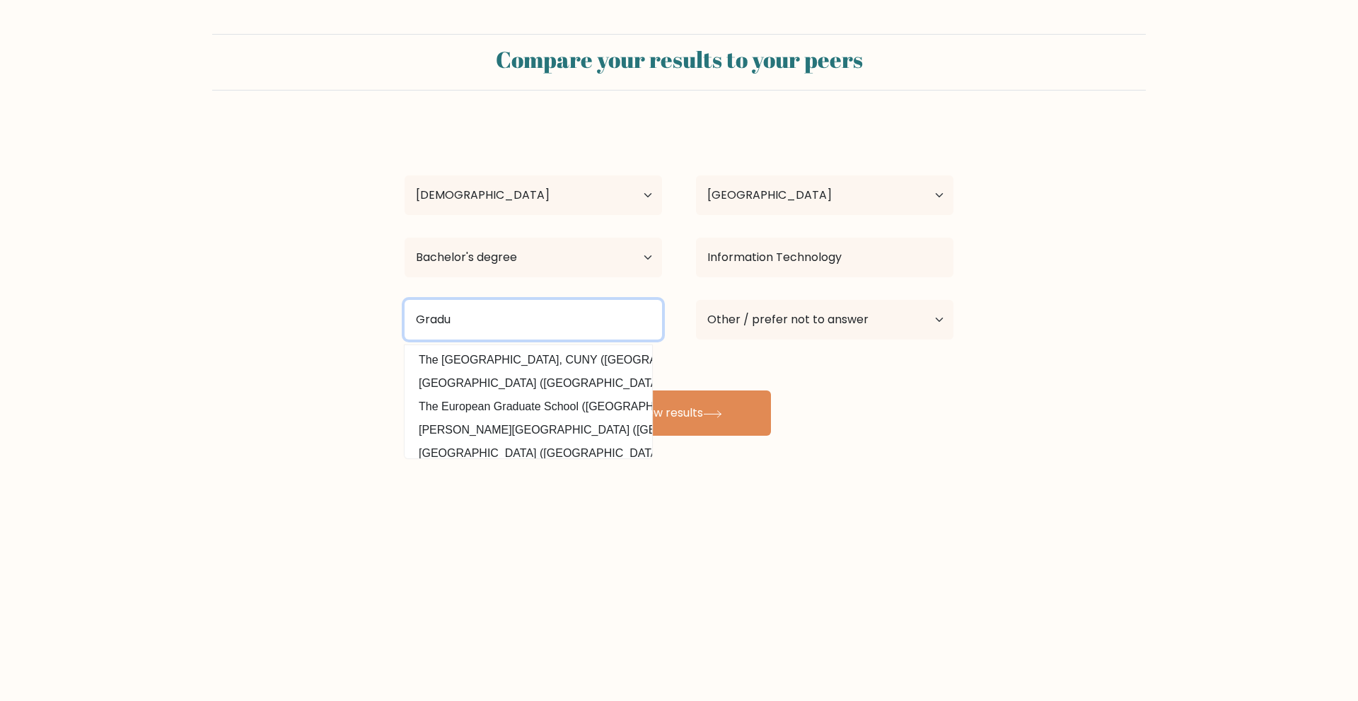
drag, startPoint x: 502, startPoint y: 329, endPoint x: 371, endPoint y: 331, distance: 130.9
click at [375, 331] on form "Compare your results to your peers [PERSON_NAME] Age Under [DEMOGRAPHIC_DATA] […" at bounding box center [679, 235] width 1358 height 402
type input "B"
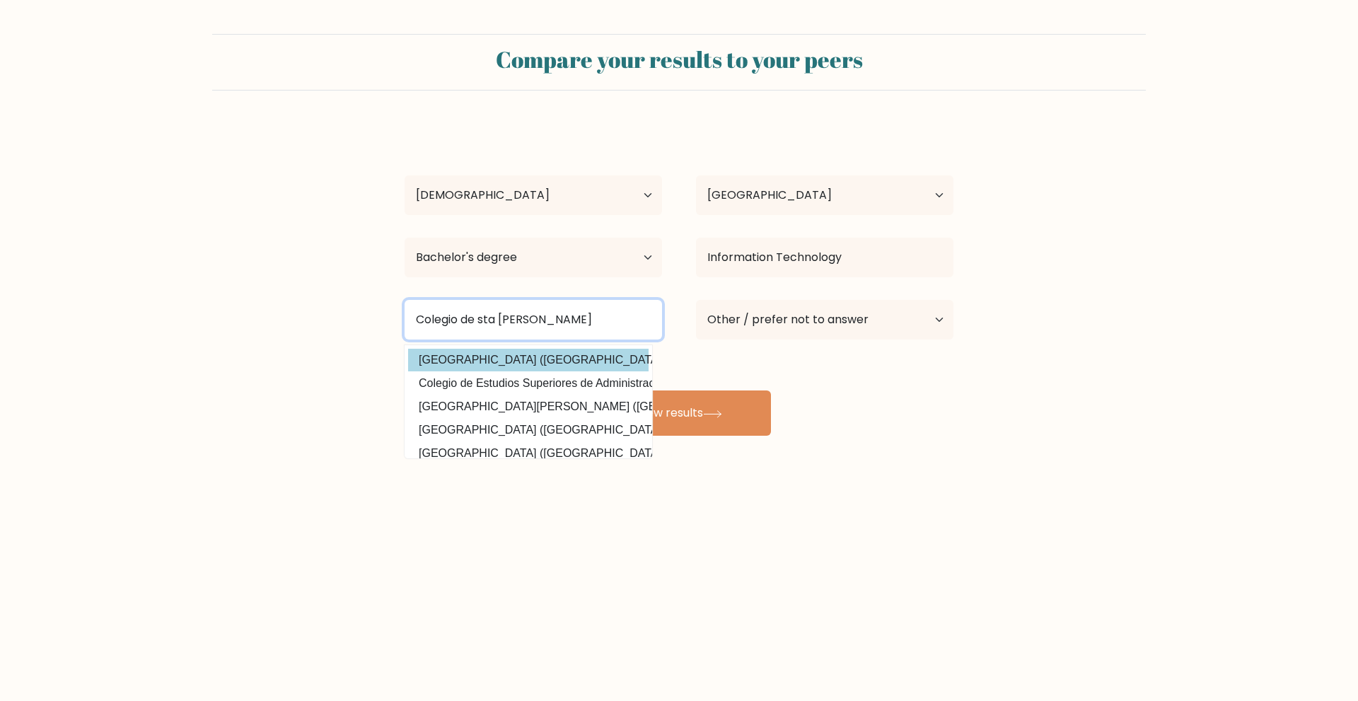
type input "Colegio de sta [PERSON_NAME]"
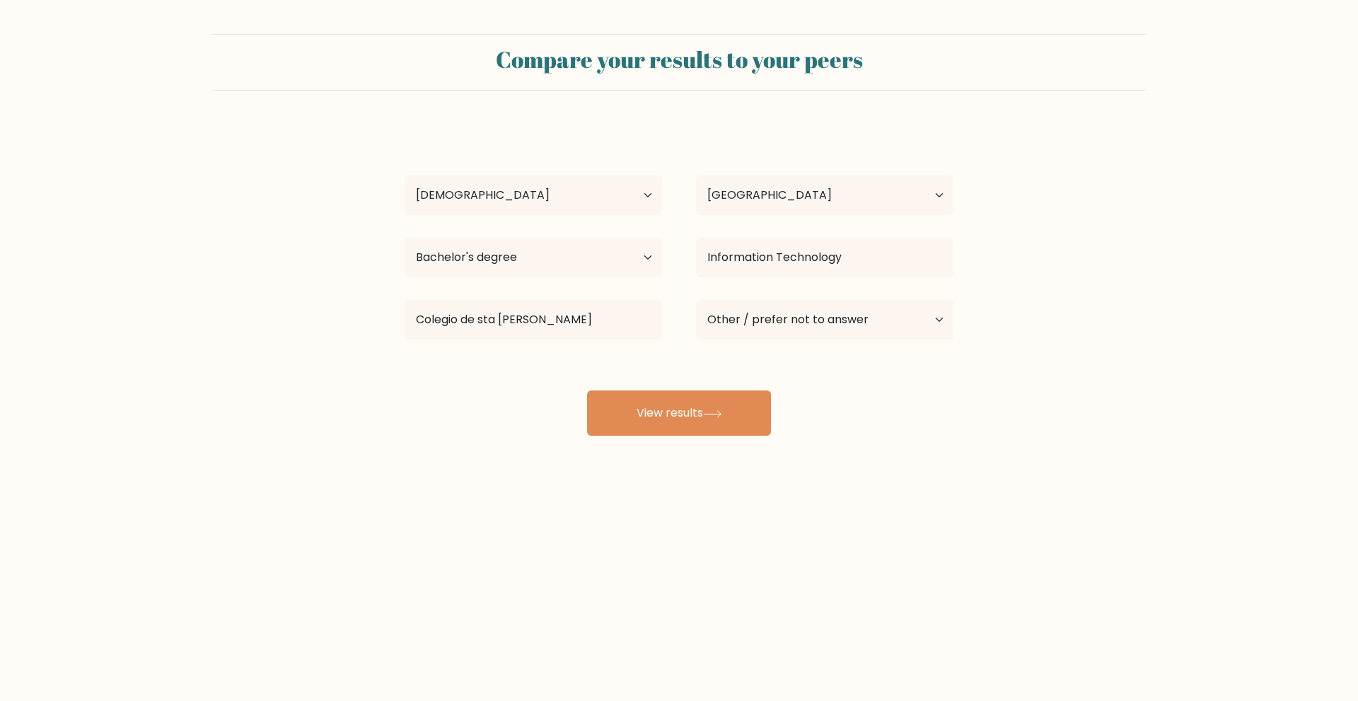
click at [546, 362] on div "[PERSON_NAME] Age Under [DEMOGRAPHIC_DATA] [DEMOGRAPHIC_DATA] [DEMOGRAPHIC_DATA…" at bounding box center [679, 279] width 566 height 311
click at [697, 397] on button "View results" at bounding box center [679, 412] width 184 height 45
